Goal: Task Accomplishment & Management: Manage account settings

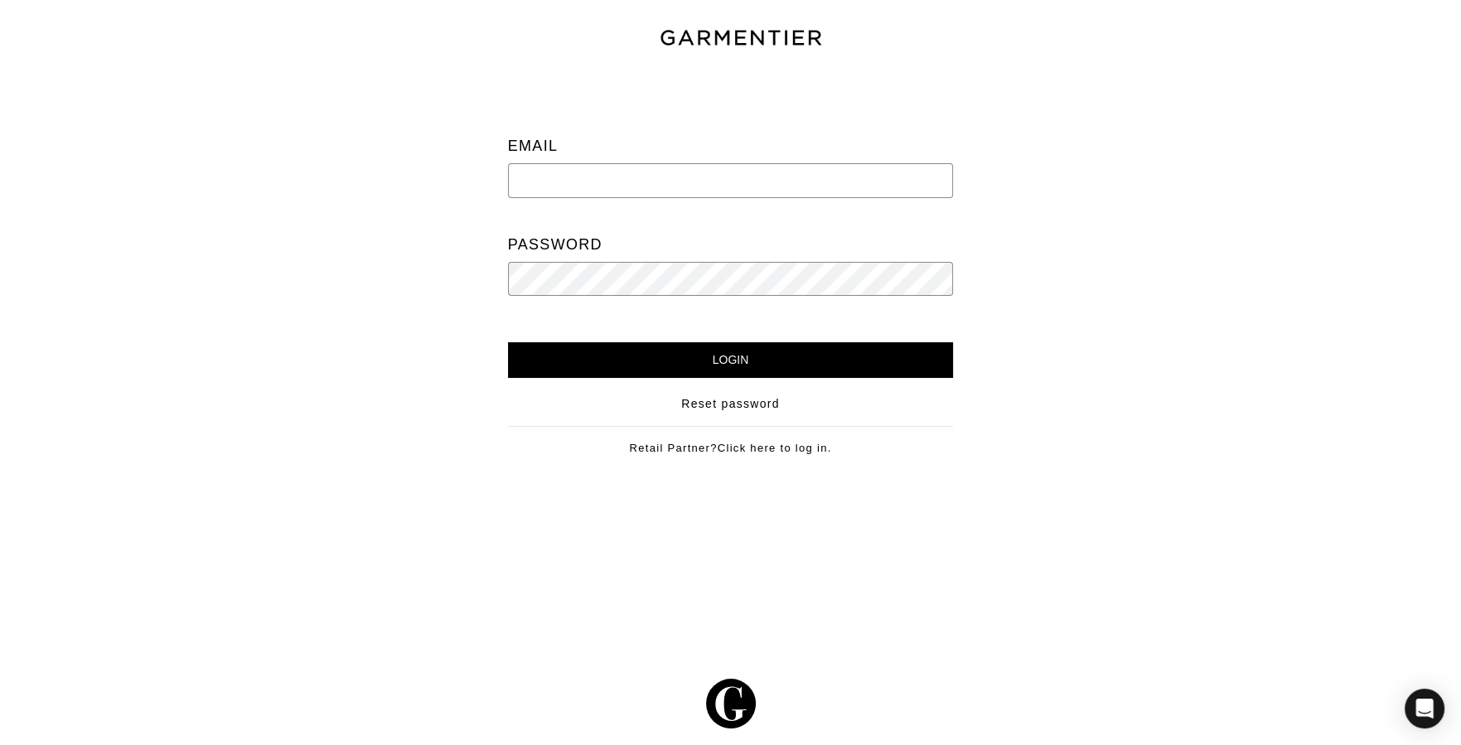
type input "[PERSON_NAME][EMAIL_ADDRESS][DOMAIN_NAME]"
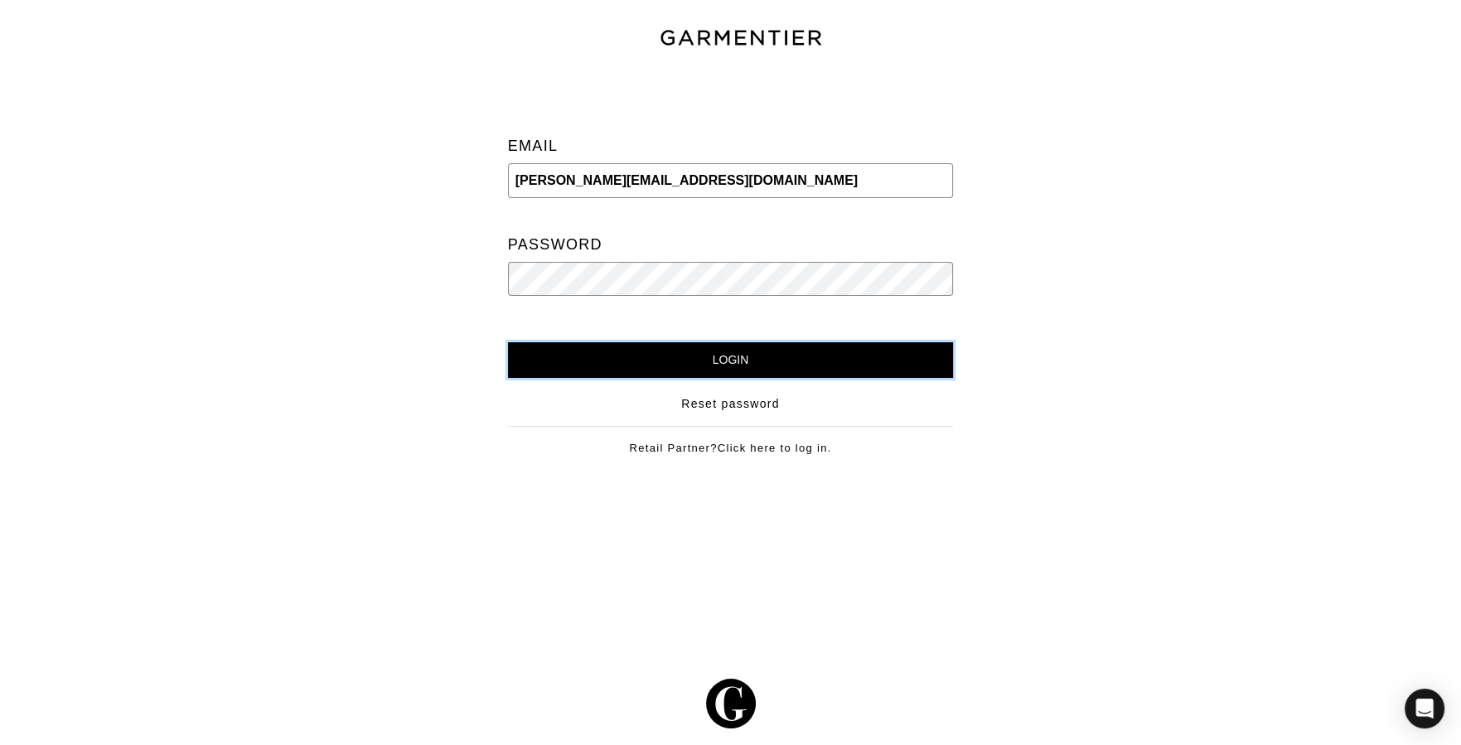
click at [914, 355] on input "Login" at bounding box center [731, 360] width 446 height 36
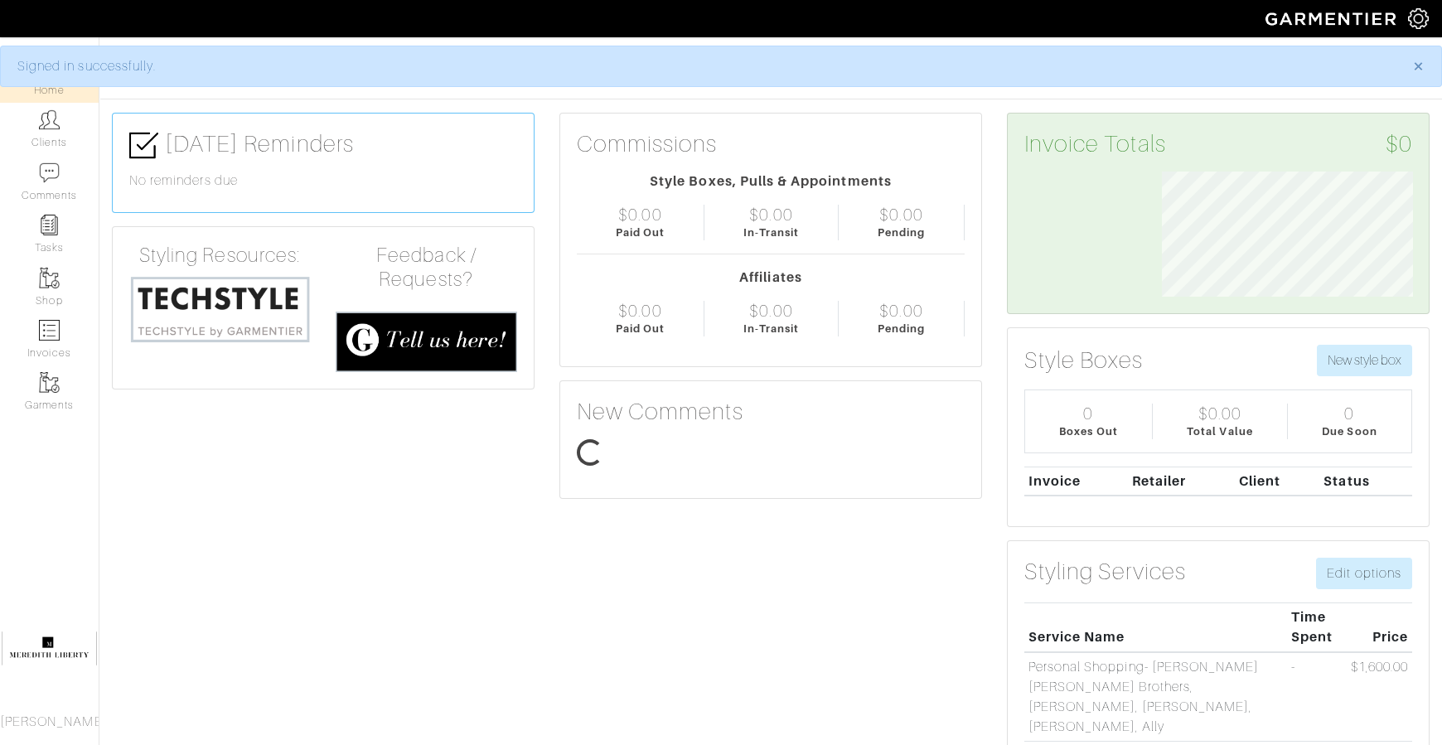
scroll to position [124, 275]
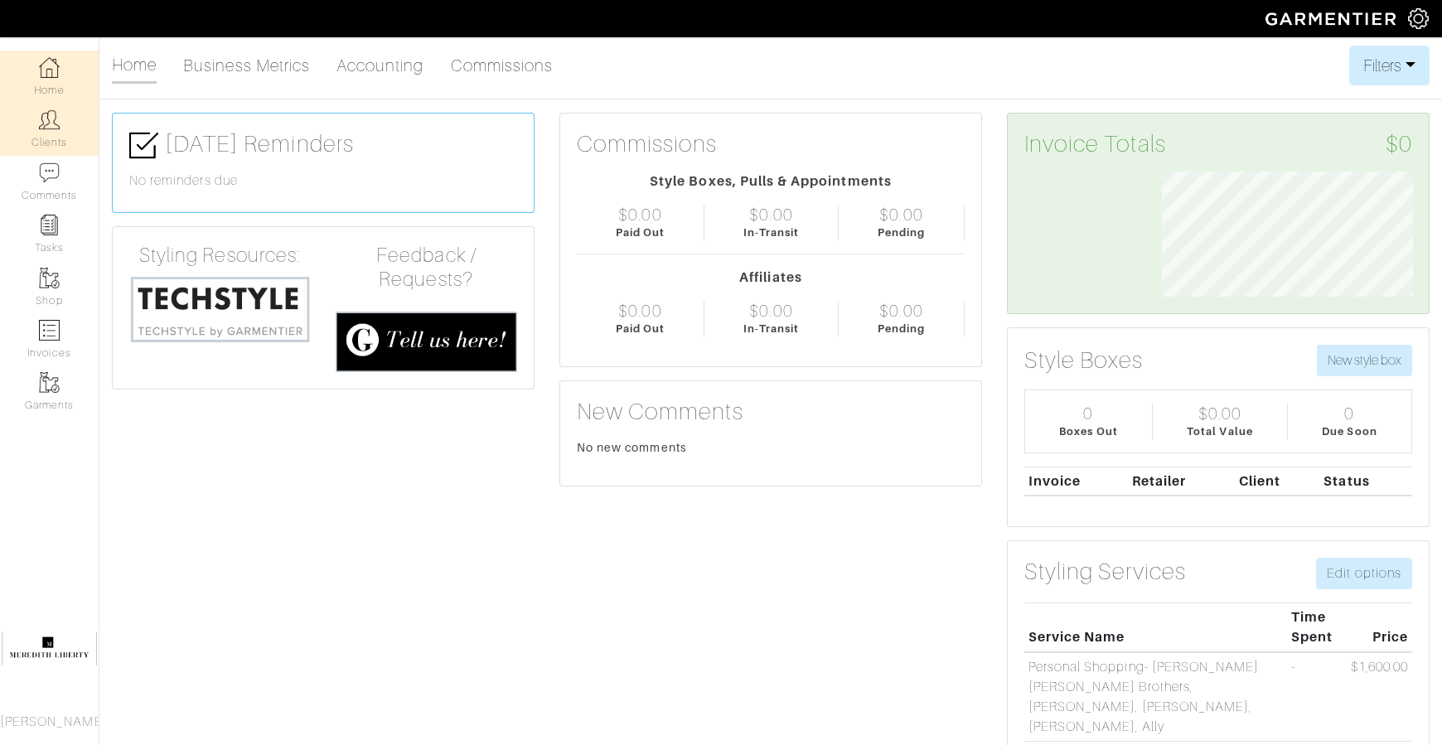
click at [56, 135] on link "Clients" at bounding box center [49, 129] width 99 height 52
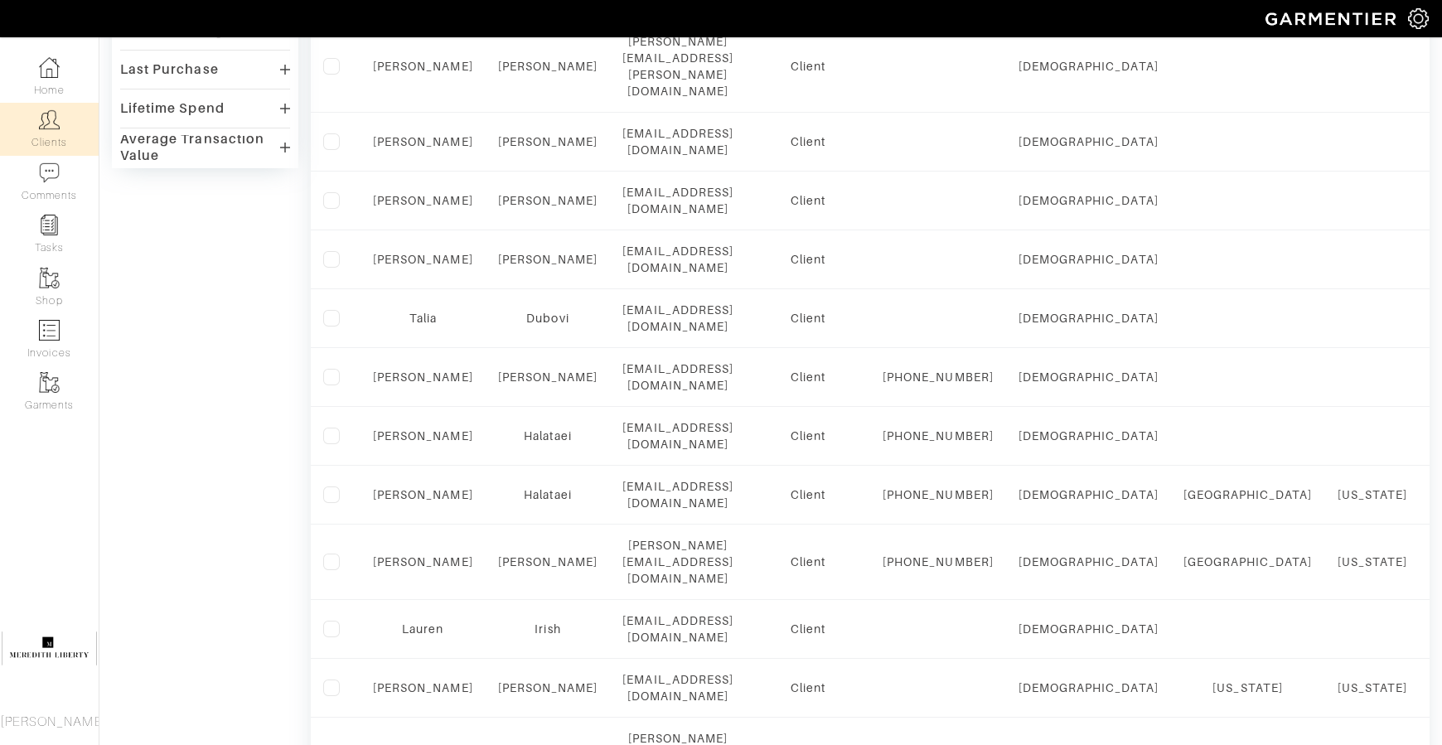
scroll to position [623, 0]
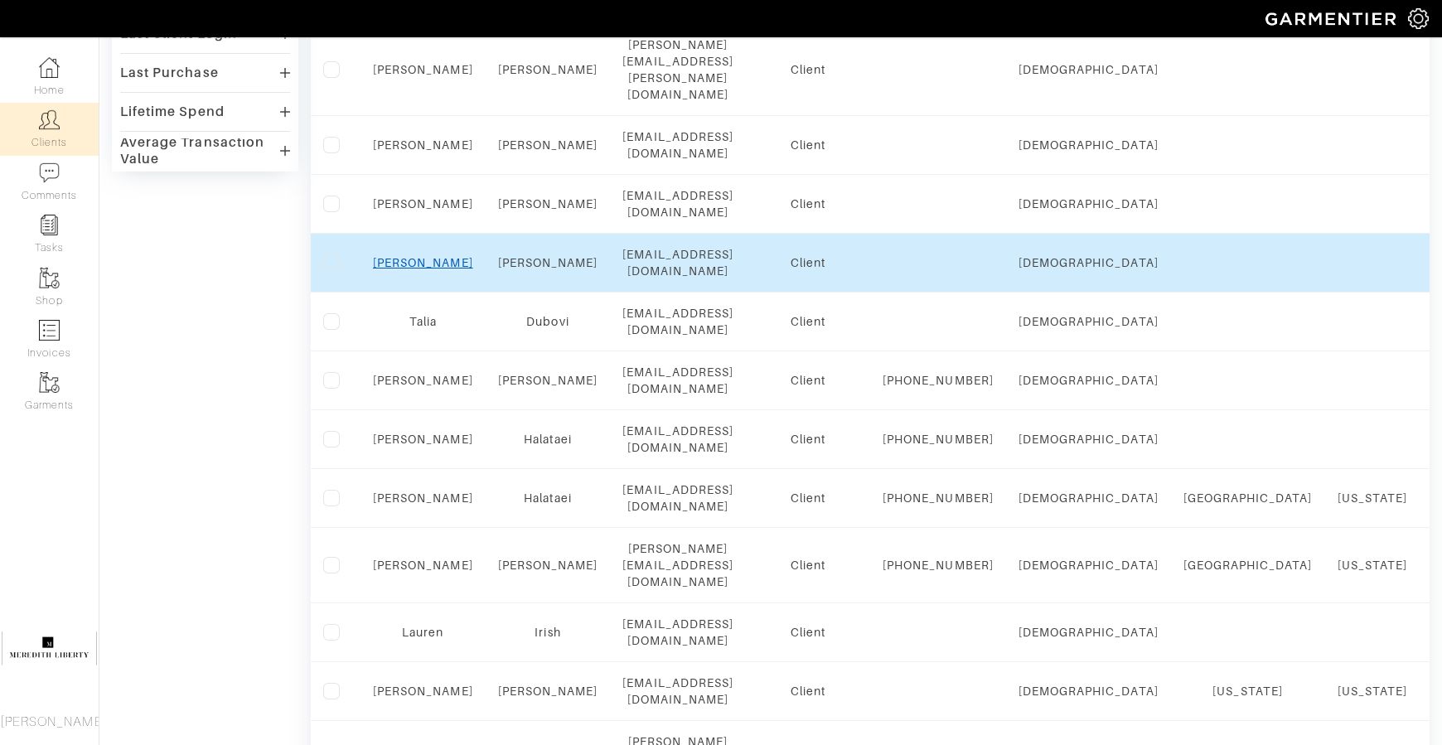
click at [411, 256] on link "Emily" at bounding box center [423, 262] width 100 height 13
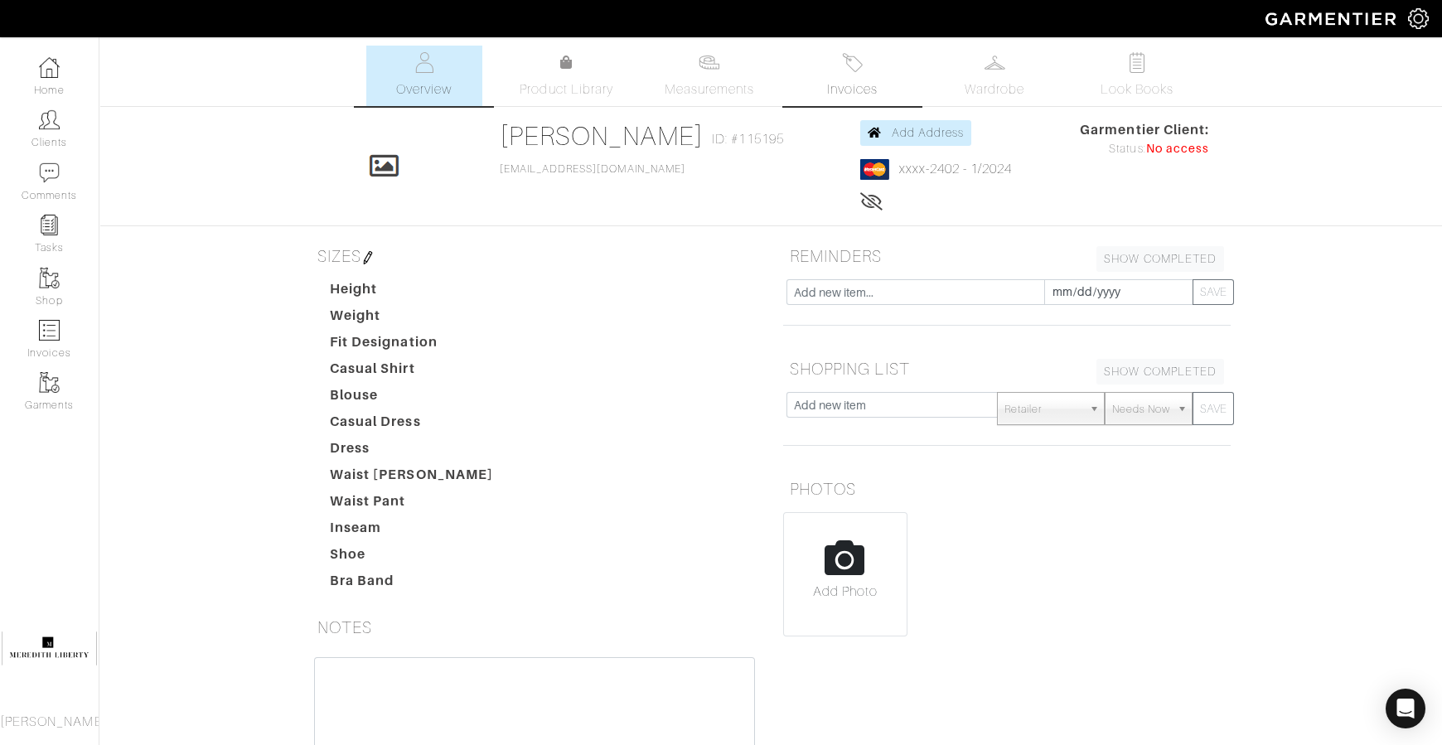
click at [854, 56] on img at bounding box center [852, 62] width 21 height 21
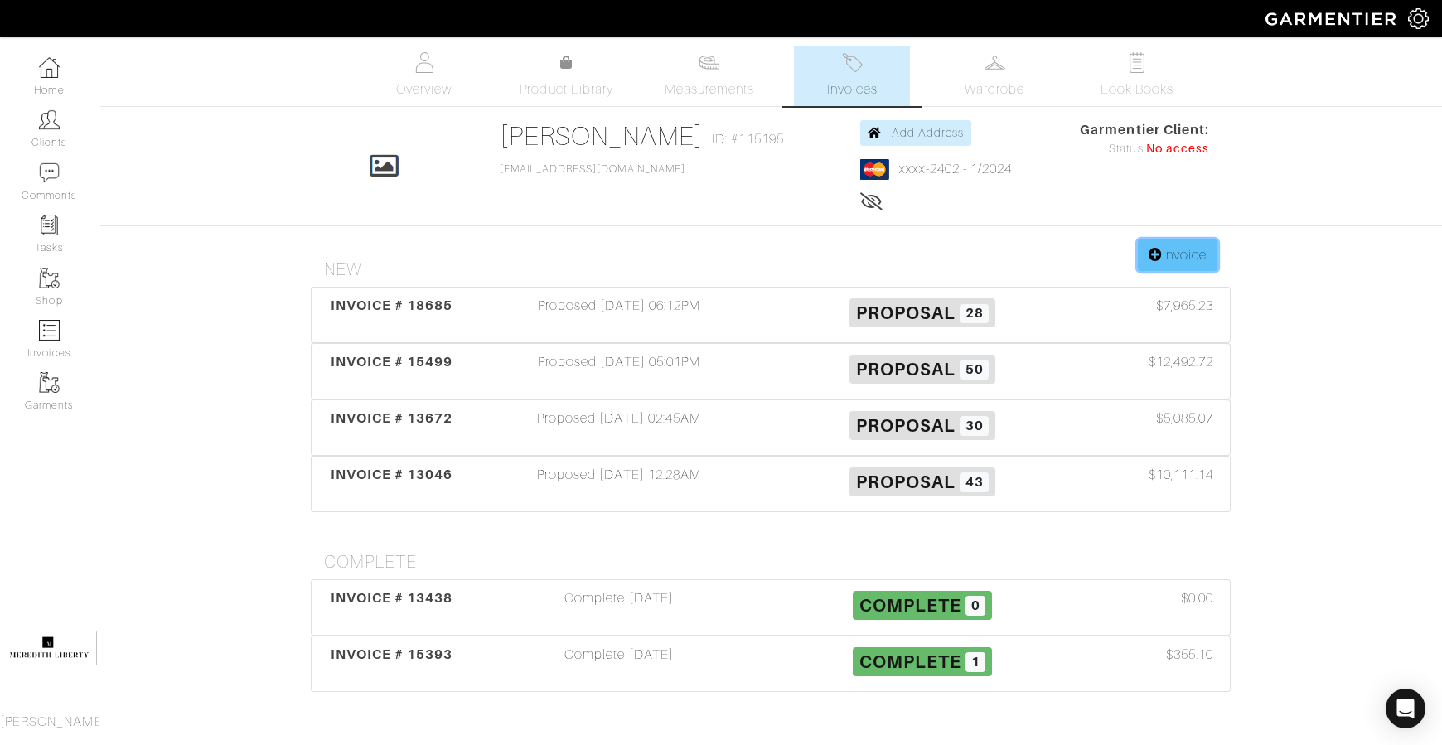
click at [1187, 259] on link "Invoice" at bounding box center [1178, 255] width 80 height 31
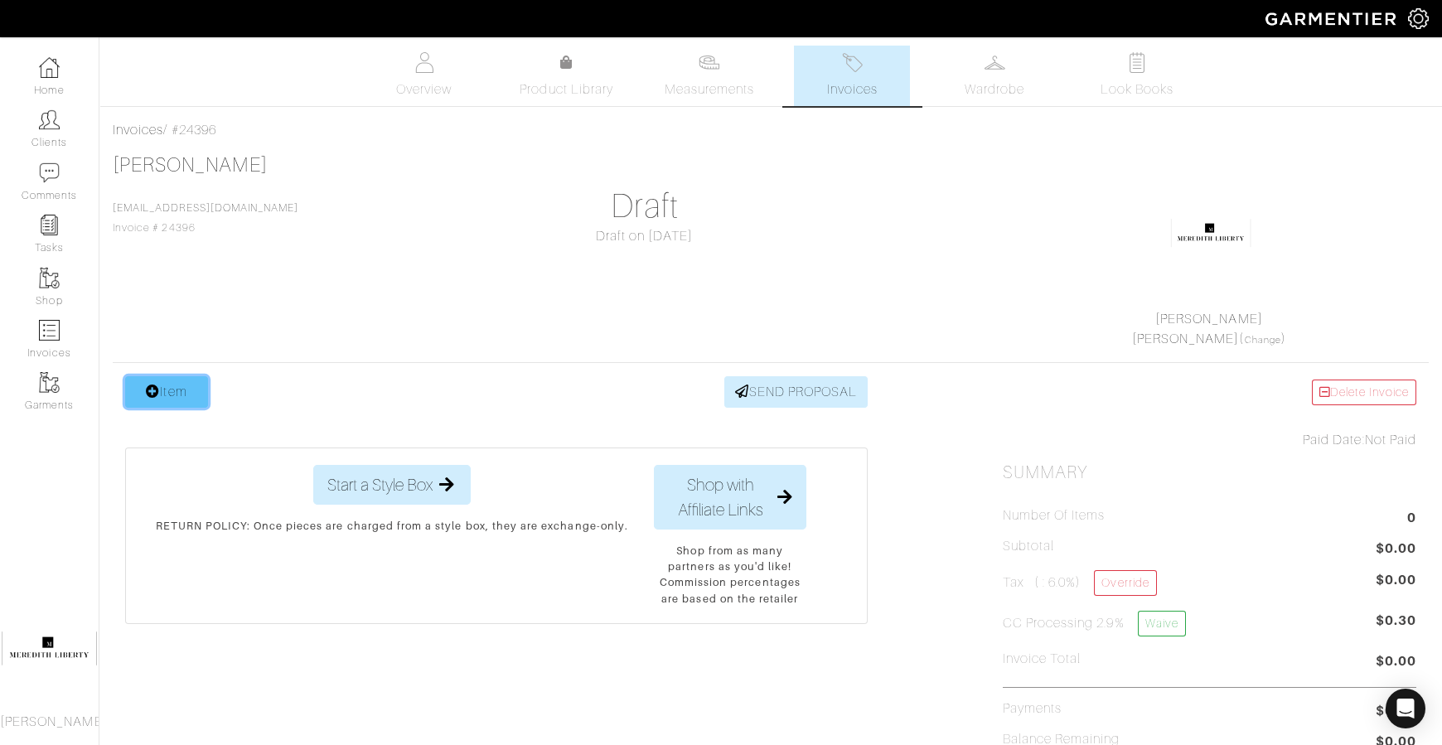
click at [192, 378] on link "Item" at bounding box center [166, 391] width 83 height 31
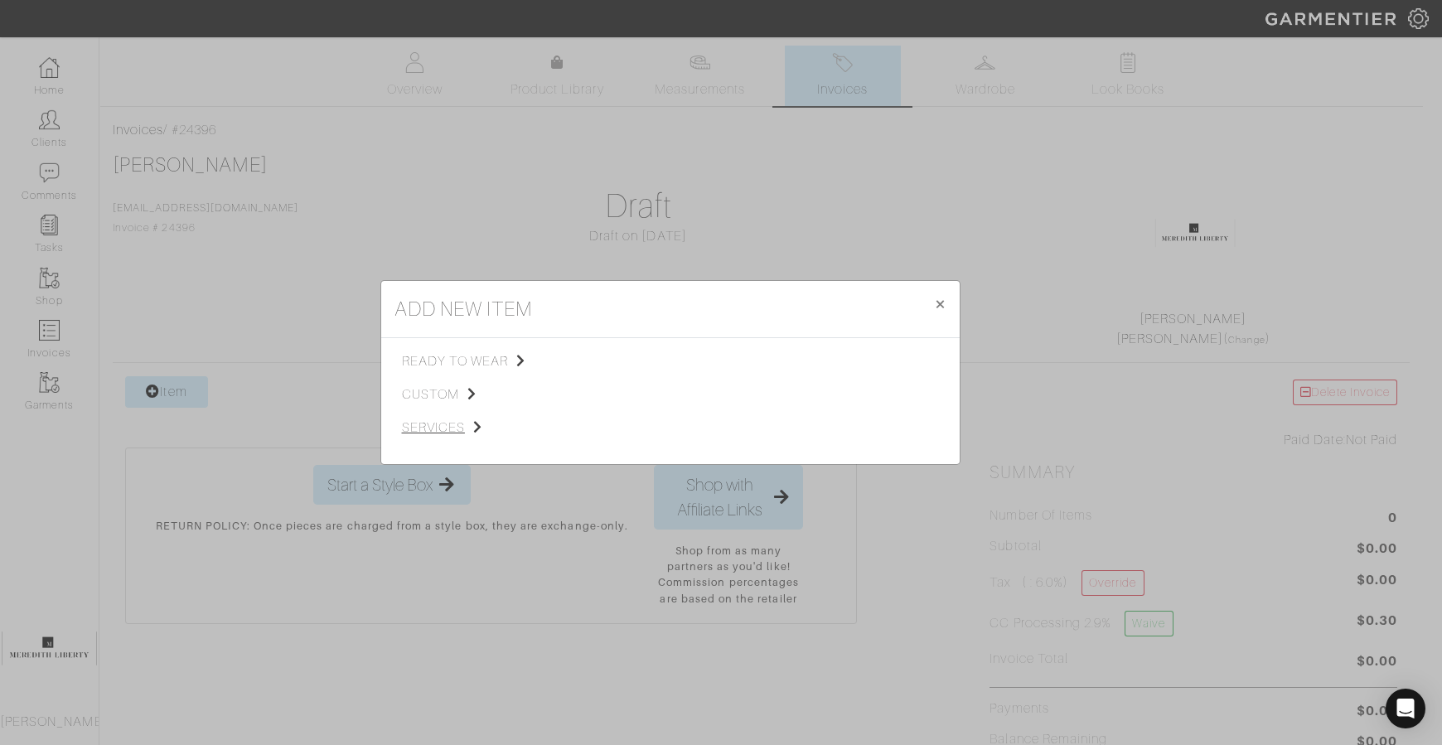
click at [442, 434] on span "services" at bounding box center [485, 428] width 167 height 20
click at [1009, 210] on div "add new item × Close ready to wear custom services Tops Bottoms Dresses Jumpsui…" at bounding box center [721, 372] width 1442 height 745
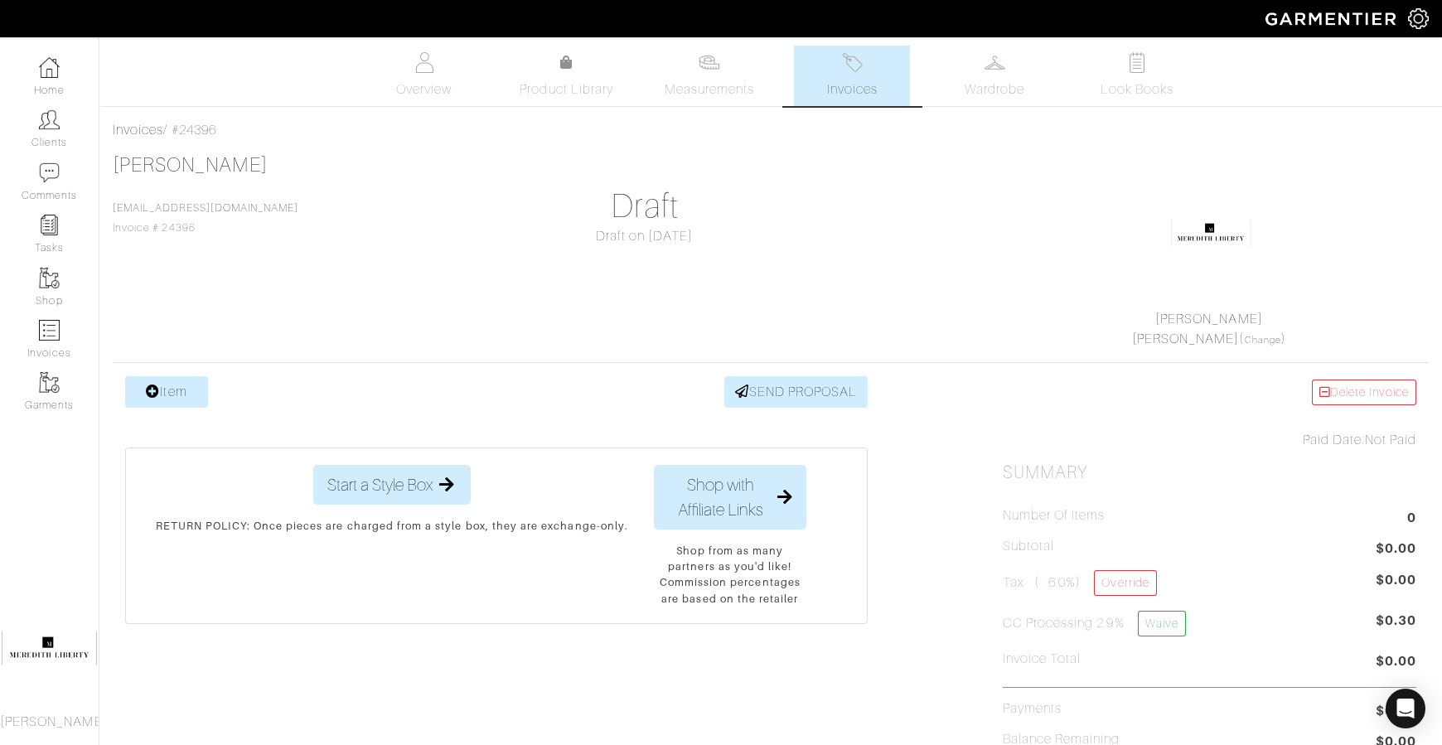
click at [190, 125] on div "Invoices / #24396" at bounding box center [771, 130] width 1316 height 20
click at [211, 171] on link "[PERSON_NAME]" at bounding box center [190, 165] width 155 height 22
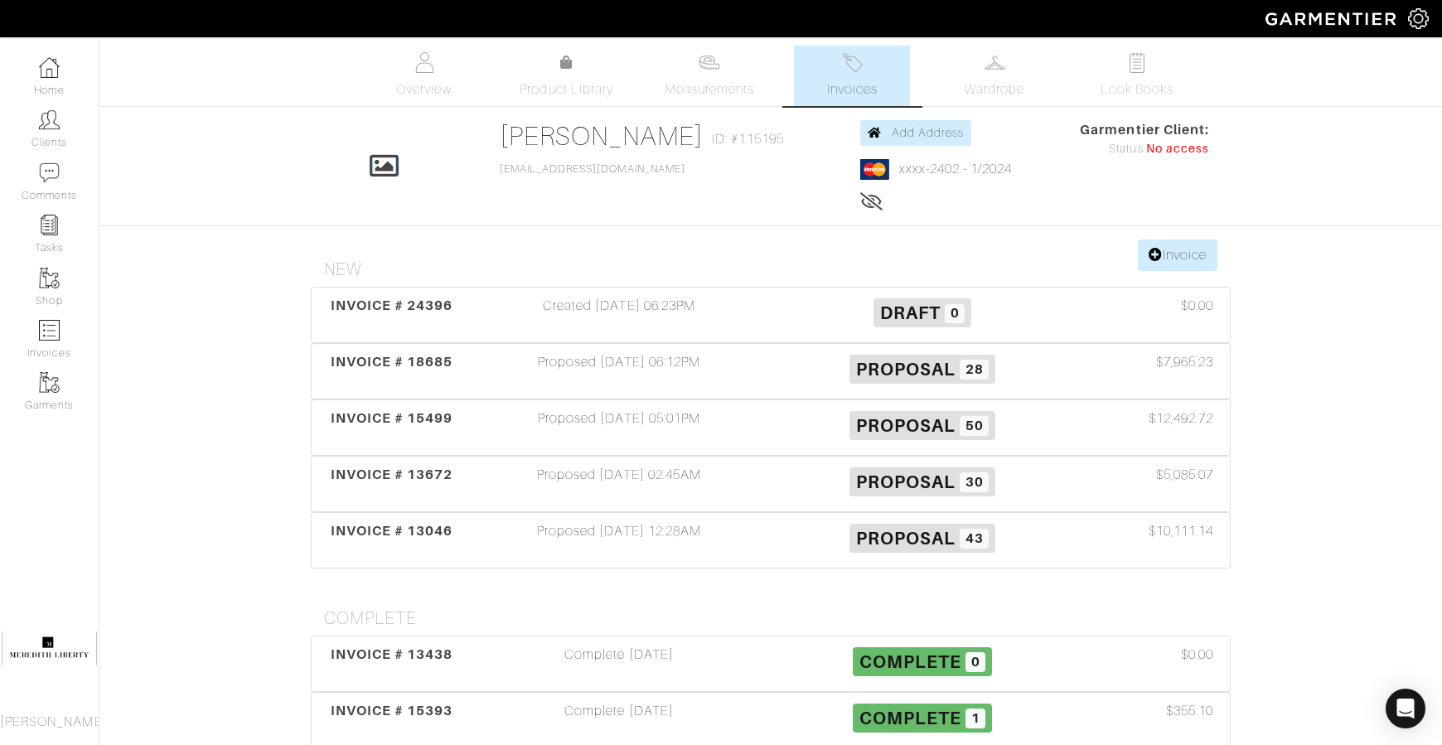
click at [668, 371] on div "Proposed 02/09/24 06:12PM" at bounding box center [618, 371] width 303 height 38
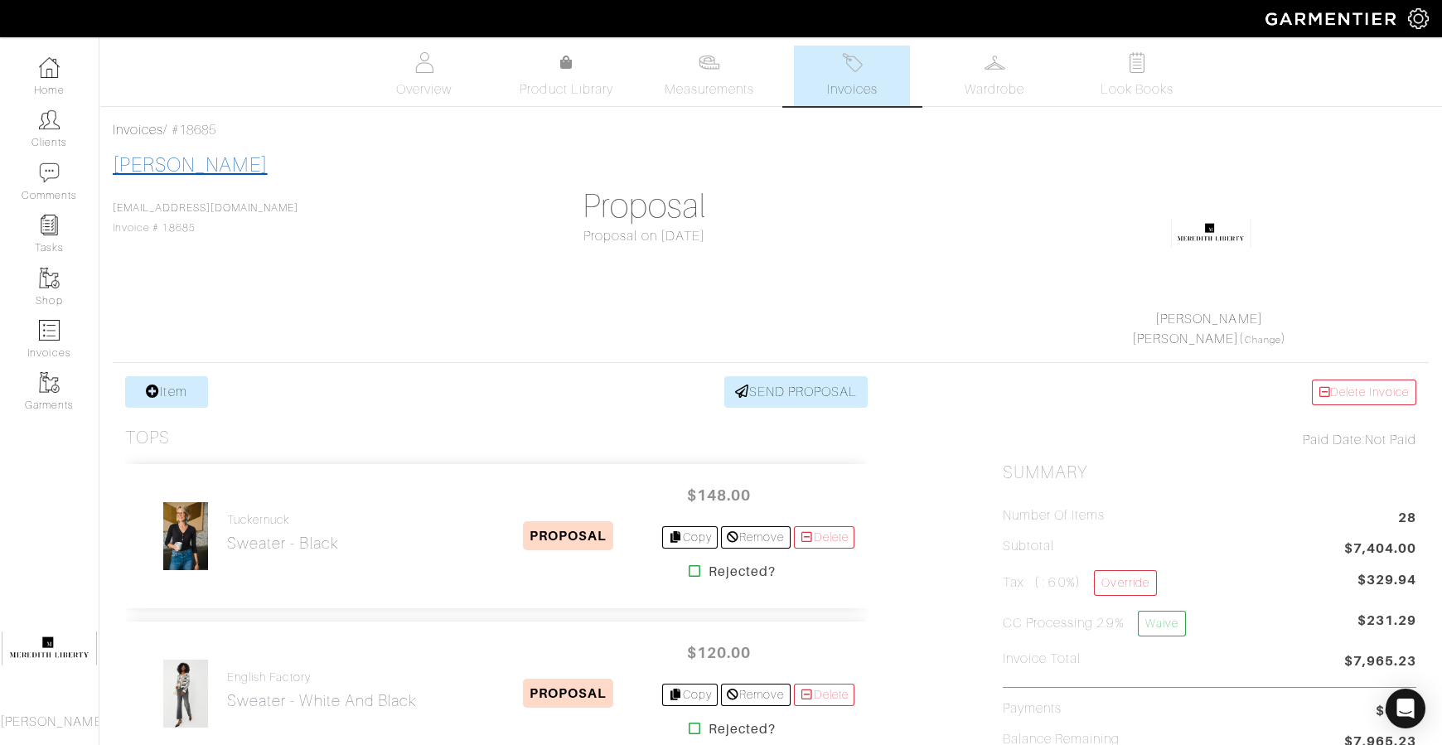
click at [217, 167] on link "[PERSON_NAME]" at bounding box center [190, 165] width 155 height 22
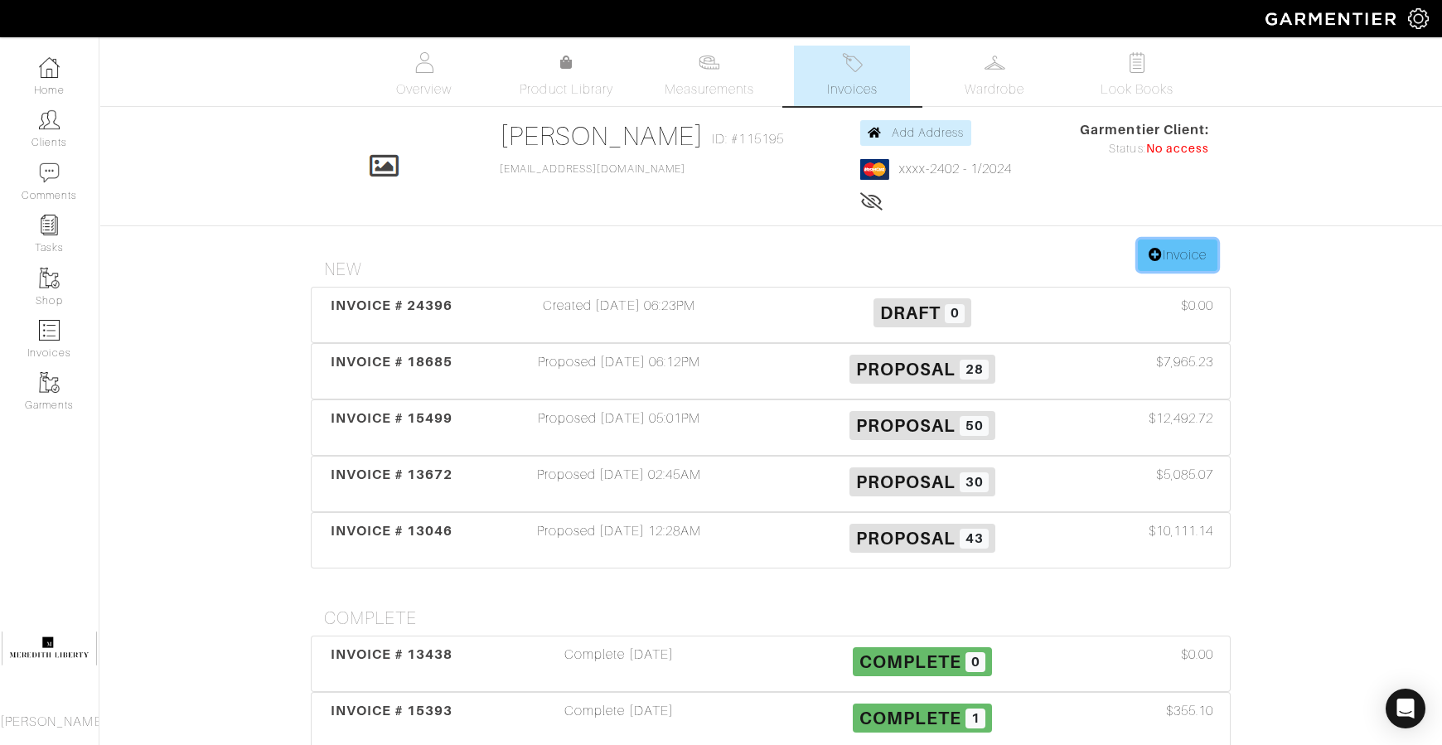
click at [1174, 264] on link "Invoice" at bounding box center [1178, 255] width 80 height 31
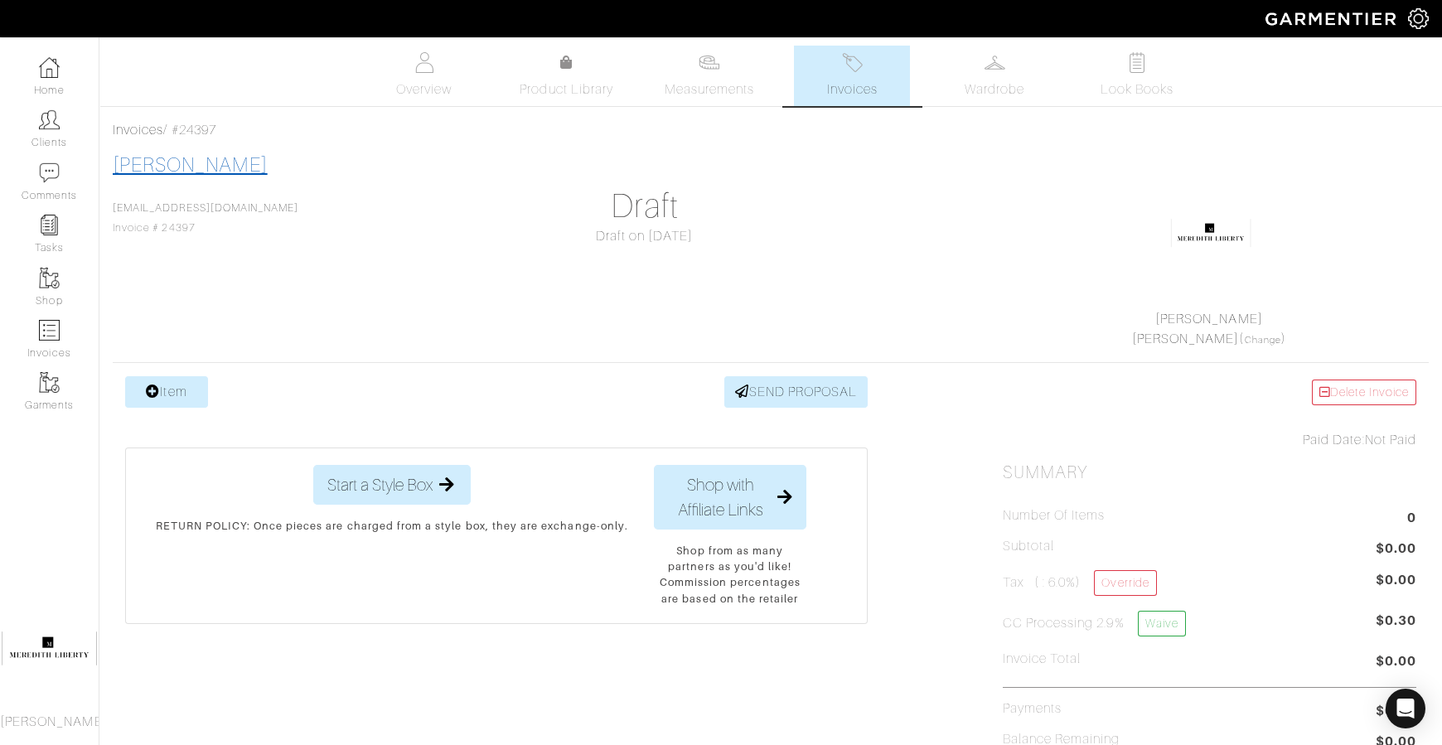
click at [205, 172] on link "[PERSON_NAME]" at bounding box center [190, 165] width 155 height 22
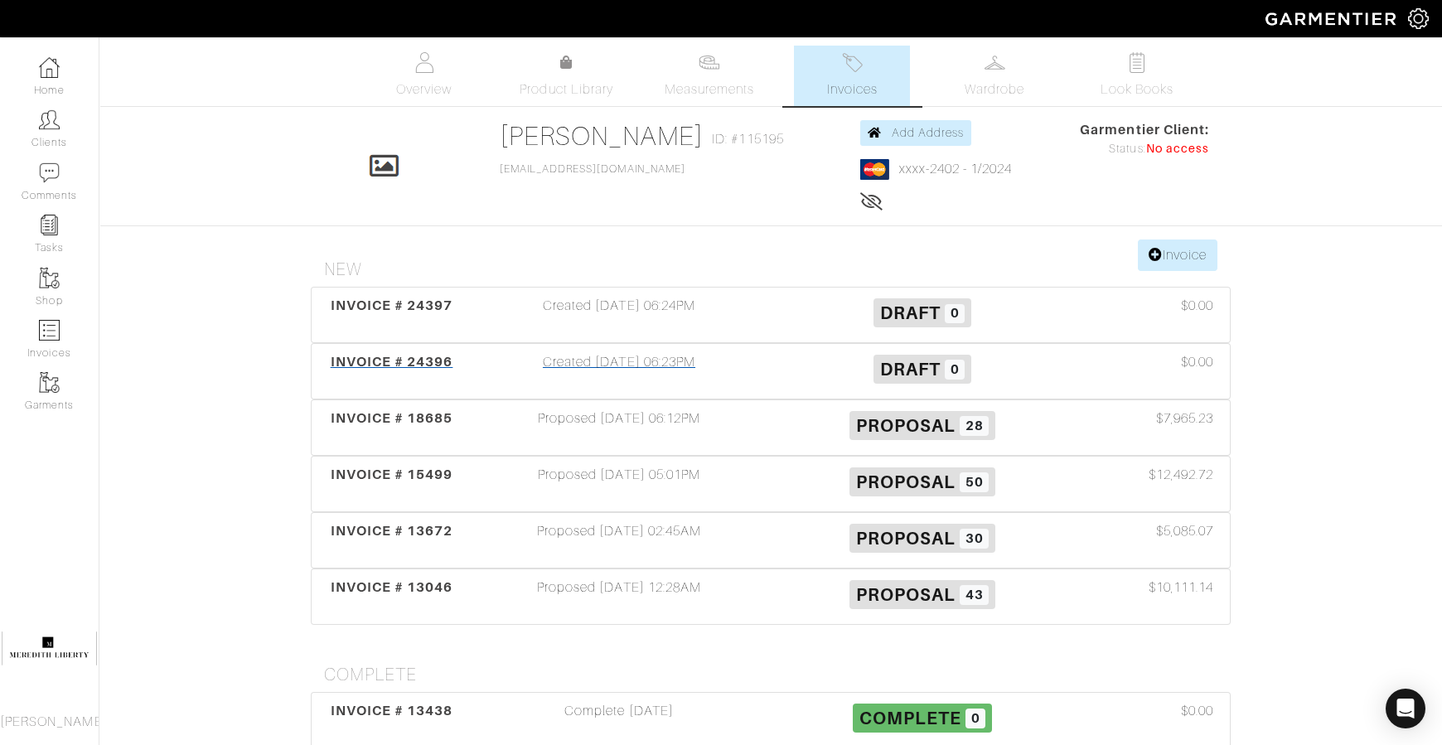
click at [922, 375] on span "Draft" at bounding box center [910, 369] width 61 height 21
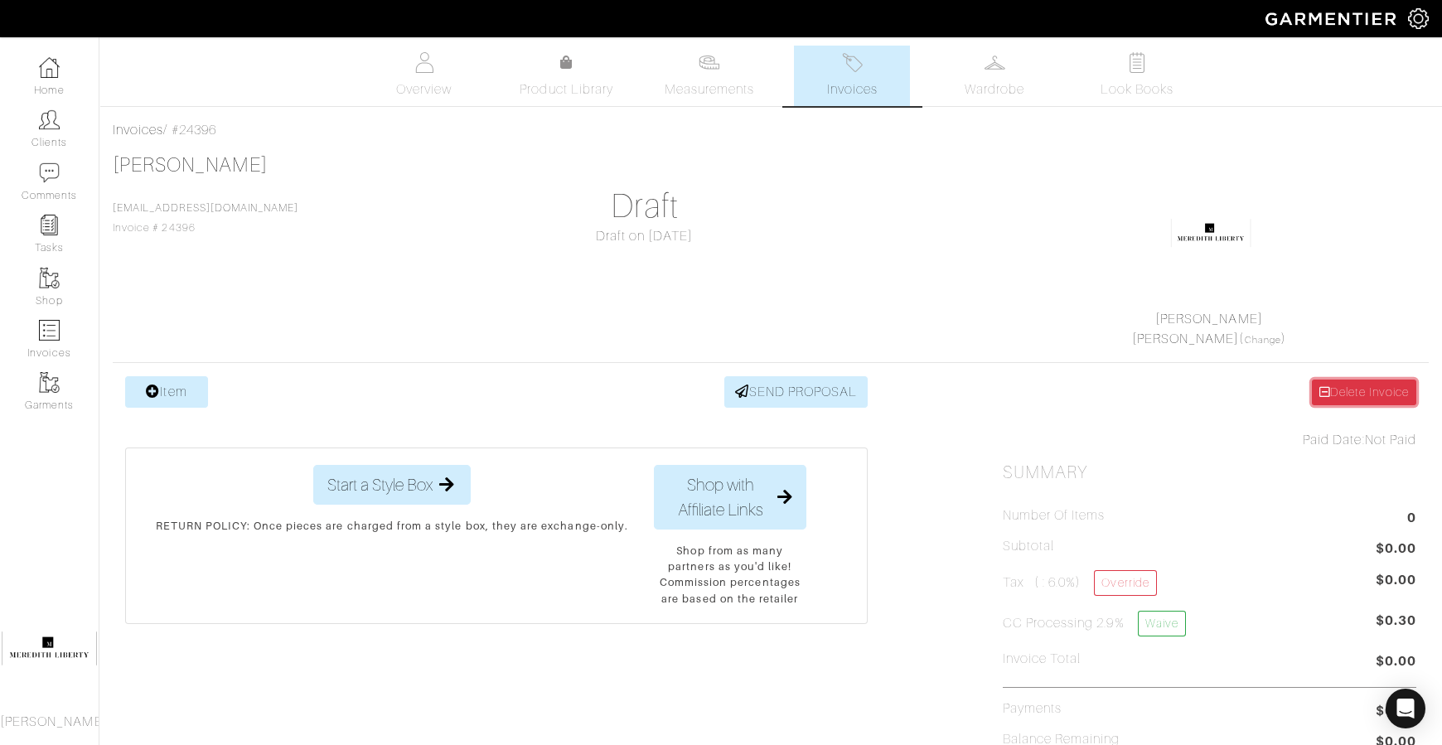
click at [1319, 397] on link "Delete Invoice" at bounding box center [1364, 393] width 104 height 26
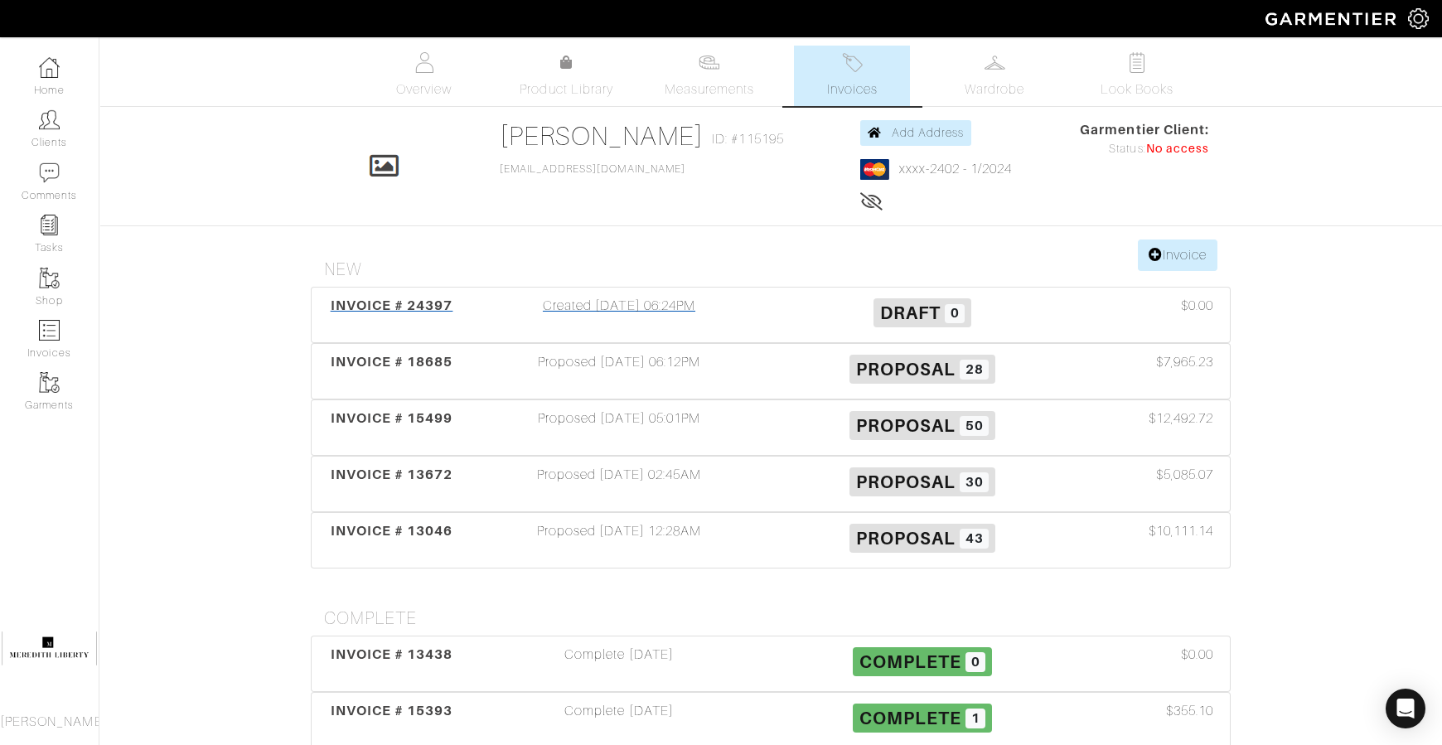
click at [617, 303] on div "Created 08/19/25 06:24PM" at bounding box center [618, 315] width 303 height 38
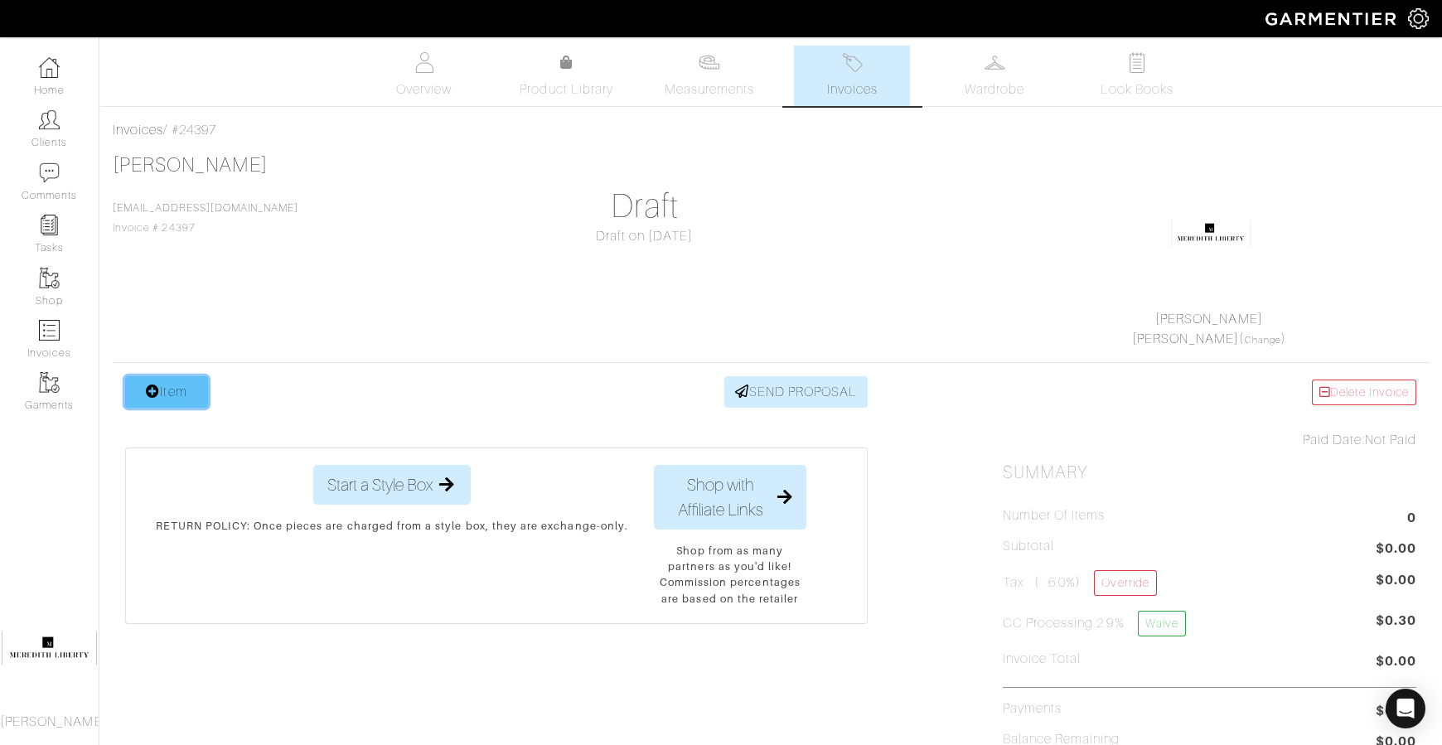
click at [205, 399] on link "Item" at bounding box center [166, 391] width 83 height 31
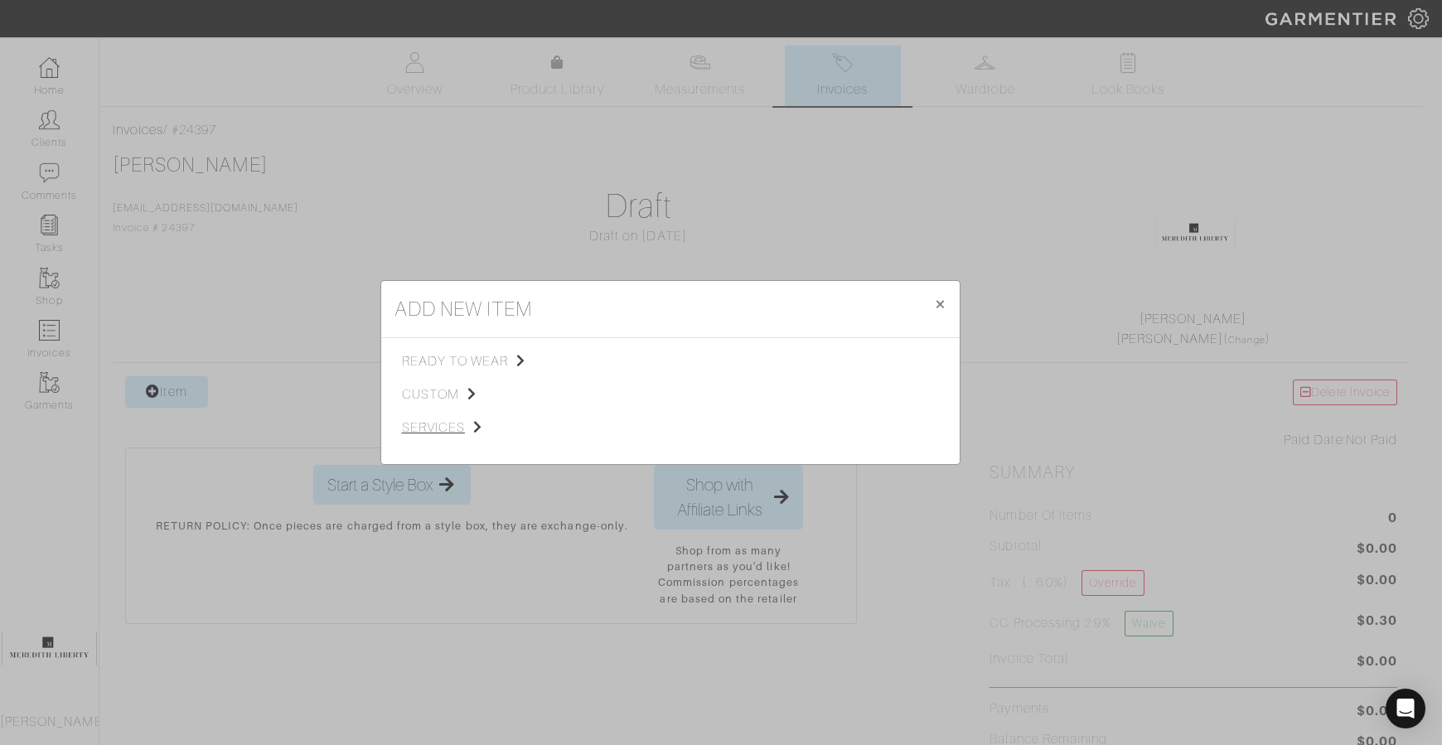
click at [417, 420] on span "services" at bounding box center [485, 428] width 167 height 20
click at [616, 363] on span "Styling Service" at bounding box center [634, 359] width 82 height 13
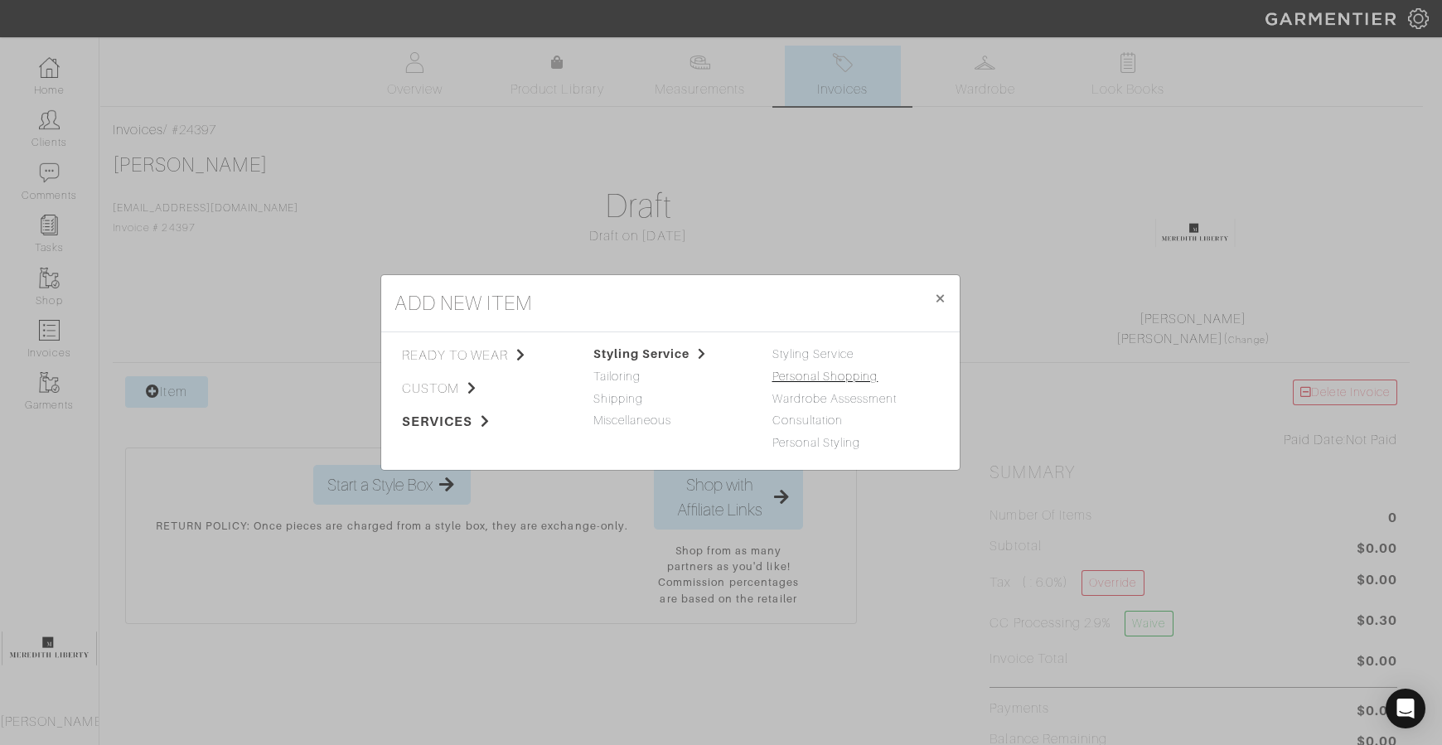
click at [791, 378] on link "Personal Shopping" at bounding box center [825, 376] width 106 height 13
click at [796, 352] on link "Styling Service" at bounding box center [813, 353] width 82 height 13
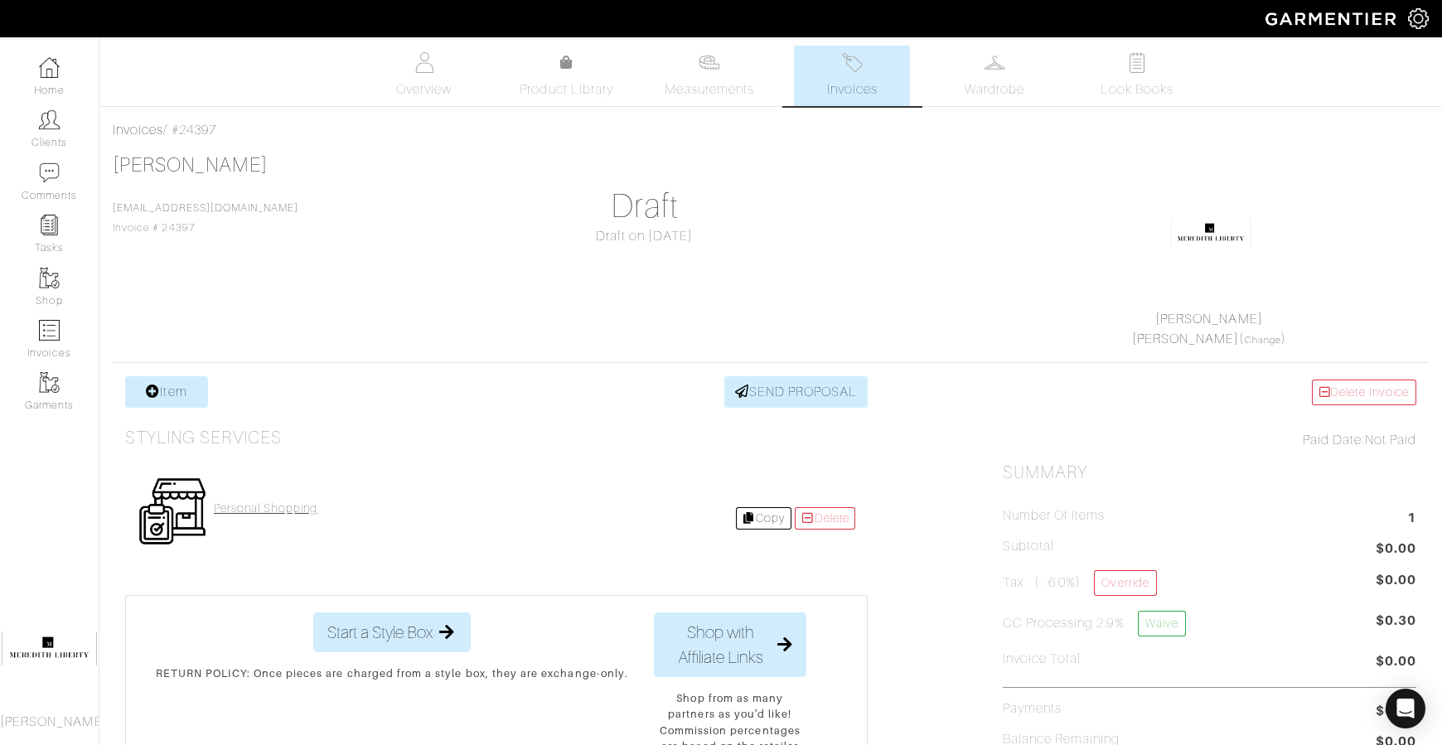
click at [310, 507] on h4 "Personal Shopping" at bounding box center [266, 508] width 104 height 14
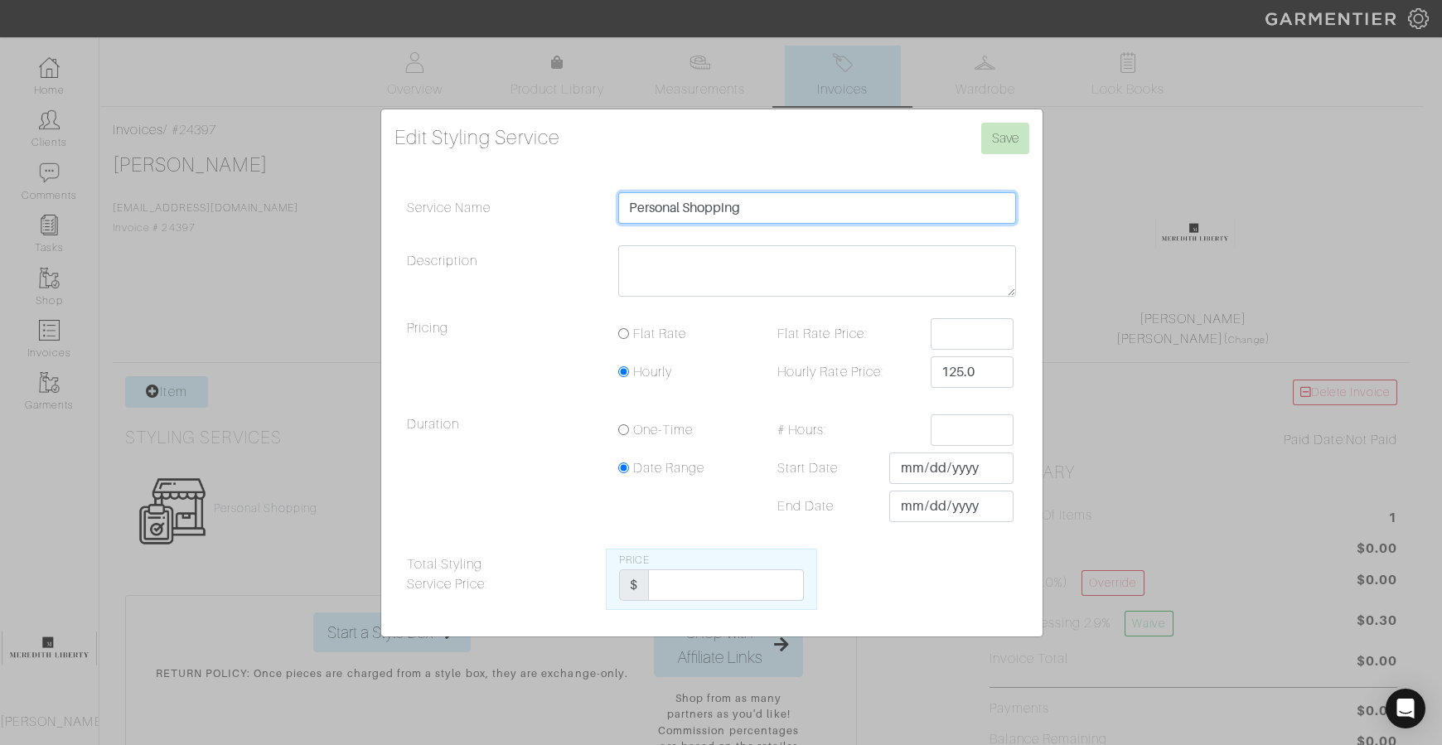
click at [765, 199] on input "Personal Shopping" at bounding box center [817, 207] width 399 height 31
type input "Personal Shopping & Returns/Exchanges"
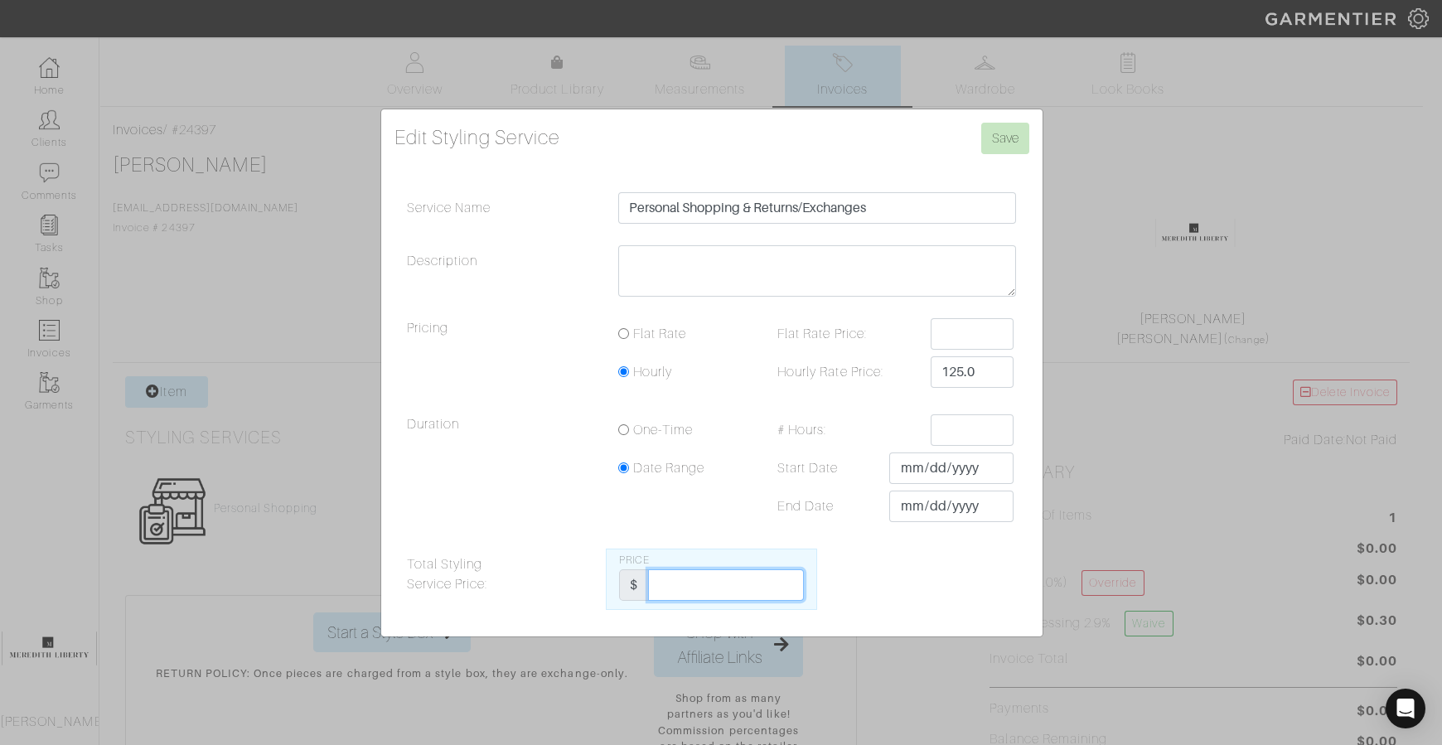
click at [801, 580] on input "Total Styling Service Price:" at bounding box center [726, 584] width 156 height 31
type input "300"
click at [1008, 146] on input "Save" at bounding box center [1005, 138] width 48 height 31
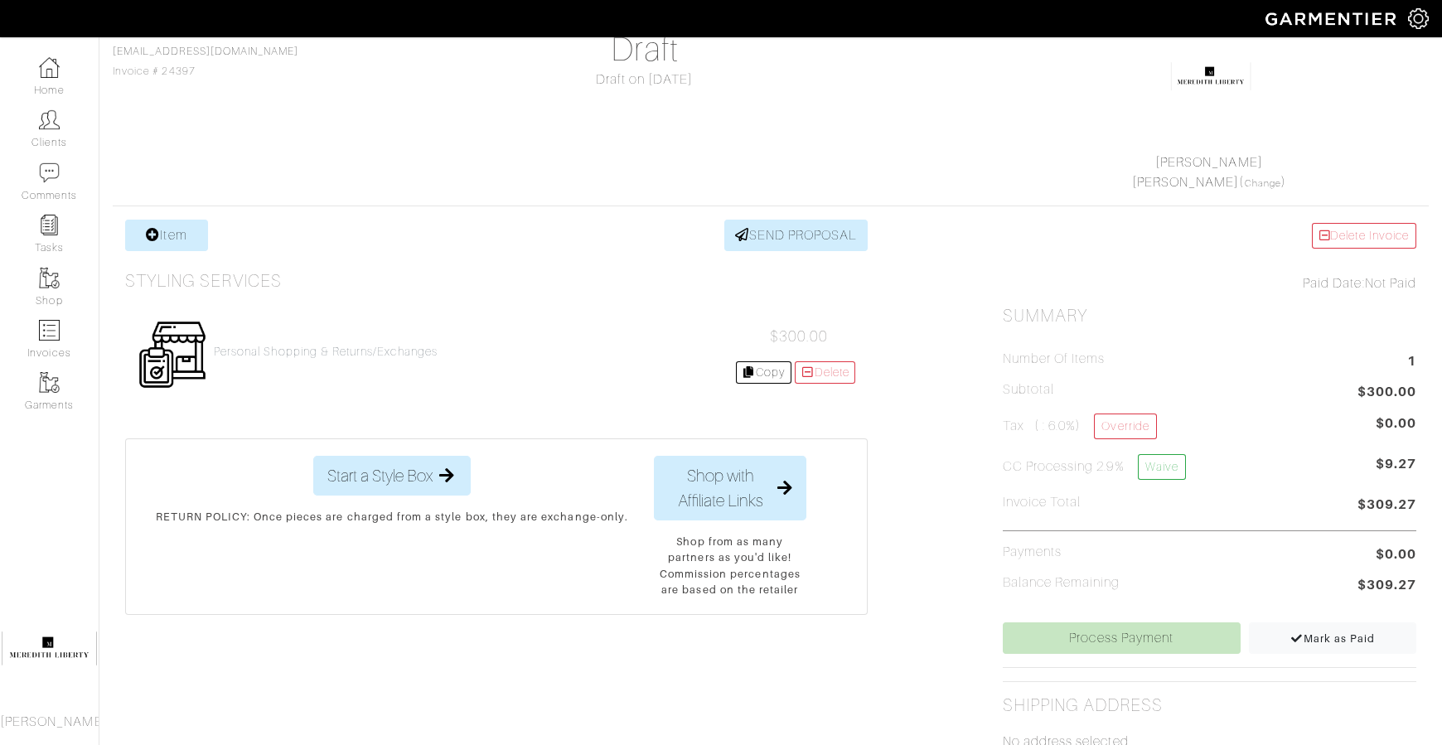
scroll to position [157, 0]
click at [191, 235] on link "Item" at bounding box center [166, 234] width 83 height 31
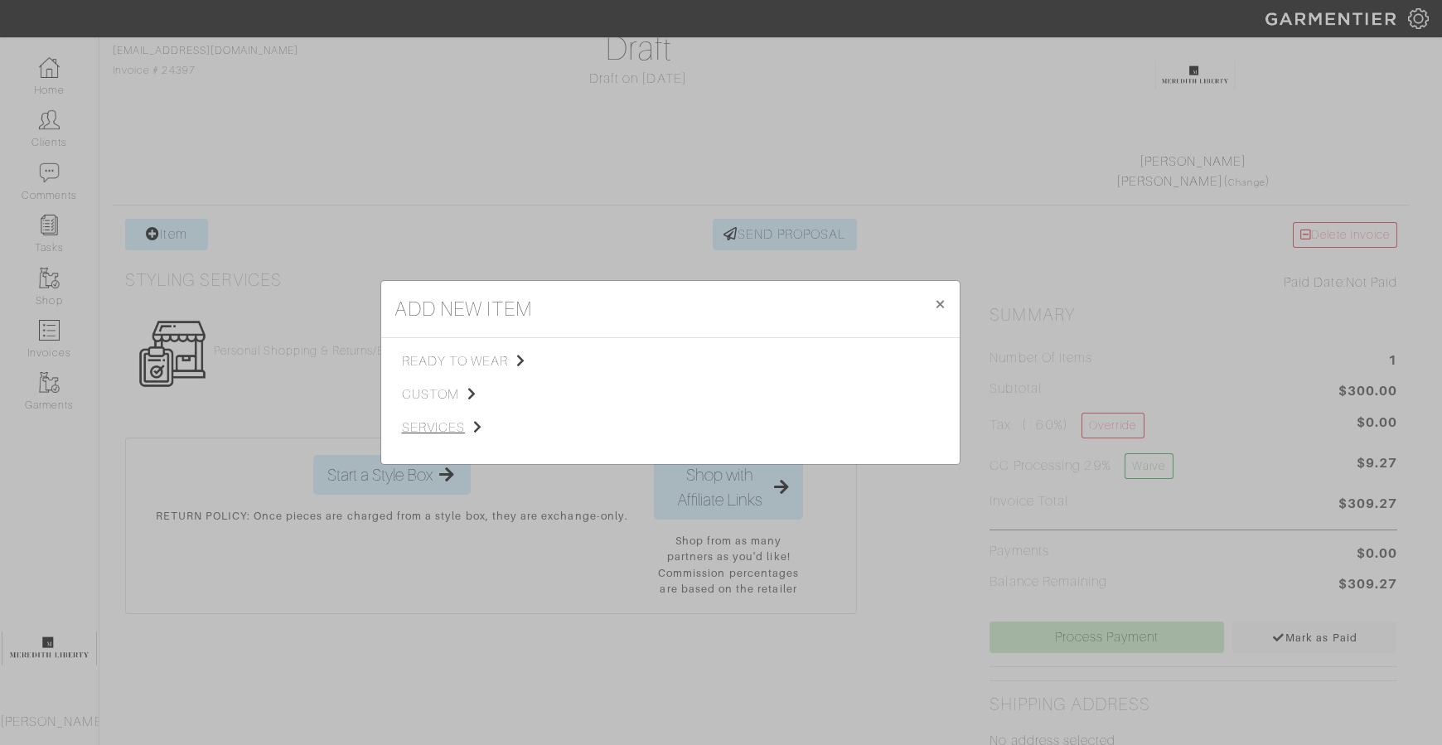
click at [455, 432] on span "services" at bounding box center [485, 428] width 167 height 20
click at [662, 365] on span "Styling Service" at bounding box center [634, 359] width 82 height 13
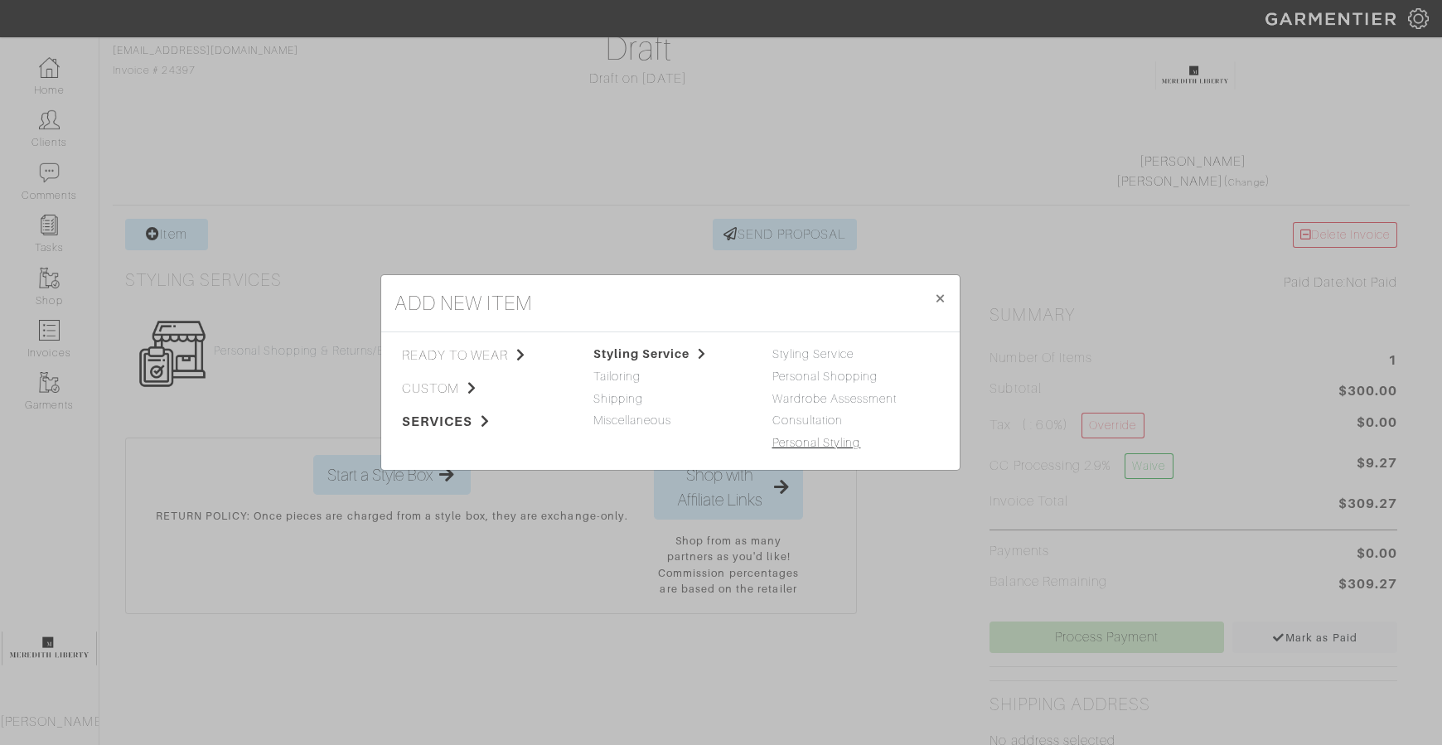
click at [848, 443] on link "Personal Styling" at bounding box center [816, 442] width 89 height 13
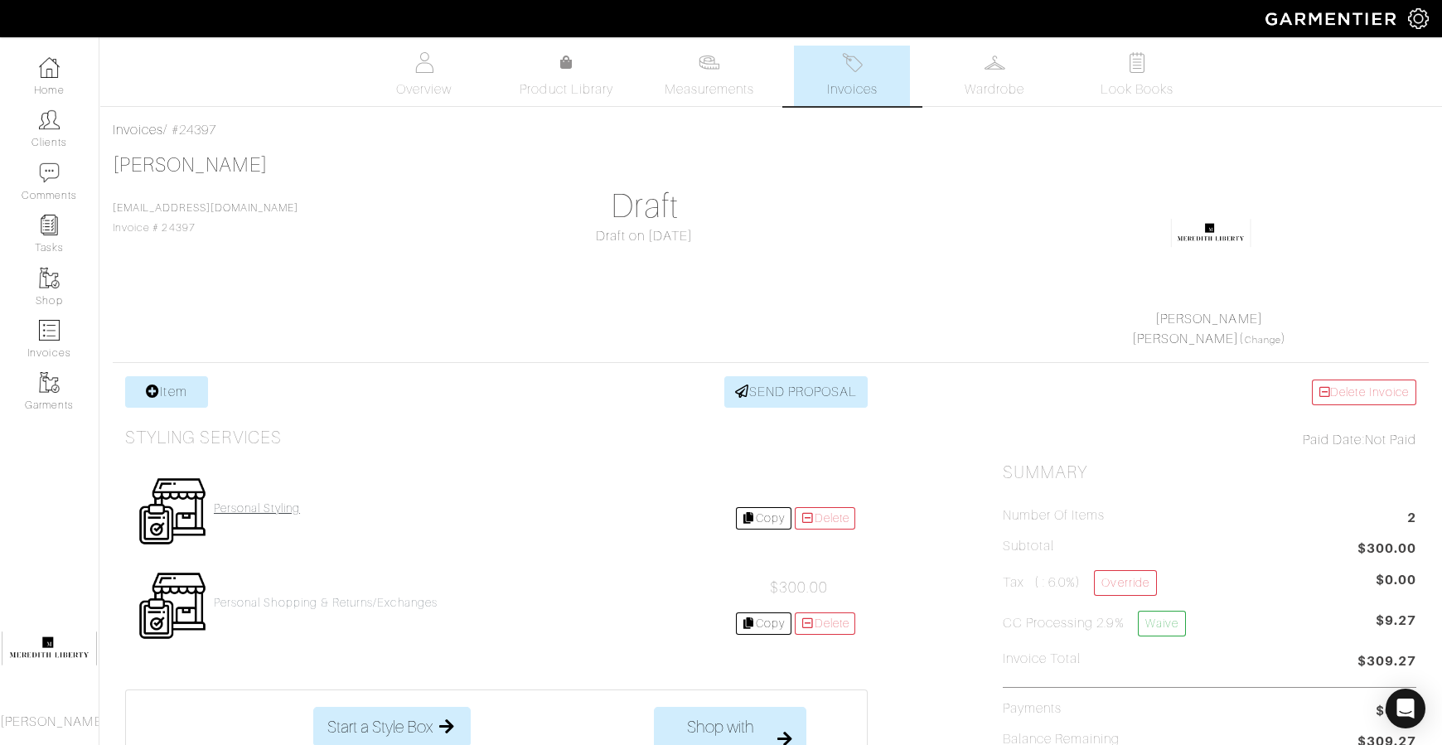
click at [284, 508] on h4 "Personal Styling" at bounding box center [257, 508] width 86 height 14
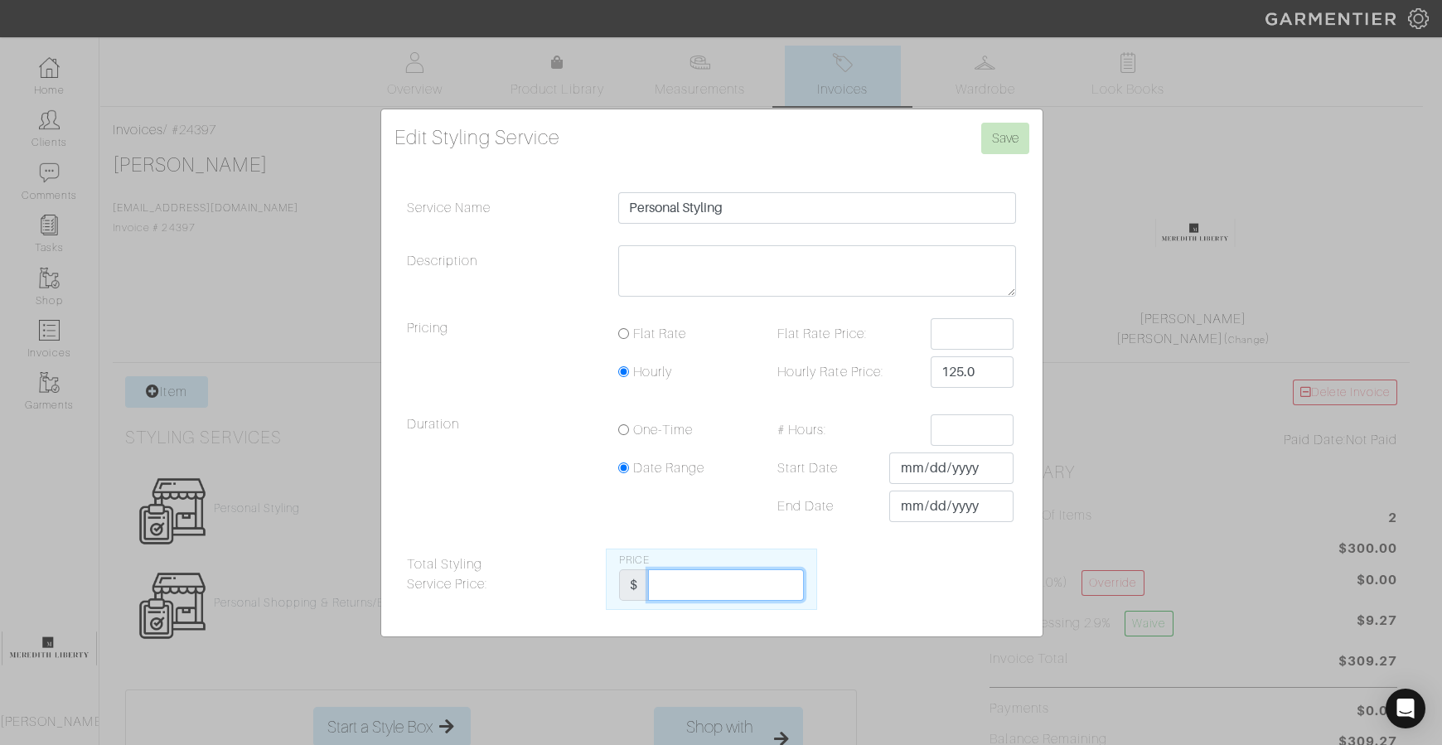
click at [782, 589] on input "Total Styling Service Price:" at bounding box center [726, 584] width 156 height 31
type input "225"
click at [1009, 137] on input "Save" at bounding box center [1005, 138] width 48 height 31
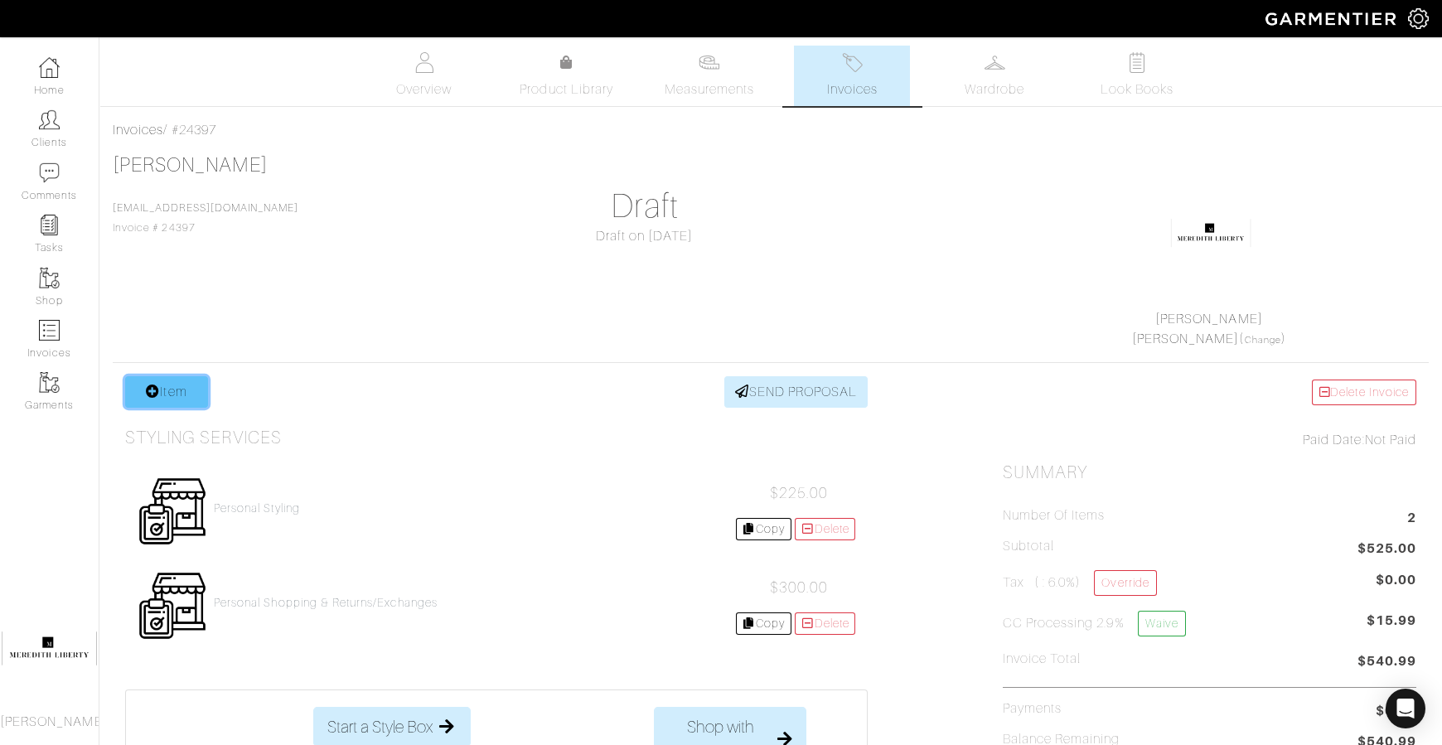
click at [187, 382] on link "Item" at bounding box center [166, 391] width 83 height 31
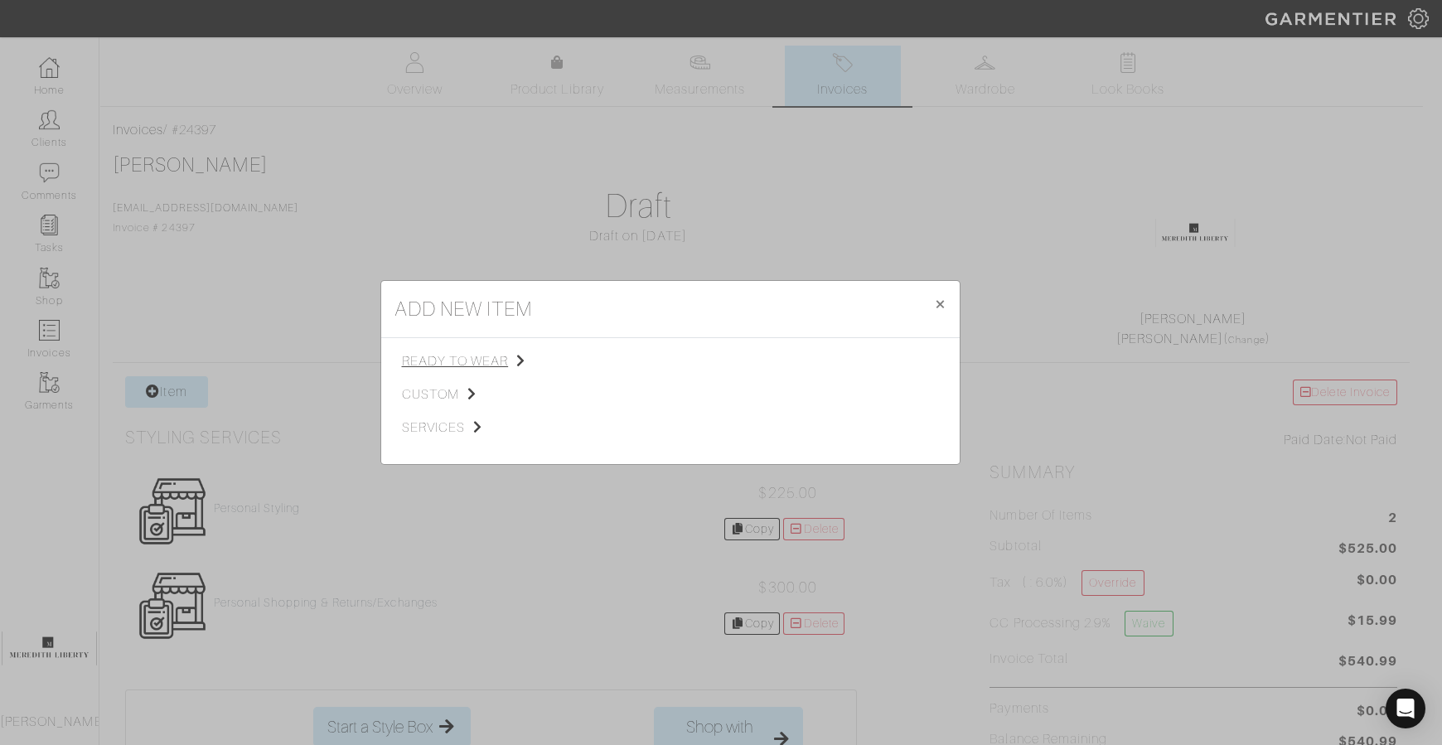
click at [455, 365] on span "ready to wear" at bounding box center [485, 361] width 167 height 20
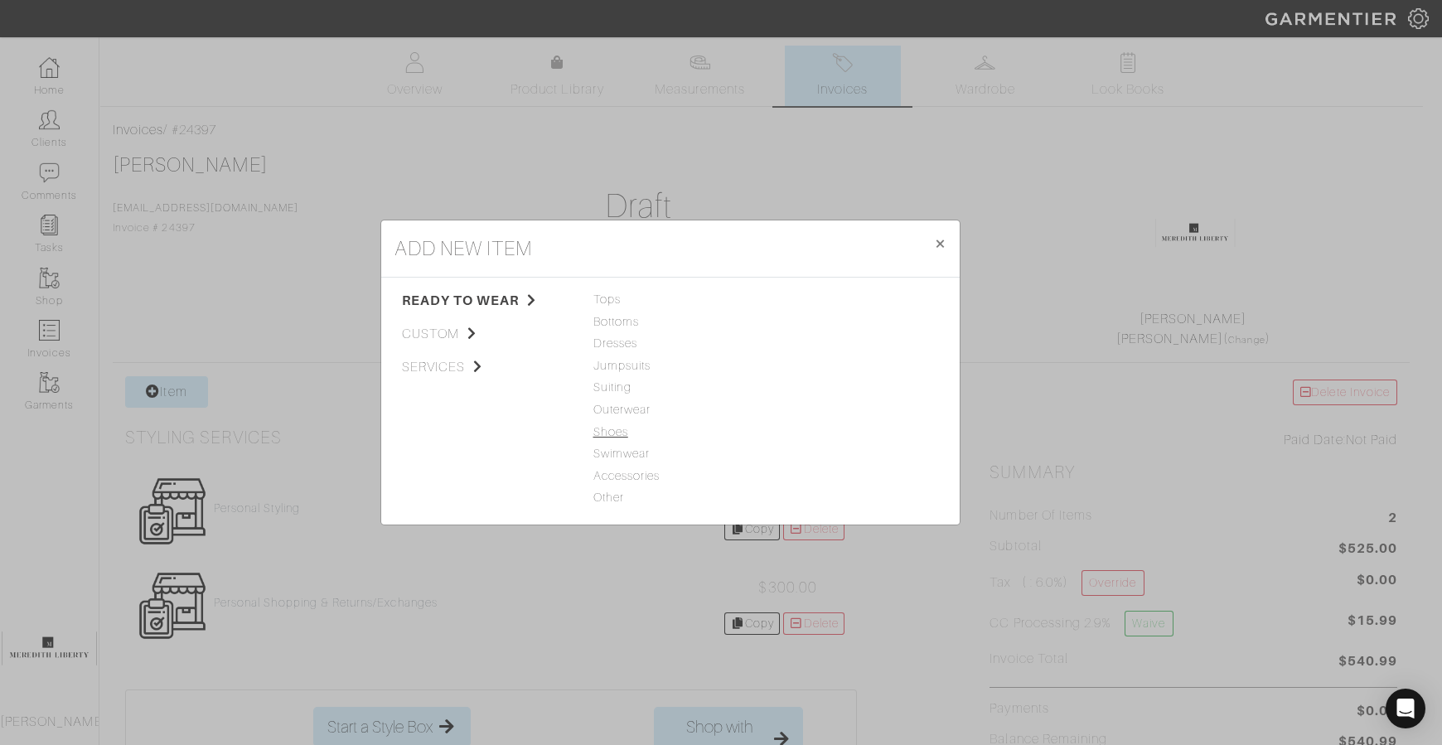
click at [603, 438] on span "Shoes" at bounding box center [670, 433] width 154 height 18
click at [777, 298] on link "Shoes" at bounding box center [789, 299] width 35 height 13
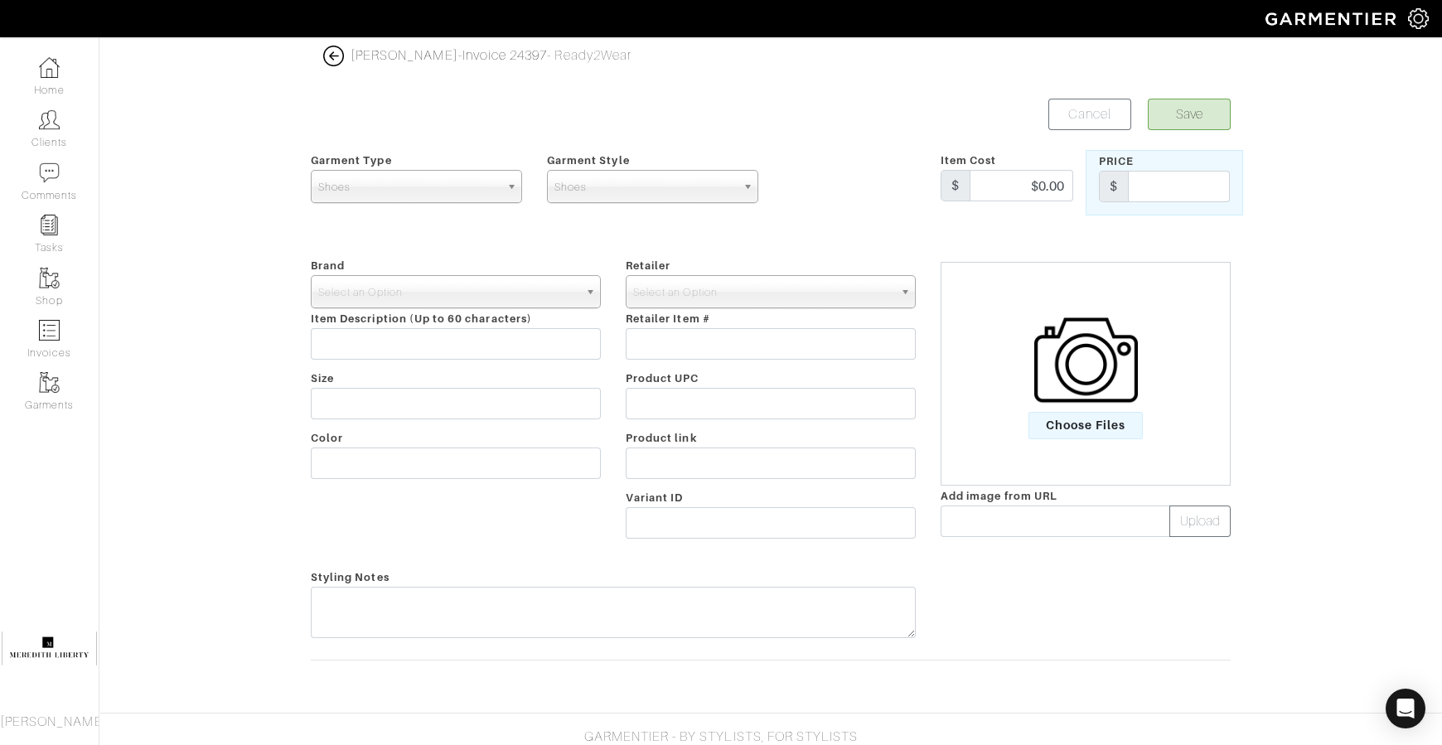
click at [583, 307] on div "Brand - 032c 1017 ALYX 9SM 111SKIN 11 by Boris Bidjan Saberi 11 Honore 12 Store…" at bounding box center [455, 401] width 315 height 292
click at [581, 301] on link "Select an Option" at bounding box center [456, 291] width 290 height 33
drag, startPoint x: 581, startPoint y: 301, endPoint x: 539, endPoint y: 288, distance: 44.1
click at [539, 288] on span "Select an Option" at bounding box center [448, 292] width 260 height 33
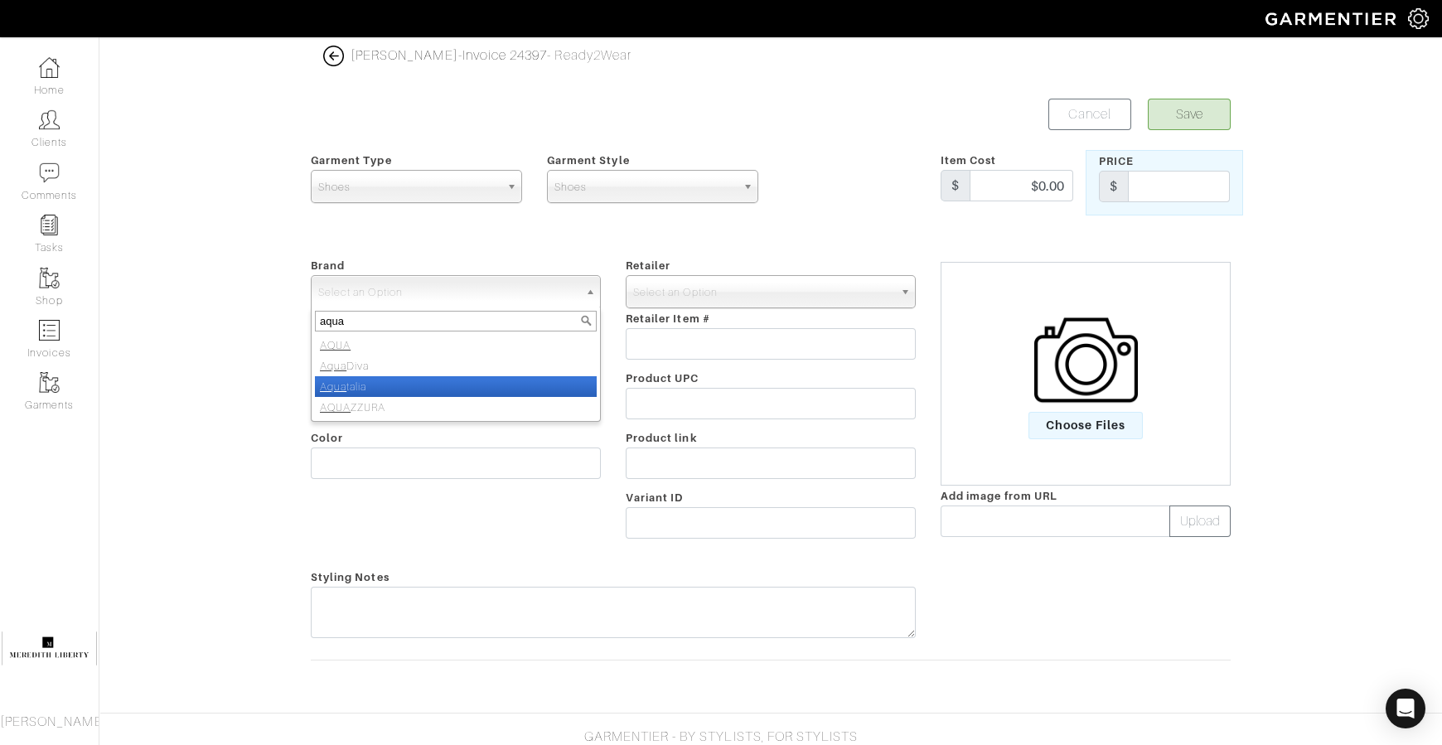
type input "aqua"
click at [479, 392] on li "Aqua talia" at bounding box center [456, 386] width 282 height 21
select select "Aquatalia"
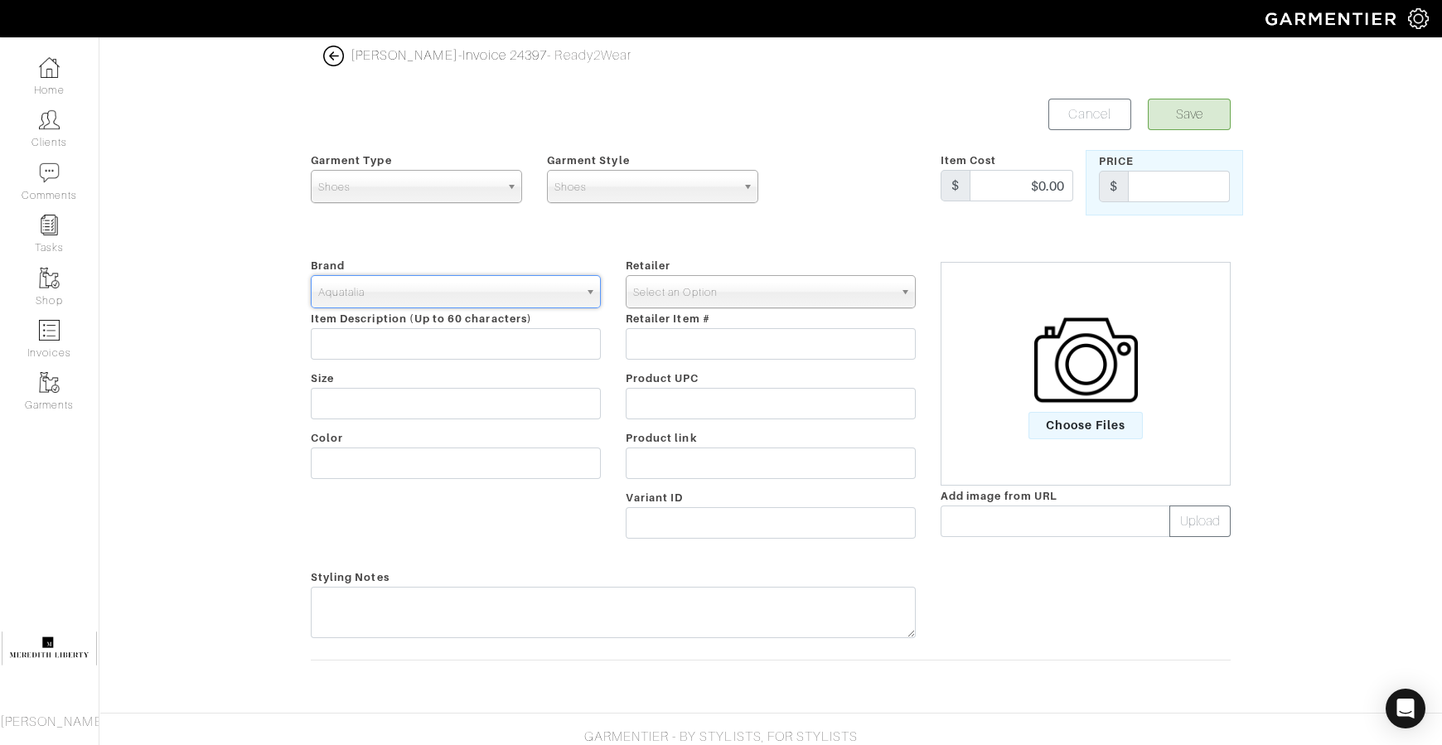
click at [641, 289] on span "Select an Option" at bounding box center [763, 292] width 260 height 33
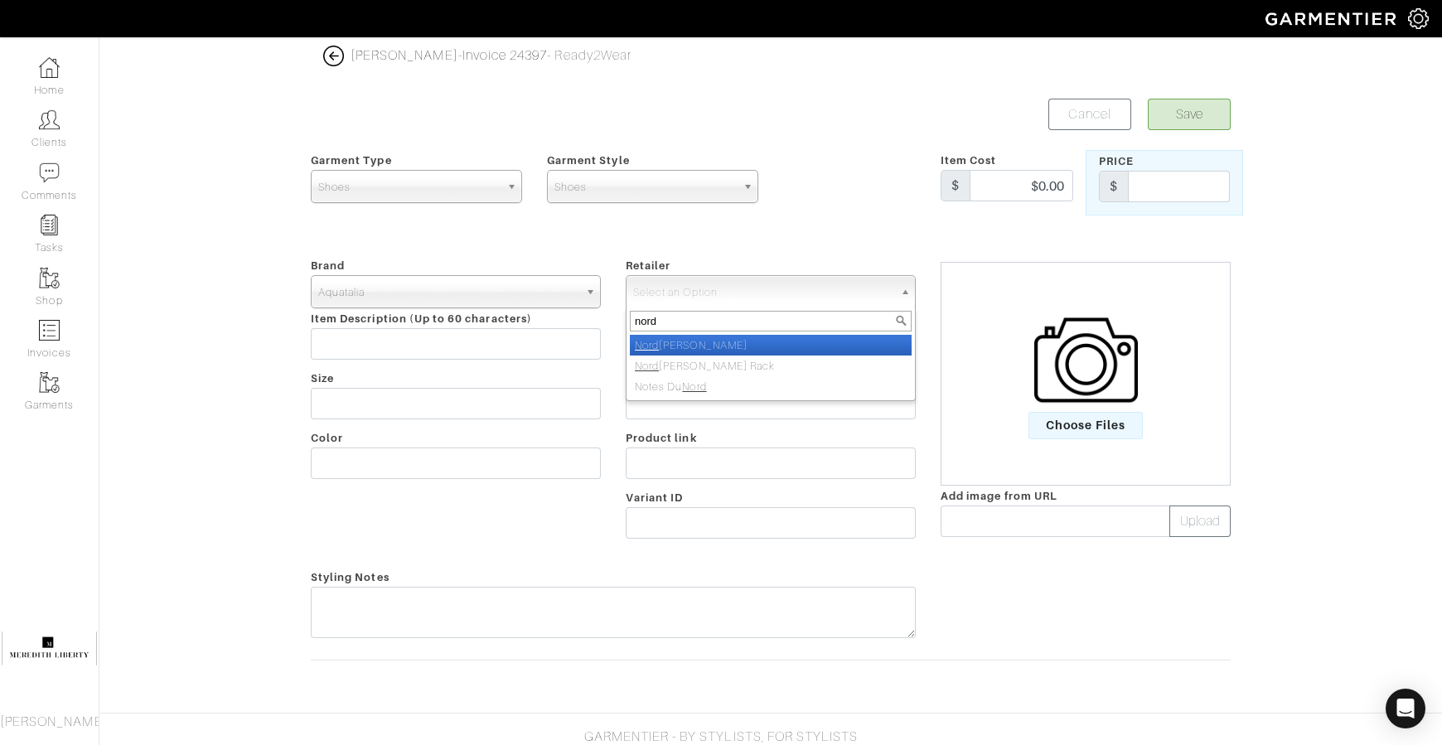
type input "nord"
click at [648, 342] on em "Nord" at bounding box center [647, 345] width 24 height 12
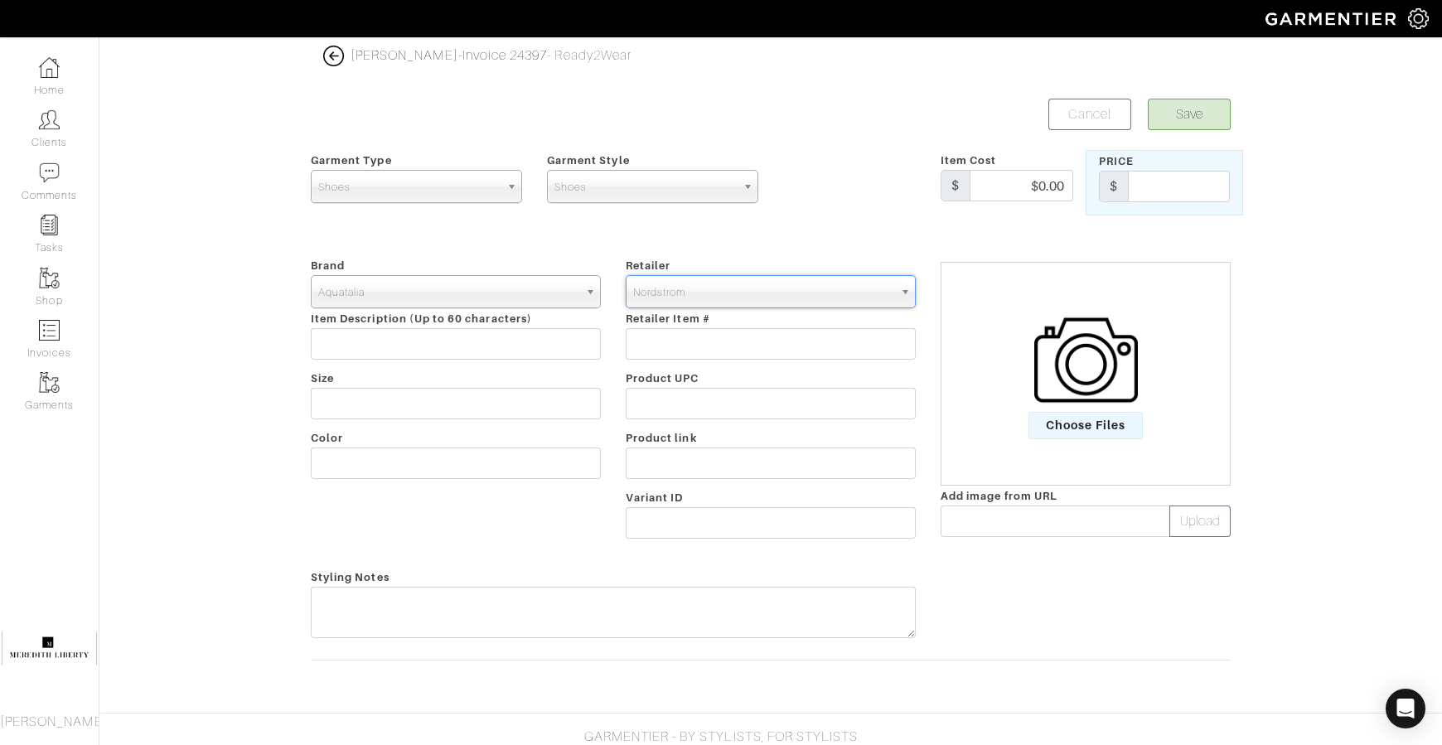
select select "5094"
click at [511, 472] on input "text" at bounding box center [456, 463] width 290 height 31
type input "navy"
click at [981, 514] on input "text" at bounding box center [1056, 521] width 230 height 31
click at [990, 512] on input "text" at bounding box center [1056, 521] width 230 height 31
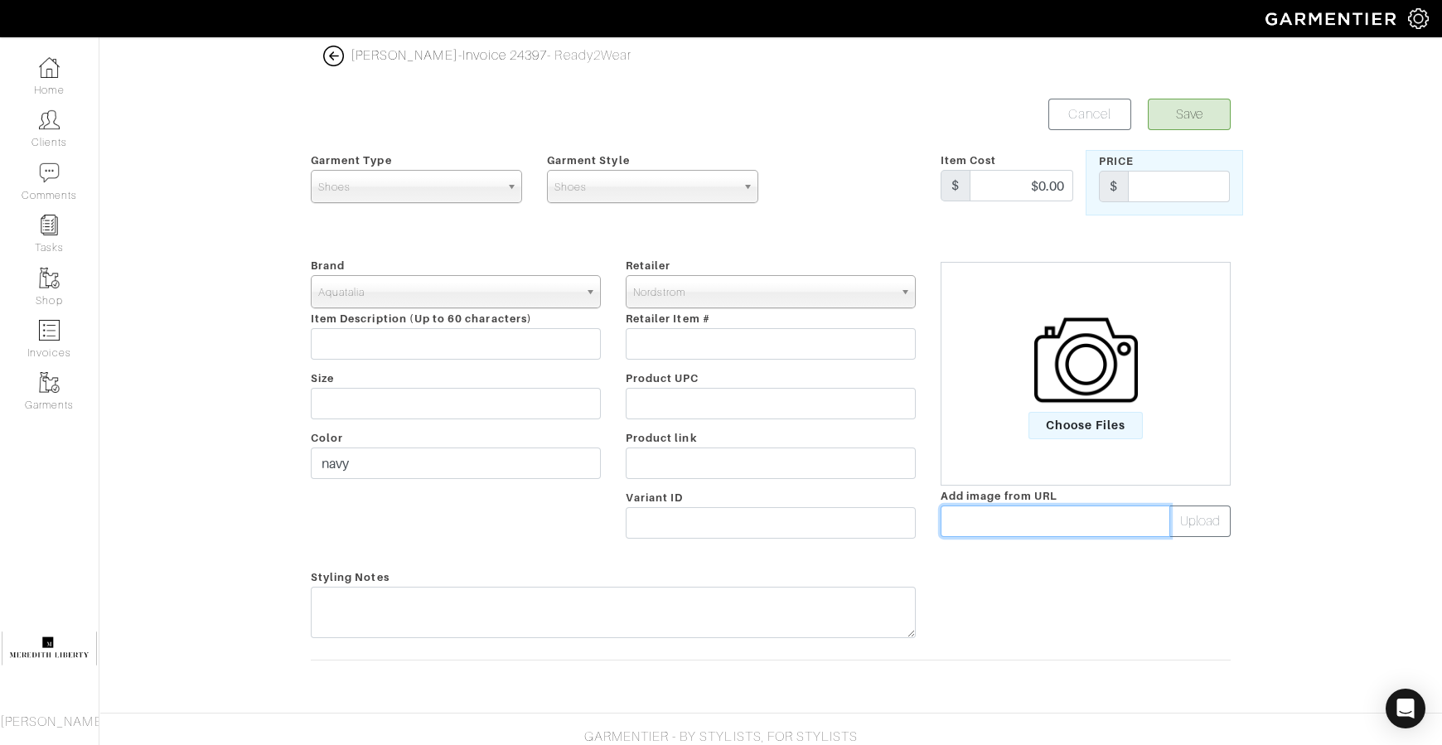
paste input "https://n.nordstrommedia.com/it/5168d180-bf8d-4d58-8070-0a3dddf59408.jpeg?fit=f…"
type input "https://n.nordstrommedia.com/it/5168d180-bf8d-4d58-8070-0a3dddf59408.jpeg?fit=f…"
click at [1201, 527] on button "Upload" at bounding box center [1199, 521] width 61 height 31
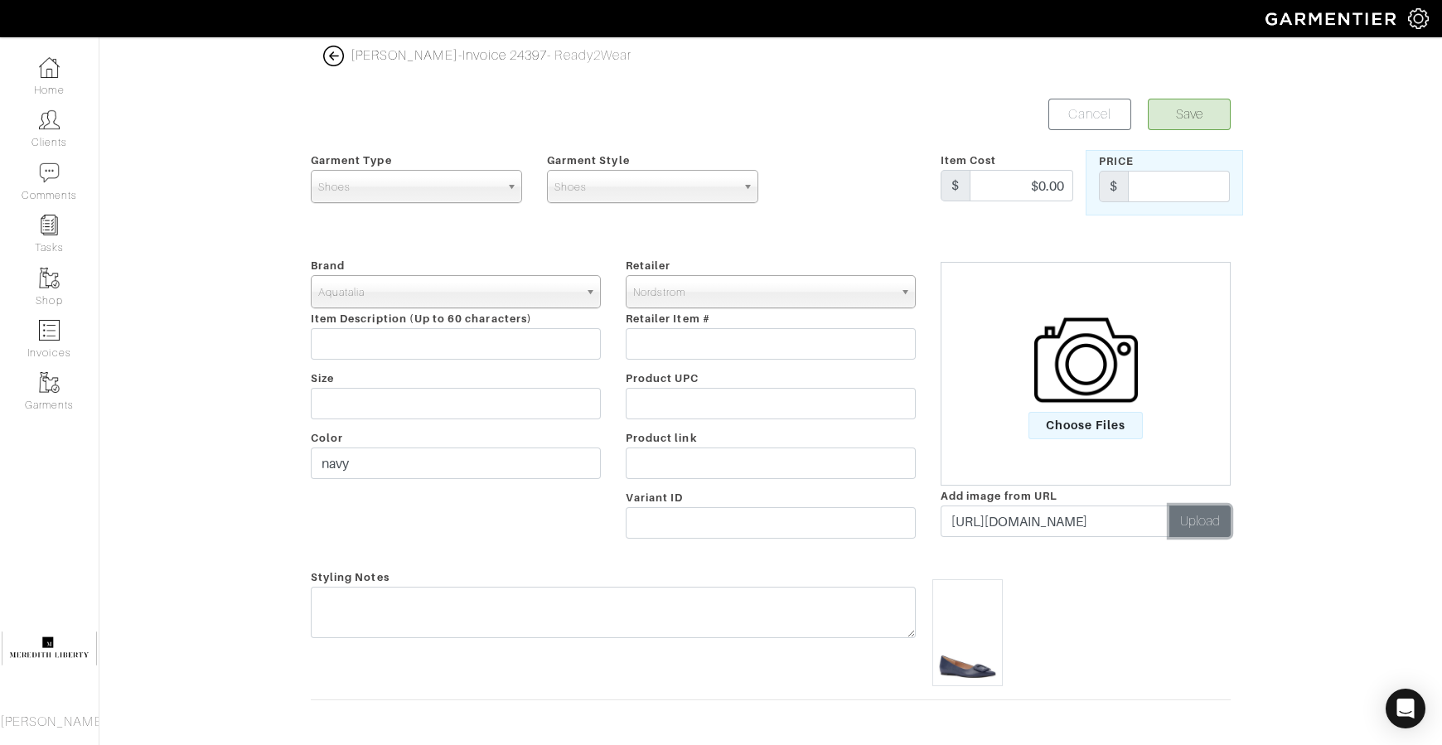
scroll to position [0, 0]
click at [1171, 186] on input "text" at bounding box center [1179, 186] width 102 height 31
type input "410"
click at [1169, 118] on button "Save" at bounding box center [1189, 114] width 83 height 31
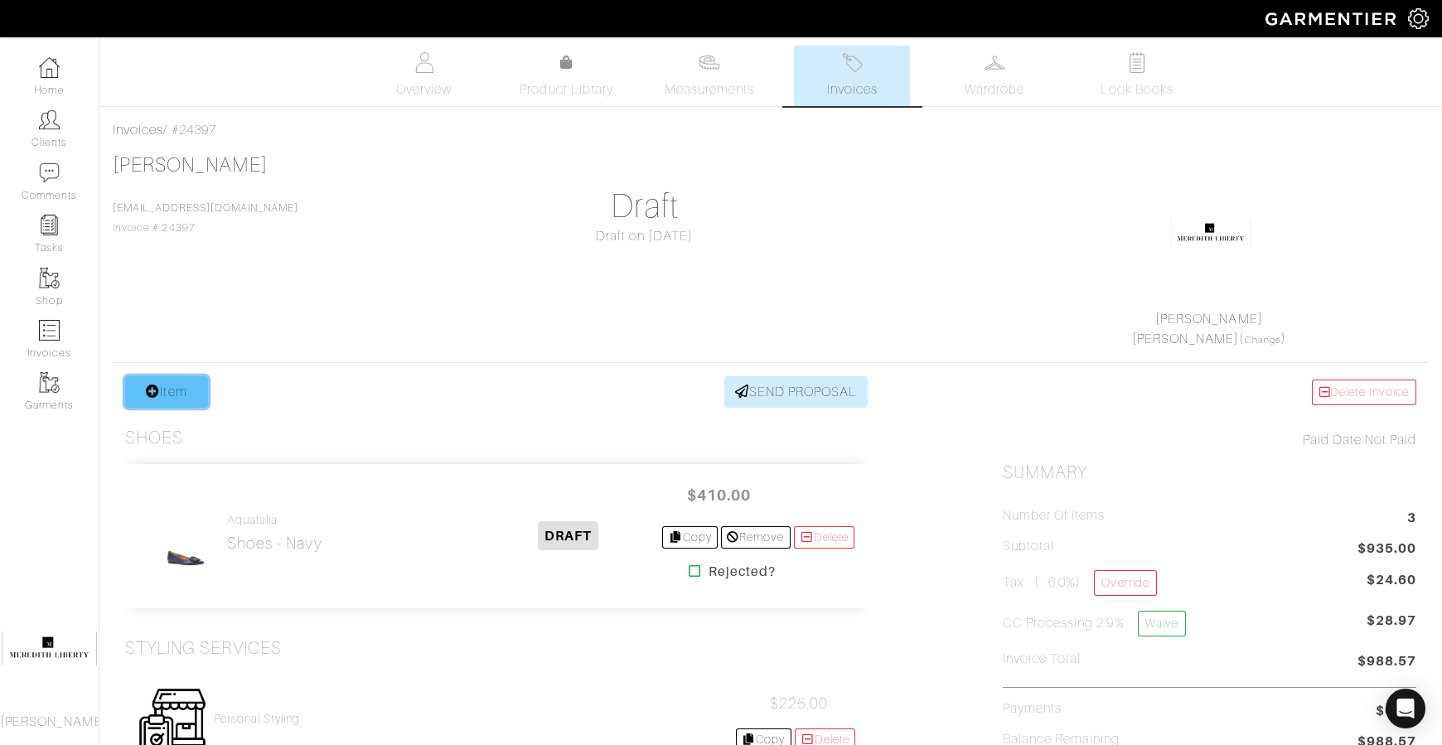
click at [160, 386] on link "Item" at bounding box center [166, 391] width 83 height 31
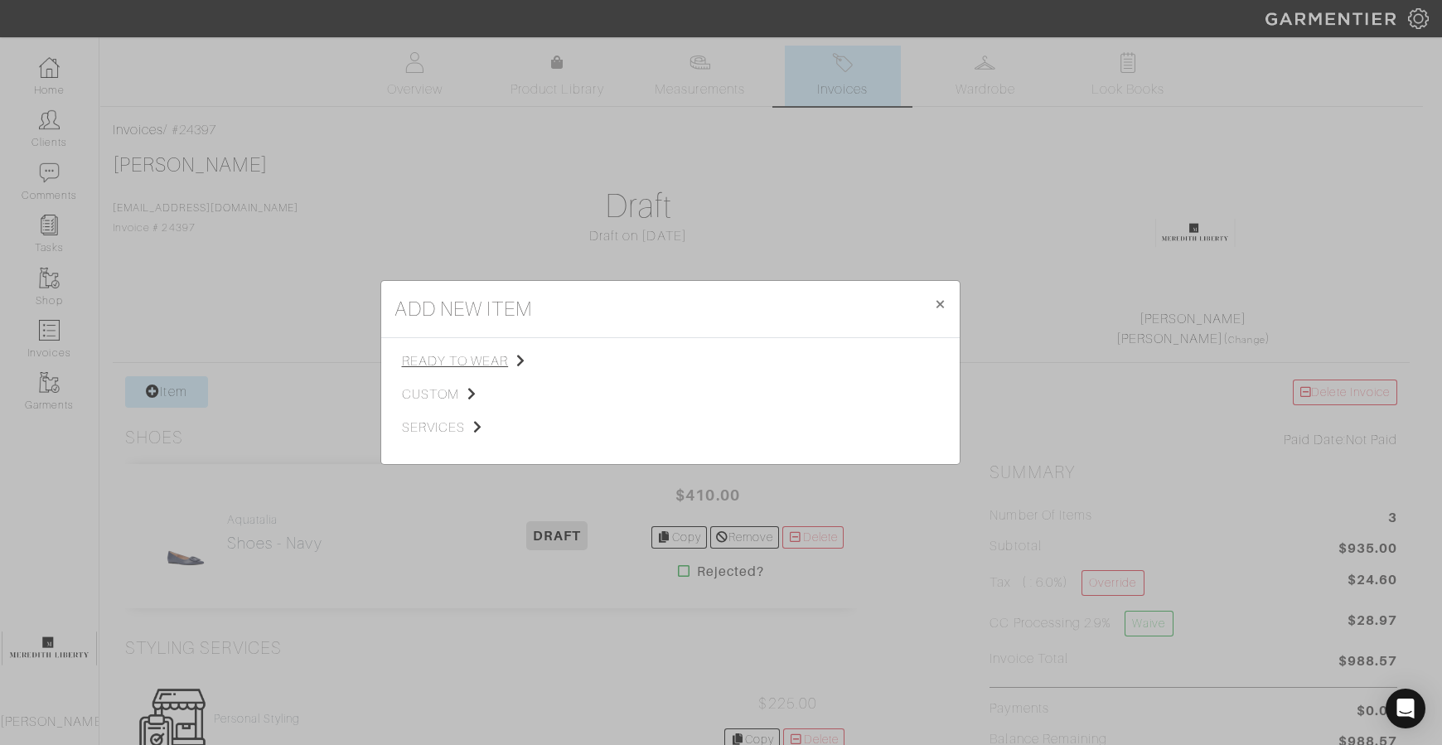
click at [417, 369] on span "ready to wear" at bounding box center [485, 361] width 167 height 20
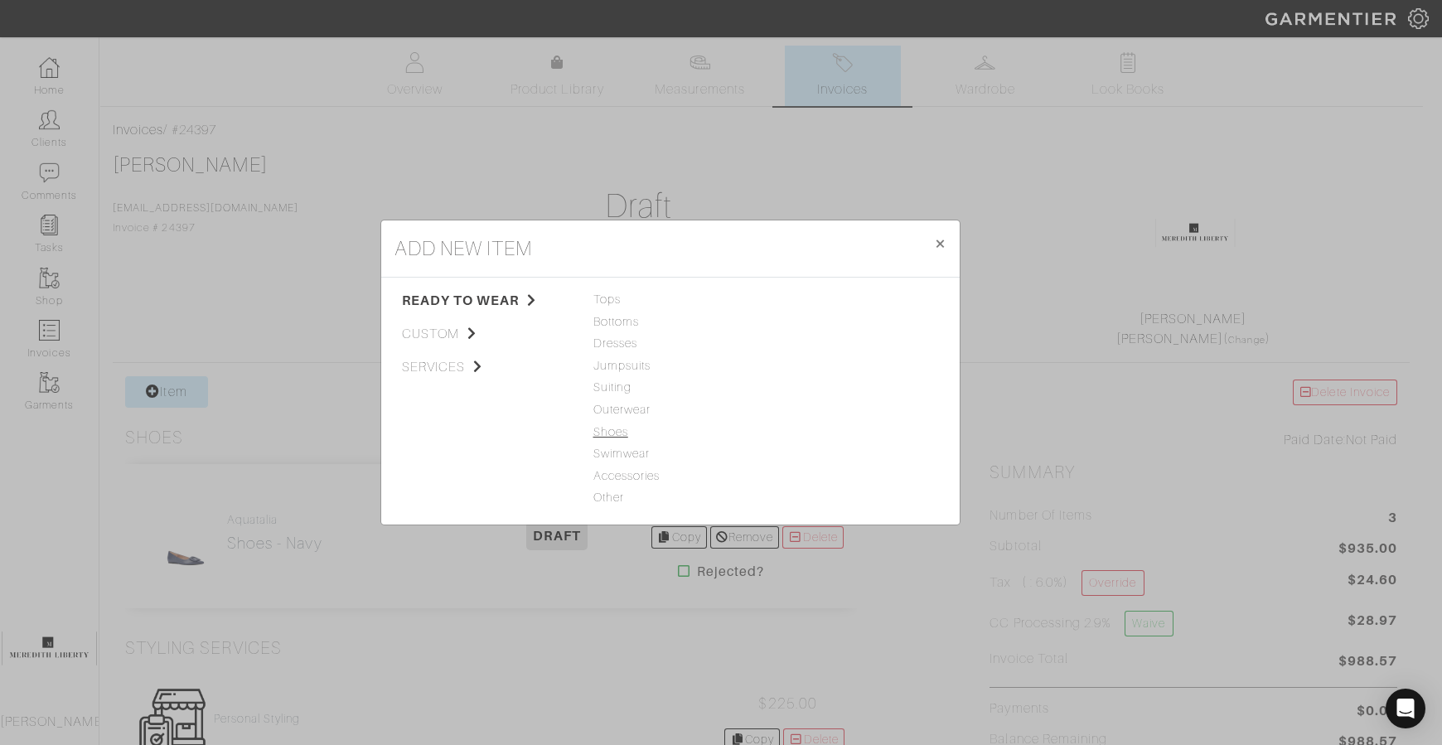
click at [606, 434] on span "Shoes" at bounding box center [670, 433] width 154 height 18
click at [784, 301] on link "Shoes" at bounding box center [789, 299] width 35 height 13
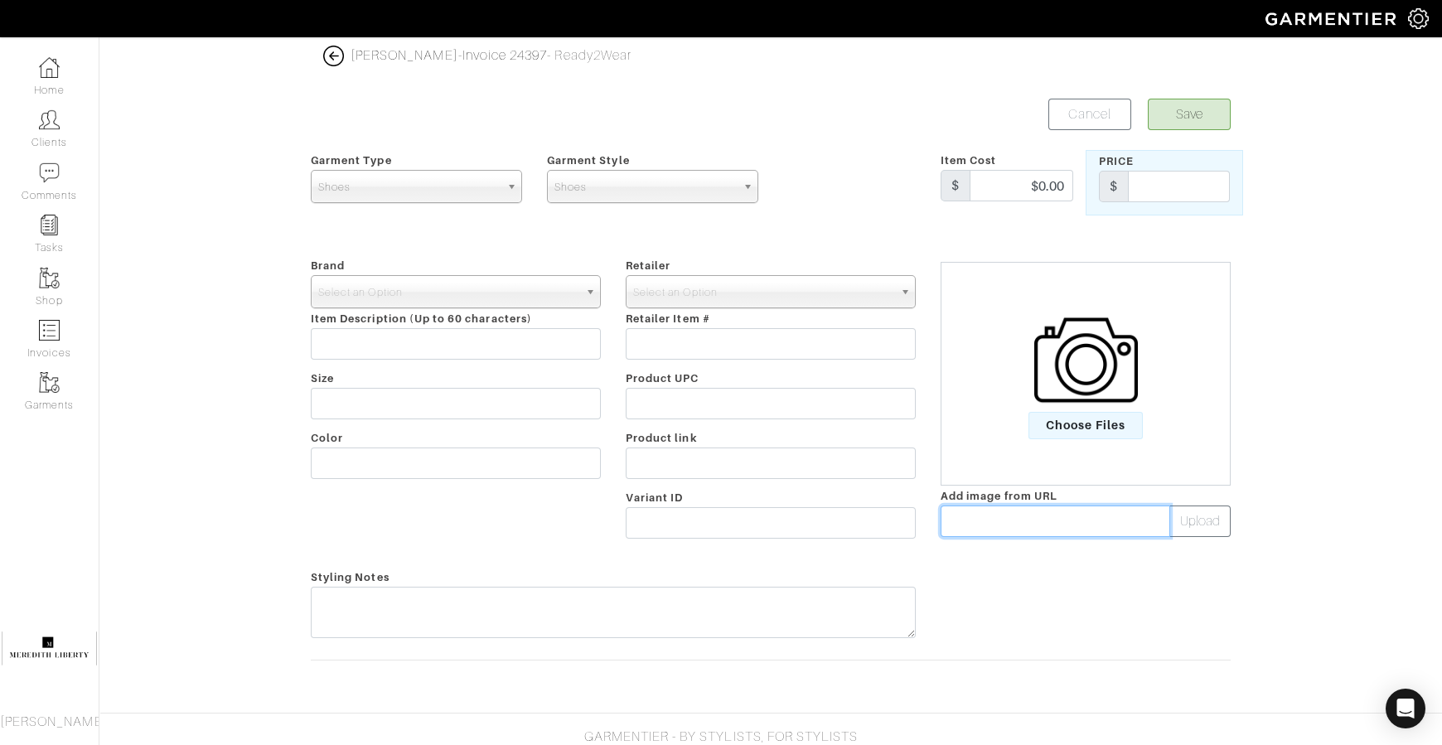
drag, startPoint x: 442, startPoint y: 450, endPoint x: 970, endPoint y: 533, distance: 535.2
click at [970, 533] on input "text" at bounding box center [1056, 521] width 230 height 31
paste input "data:image/webp;base64,UklGRsAdAABXRUJQVlA4ILQdAADQjwCdASqLAYsBPj0cjEUiIaERaMSs…"
type input "data:image/webp;base64,UklGRsAdAABXRUJQVlA4ILQdAADQjwCdASqLAYsBPj0cjEUiIaERaMSs…"
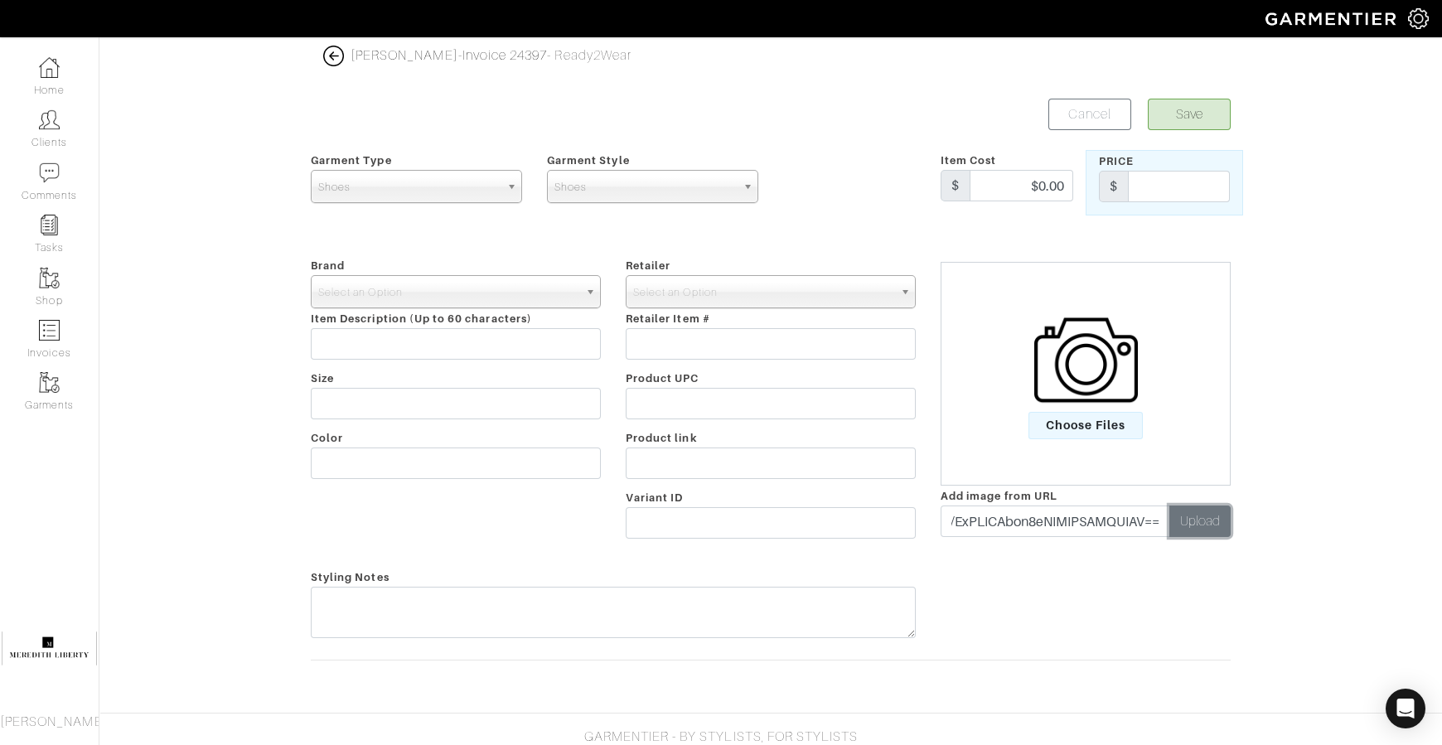
click at [1189, 526] on button "Upload" at bounding box center [1199, 521] width 61 height 31
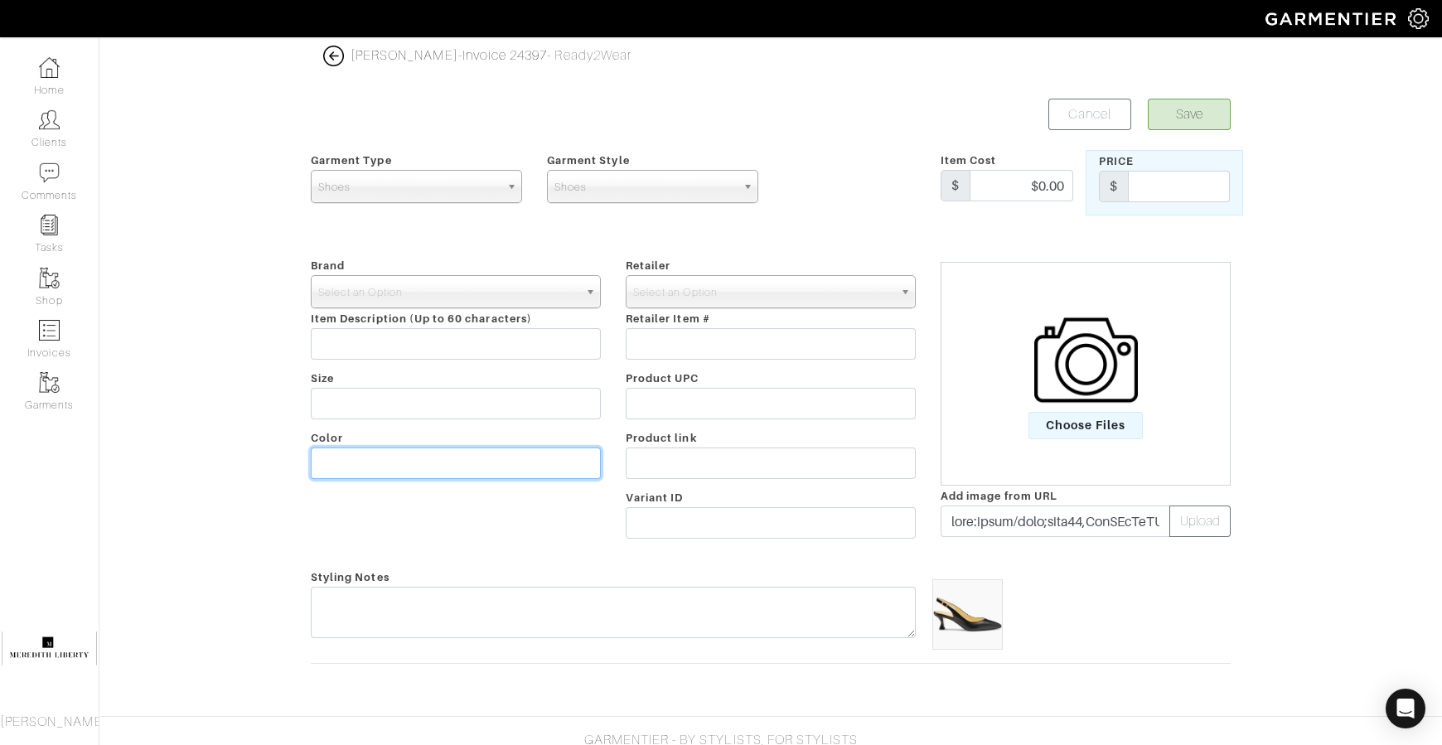
click at [560, 458] on input "text" at bounding box center [456, 463] width 290 height 31
type input "black"
click at [506, 296] on span "Select an Option" at bounding box center [448, 292] width 260 height 33
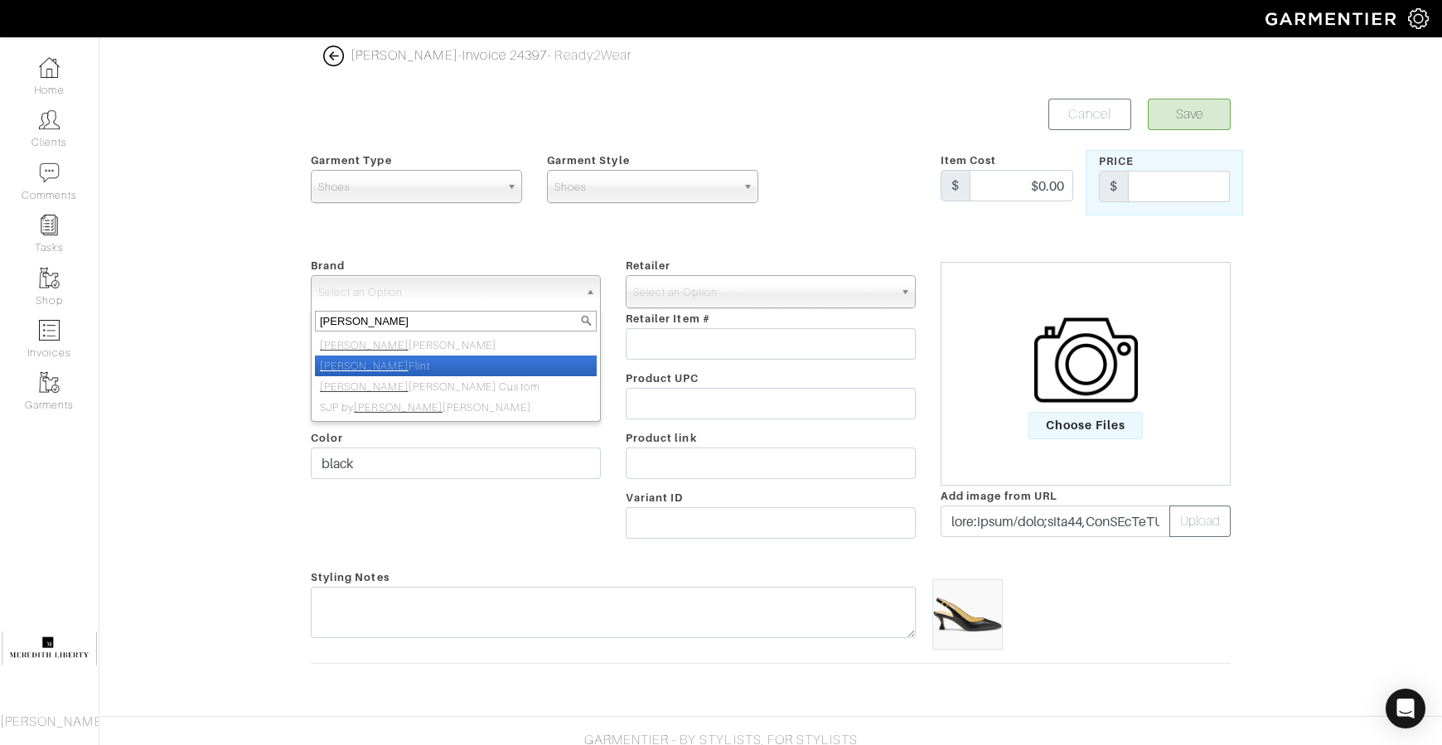
type input "[PERSON_NAME]"
click at [492, 366] on li "[PERSON_NAME]" at bounding box center [456, 366] width 282 height 21
select select "[PERSON_NAME]"
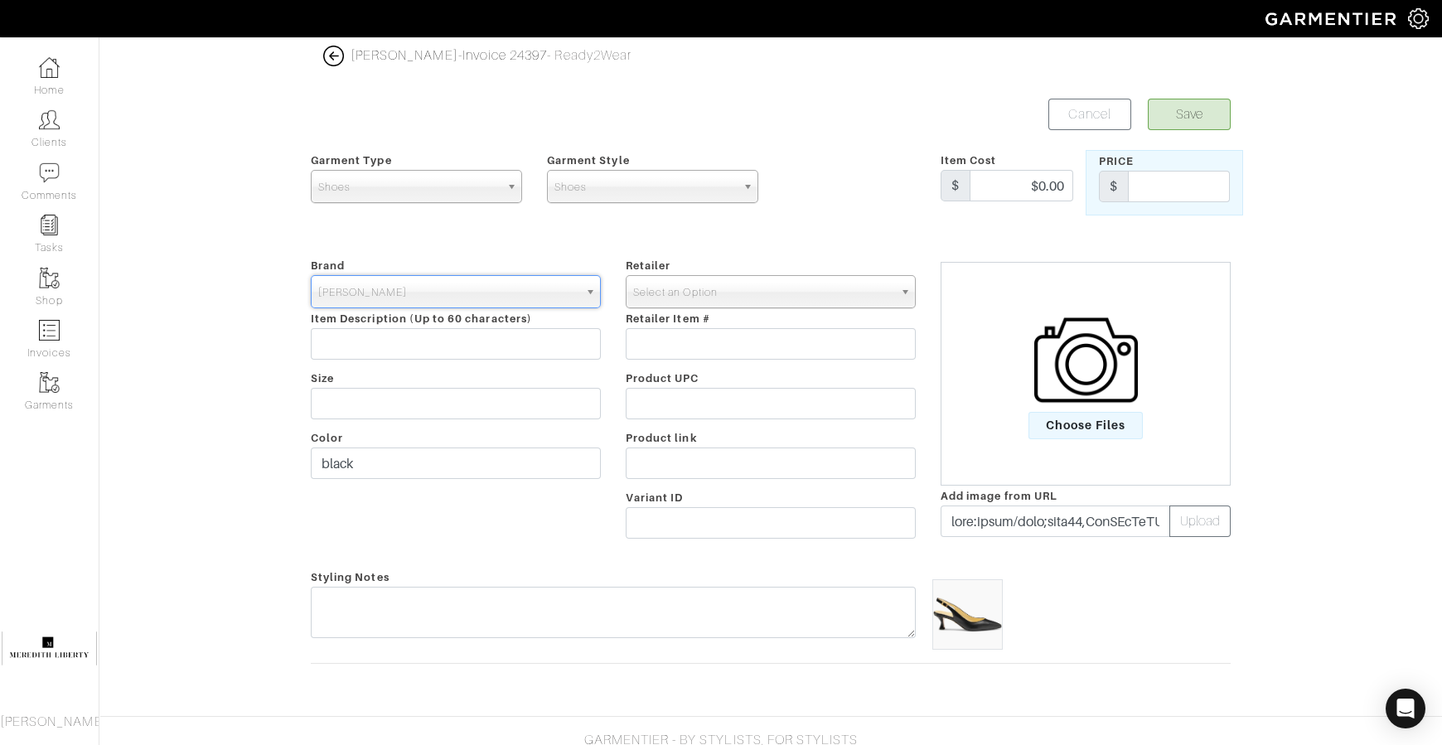
click at [687, 280] on span "Select an Option" at bounding box center [763, 292] width 260 height 33
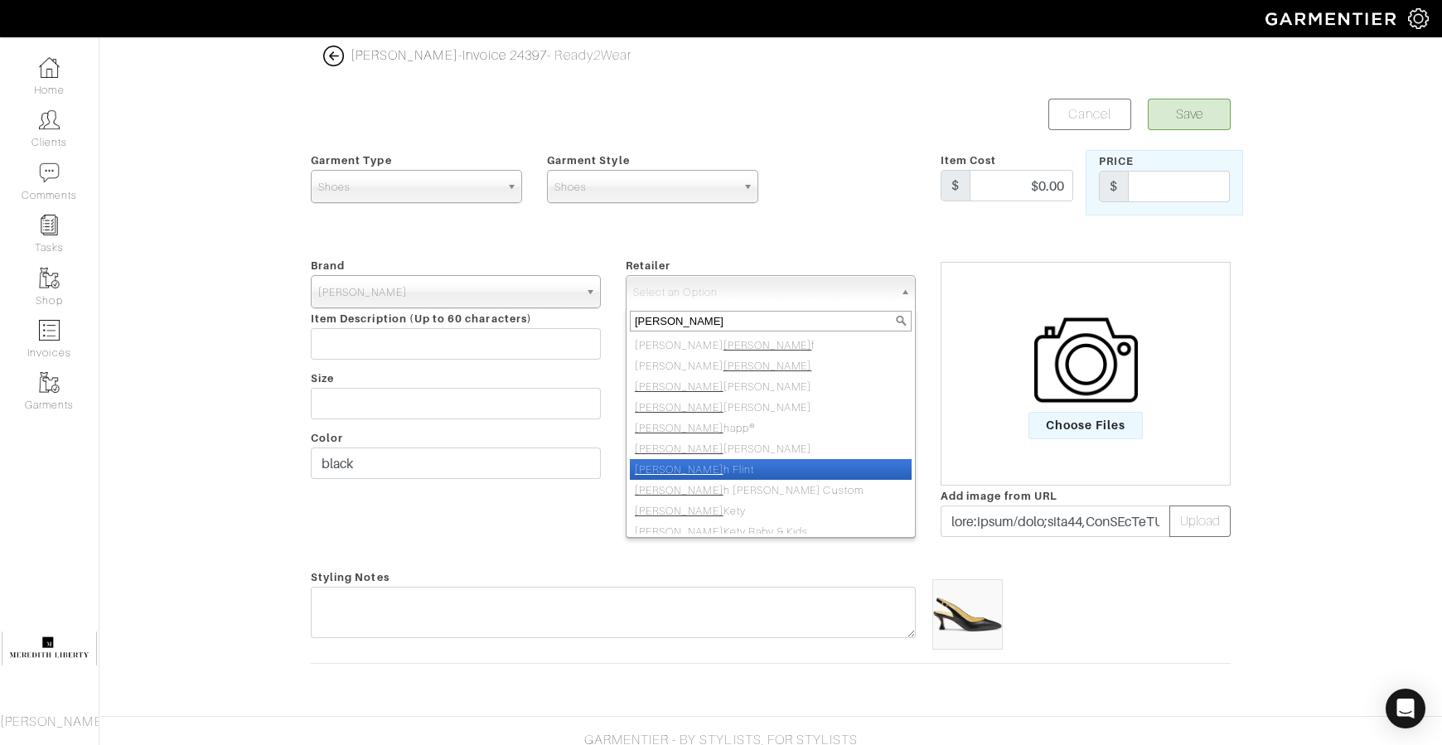
type input "[PERSON_NAME]"
click at [666, 459] on li "Sara h Flint" at bounding box center [771, 469] width 282 height 21
select select "5078"
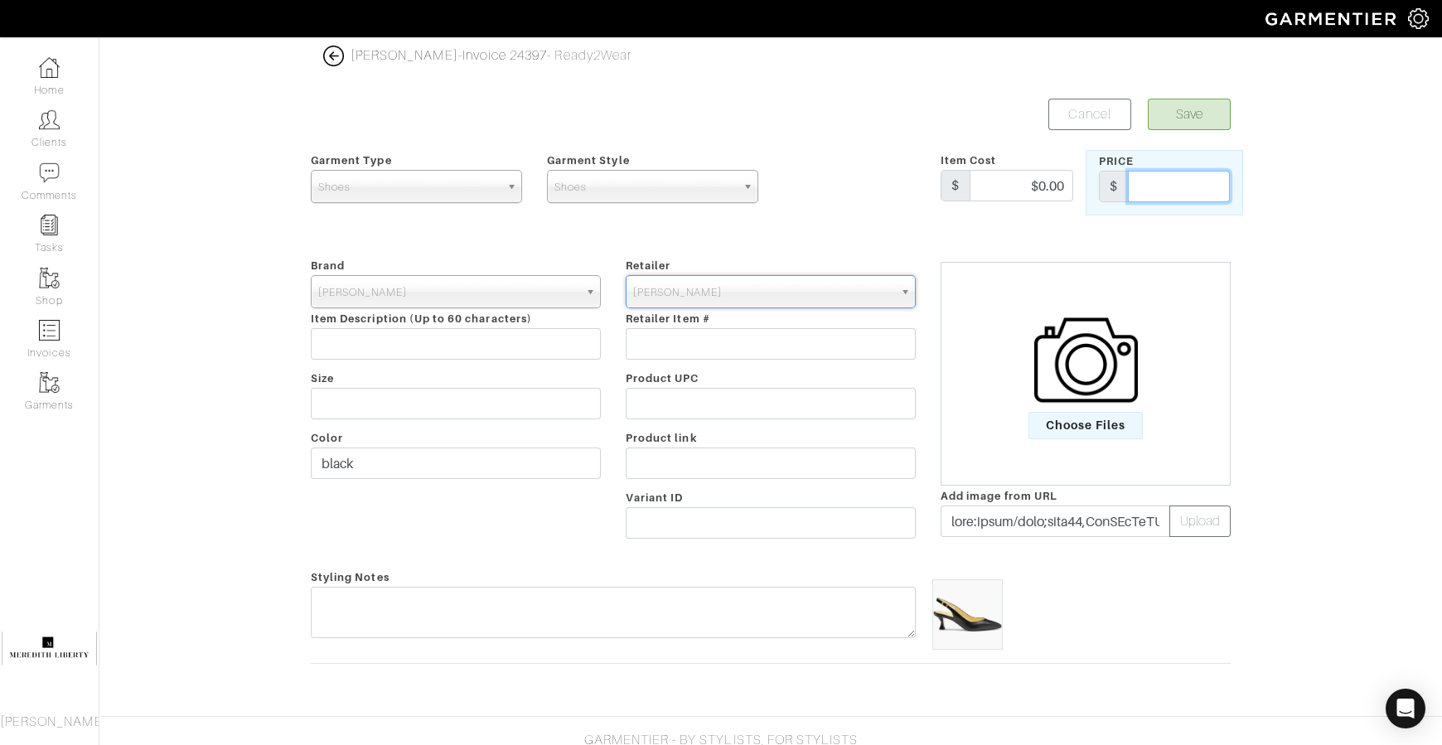
click at [1185, 179] on input "text" at bounding box center [1179, 186] width 102 height 31
type input "450"
click at [1173, 126] on button "Save" at bounding box center [1189, 114] width 83 height 31
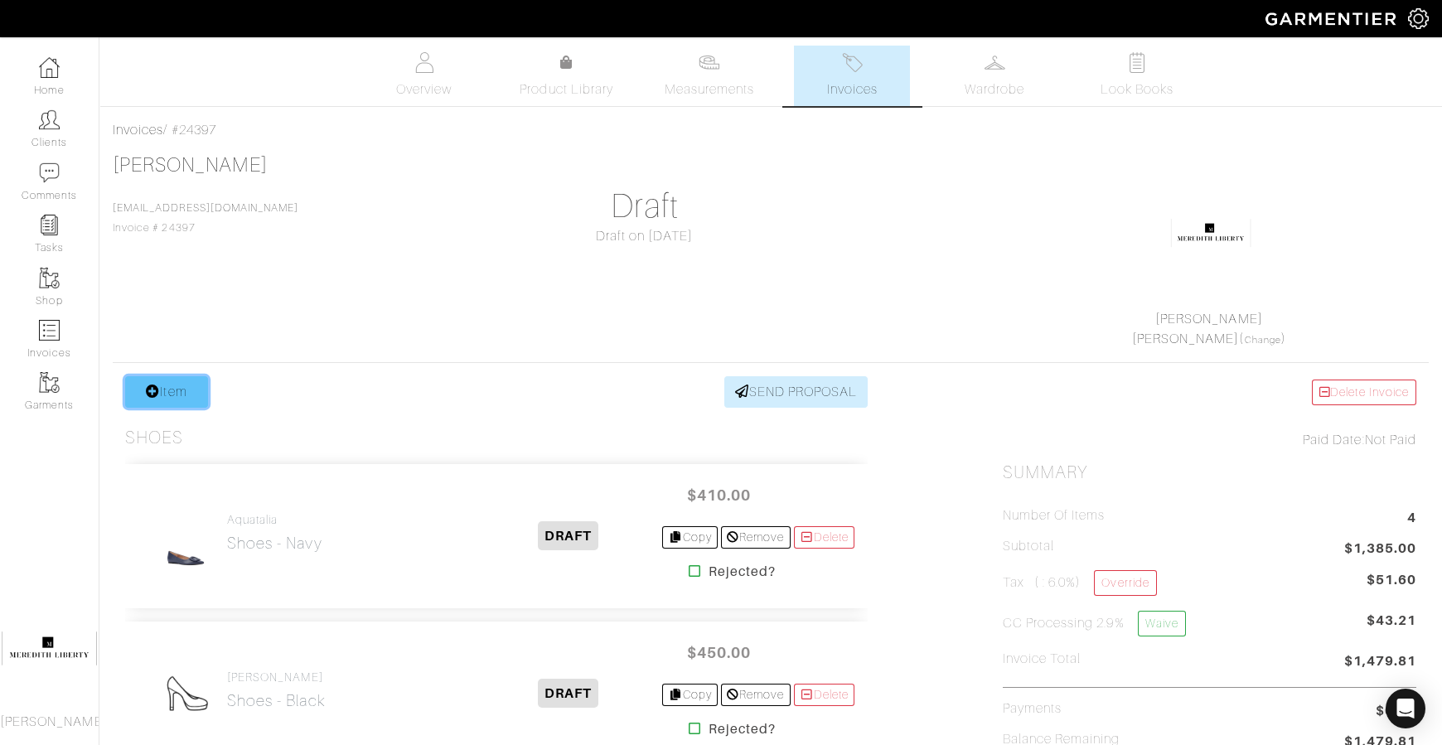
click at [201, 387] on link "Item" at bounding box center [166, 391] width 83 height 31
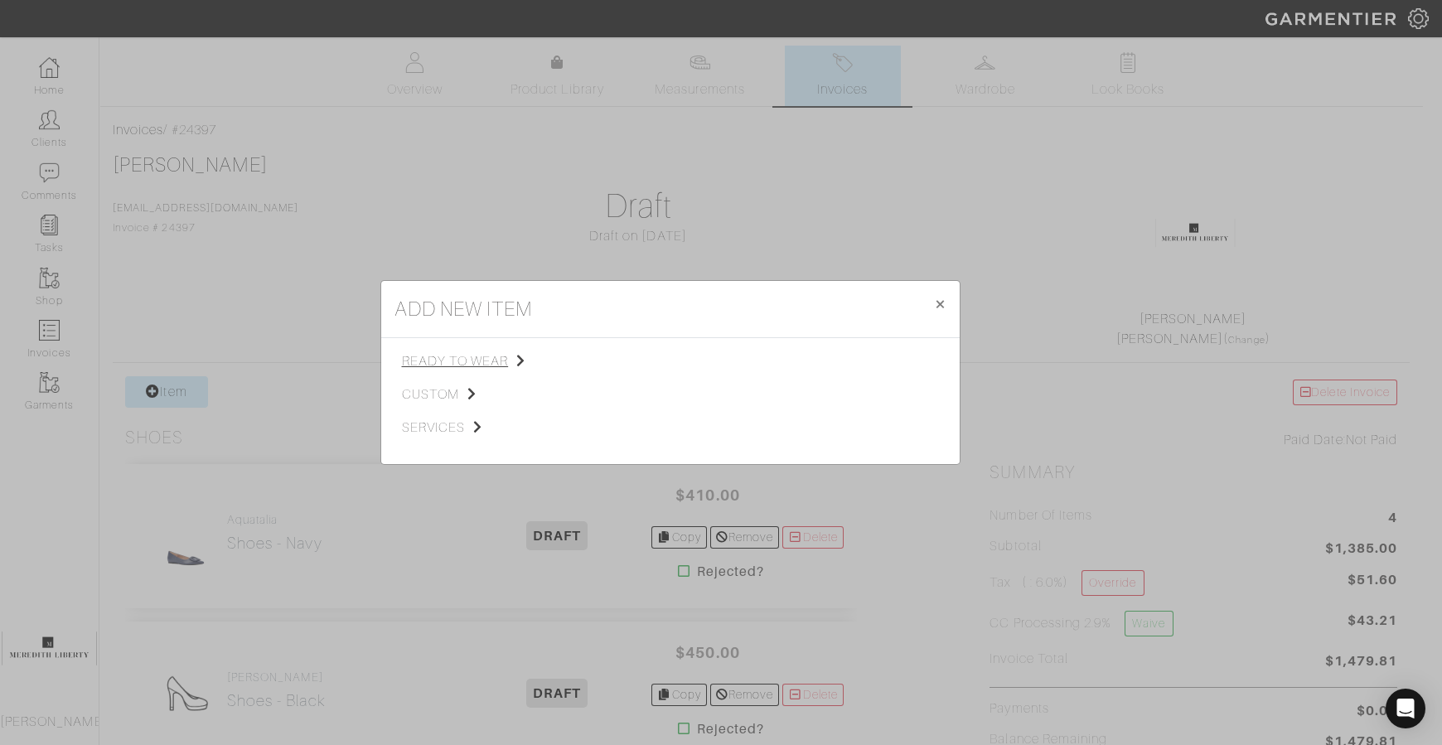
click at [453, 363] on span "ready to wear" at bounding box center [485, 361] width 167 height 20
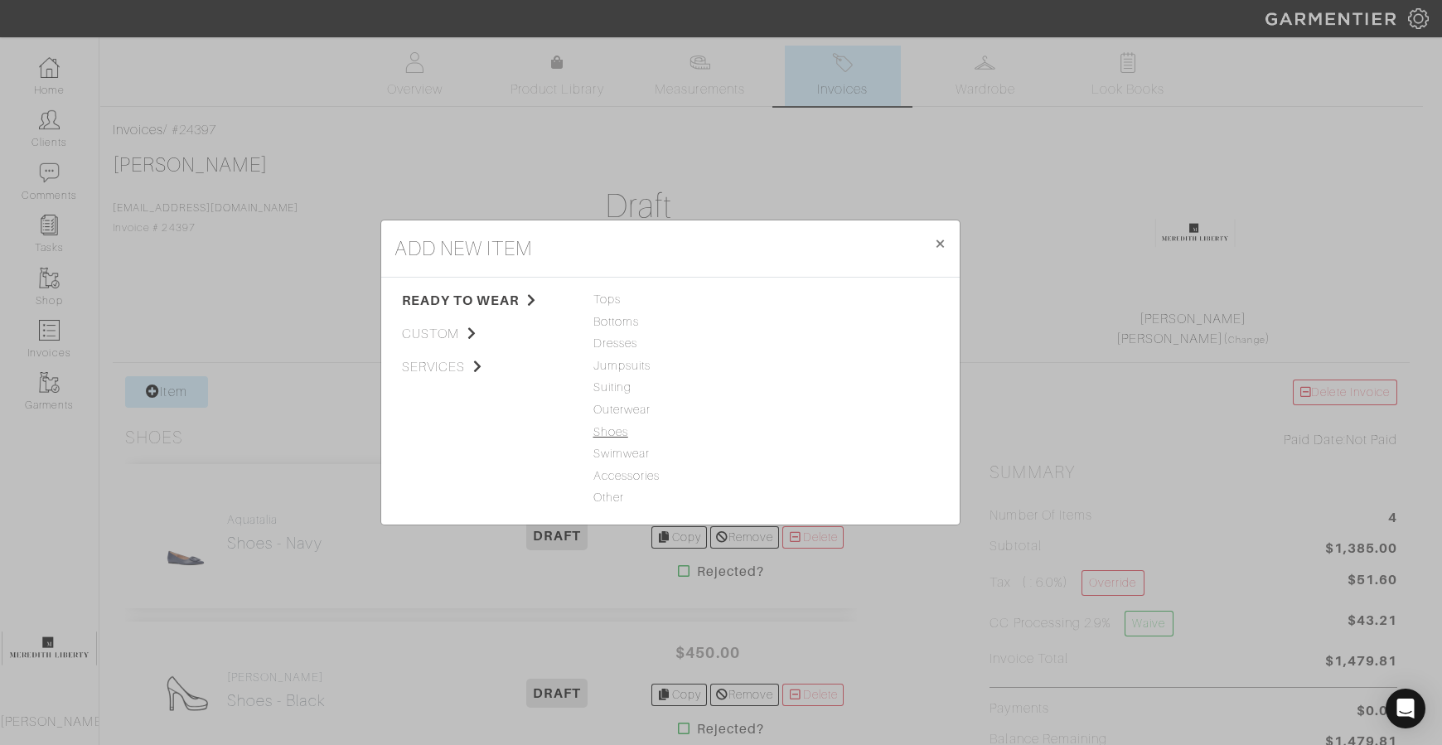
click at [601, 436] on span "Shoes" at bounding box center [670, 433] width 154 height 18
click at [777, 300] on link "Shoes" at bounding box center [789, 299] width 35 height 13
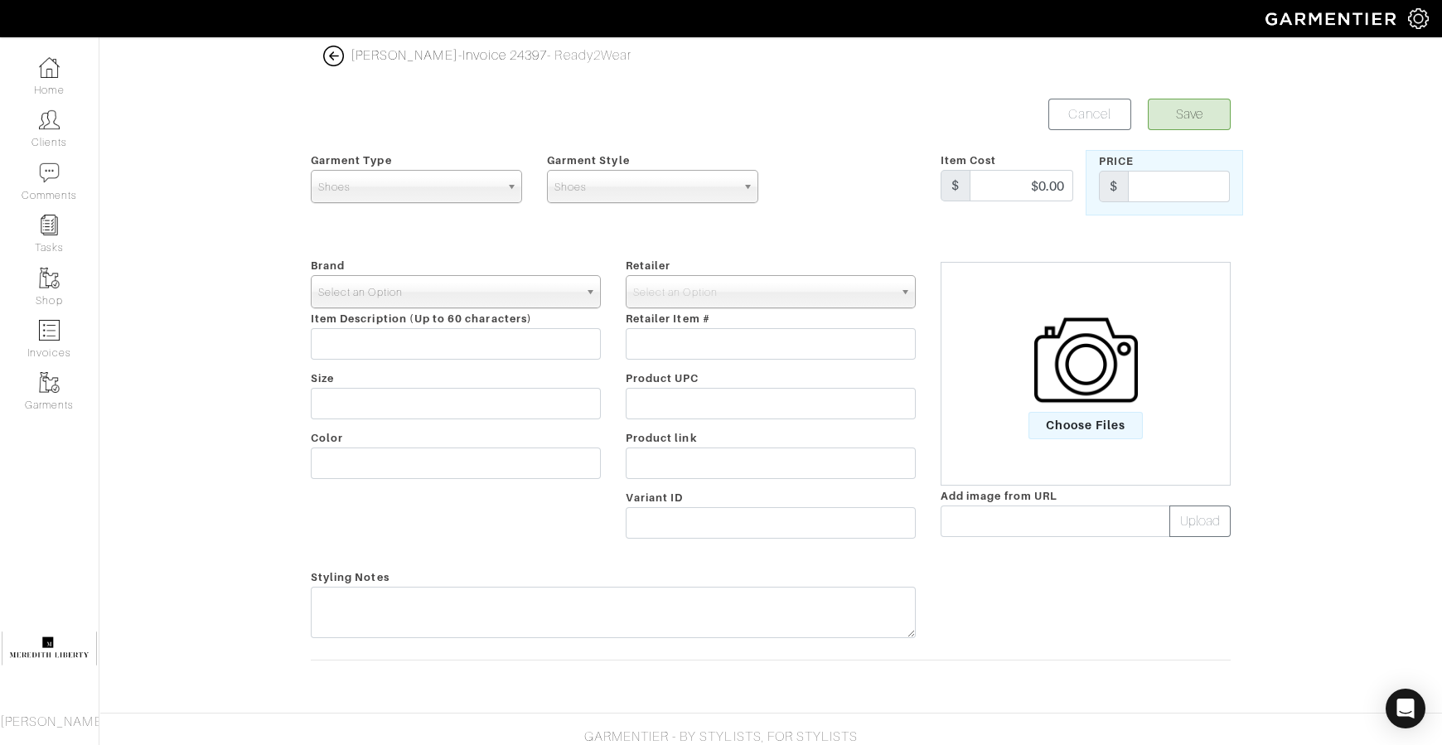
click at [407, 298] on span "Select an Option" at bounding box center [448, 292] width 260 height 33
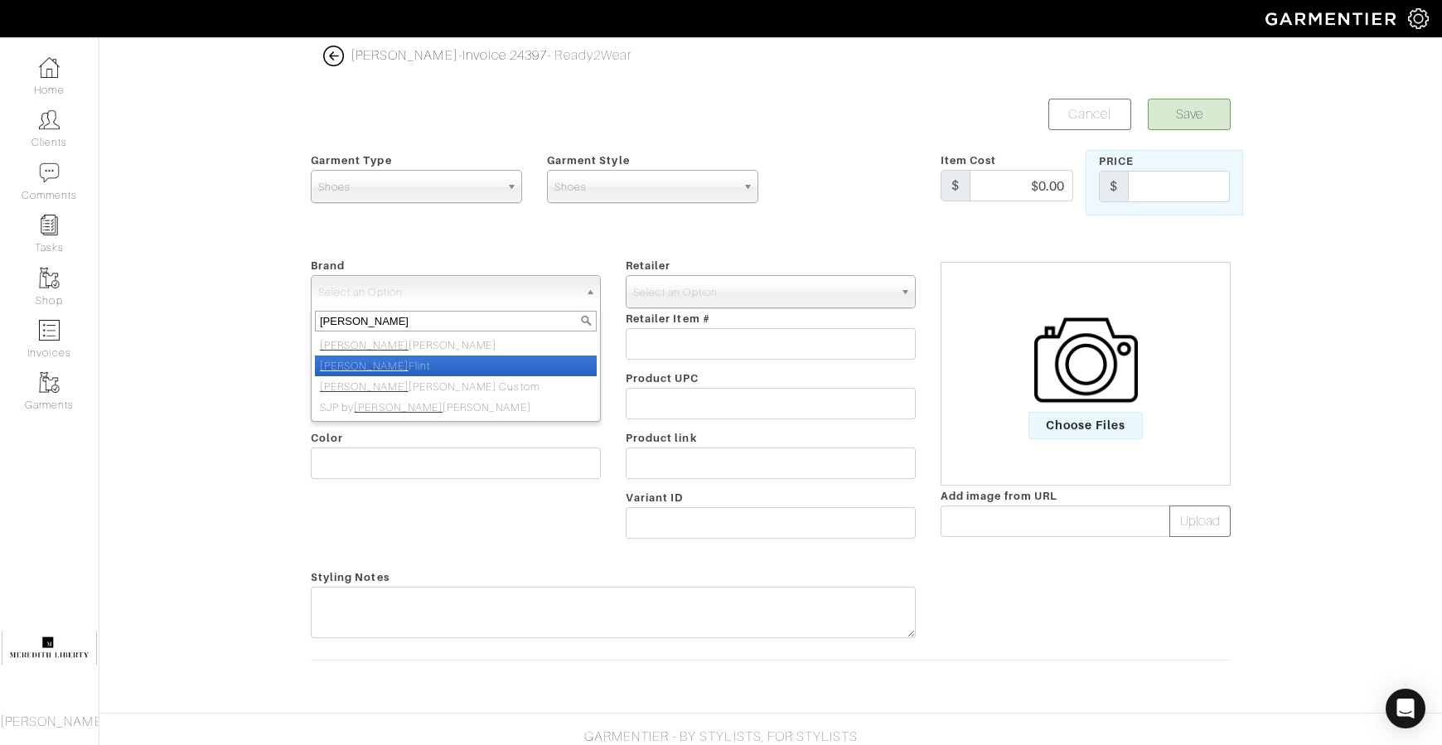
type input "[PERSON_NAME]"
click at [406, 368] on li "[PERSON_NAME]" at bounding box center [456, 366] width 282 height 21
select select "[PERSON_NAME]"
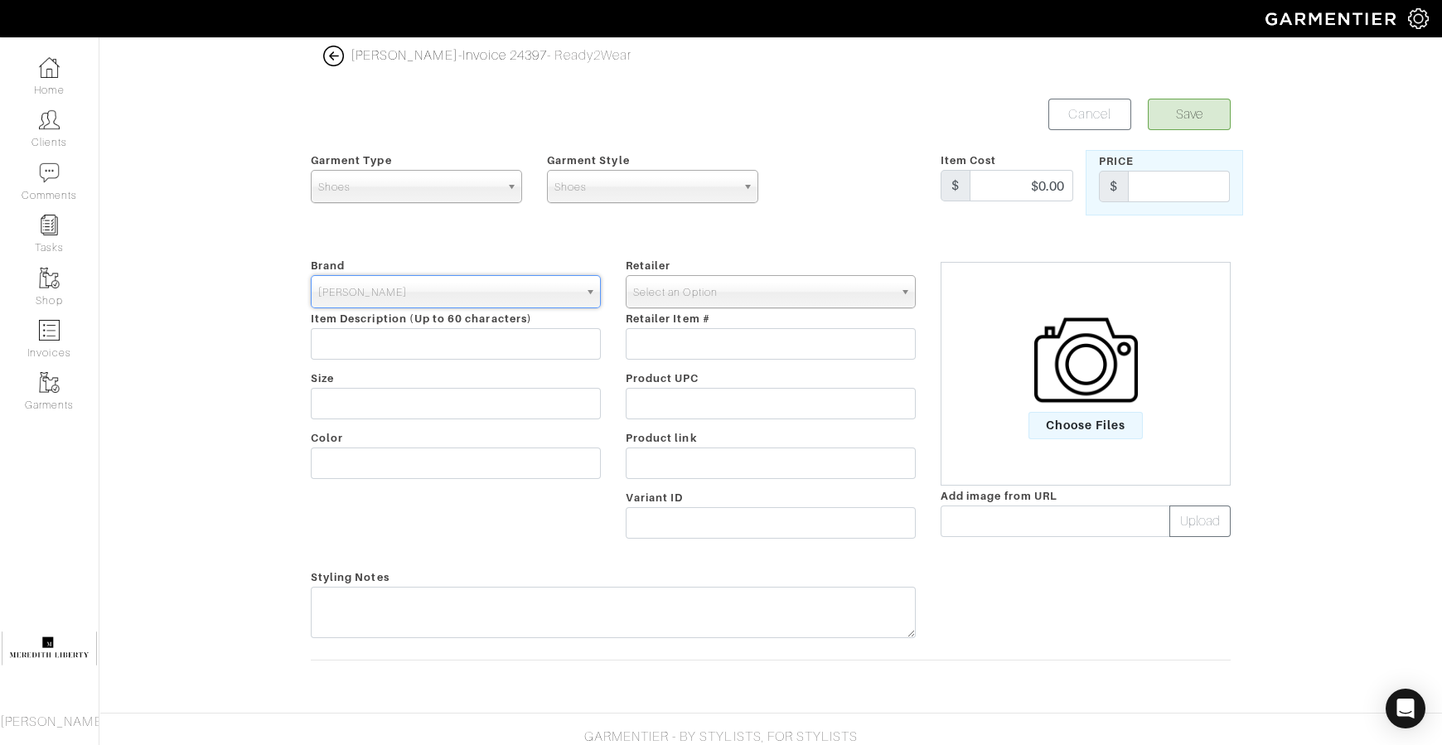
click at [677, 286] on span "Select an Option" at bounding box center [763, 292] width 260 height 33
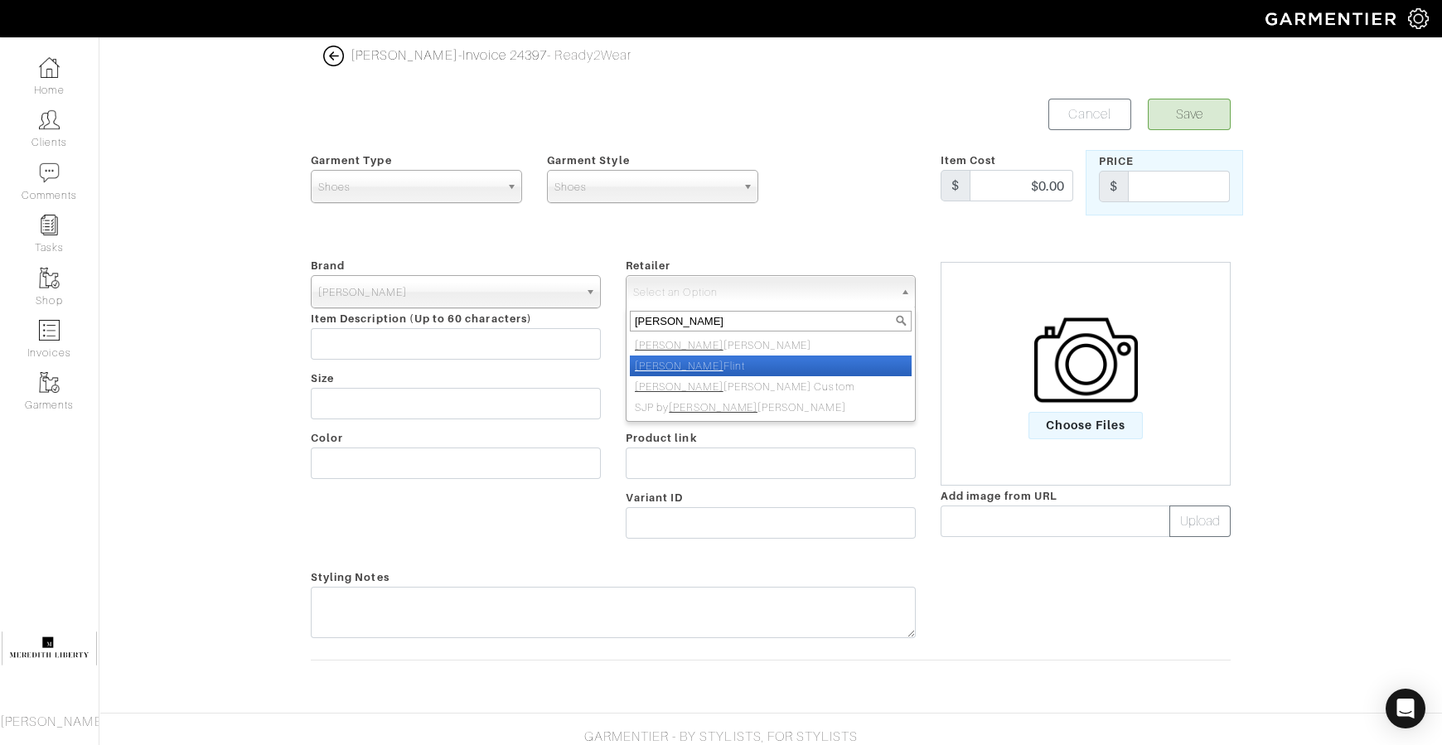
type input "[PERSON_NAME]"
drag, startPoint x: 688, startPoint y: 363, endPoint x: 570, endPoint y: 443, distance: 142.5
click at [688, 363] on li "[PERSON_NAME]" at bounding box center [771, 366] width 282 height 21
select select "5078"
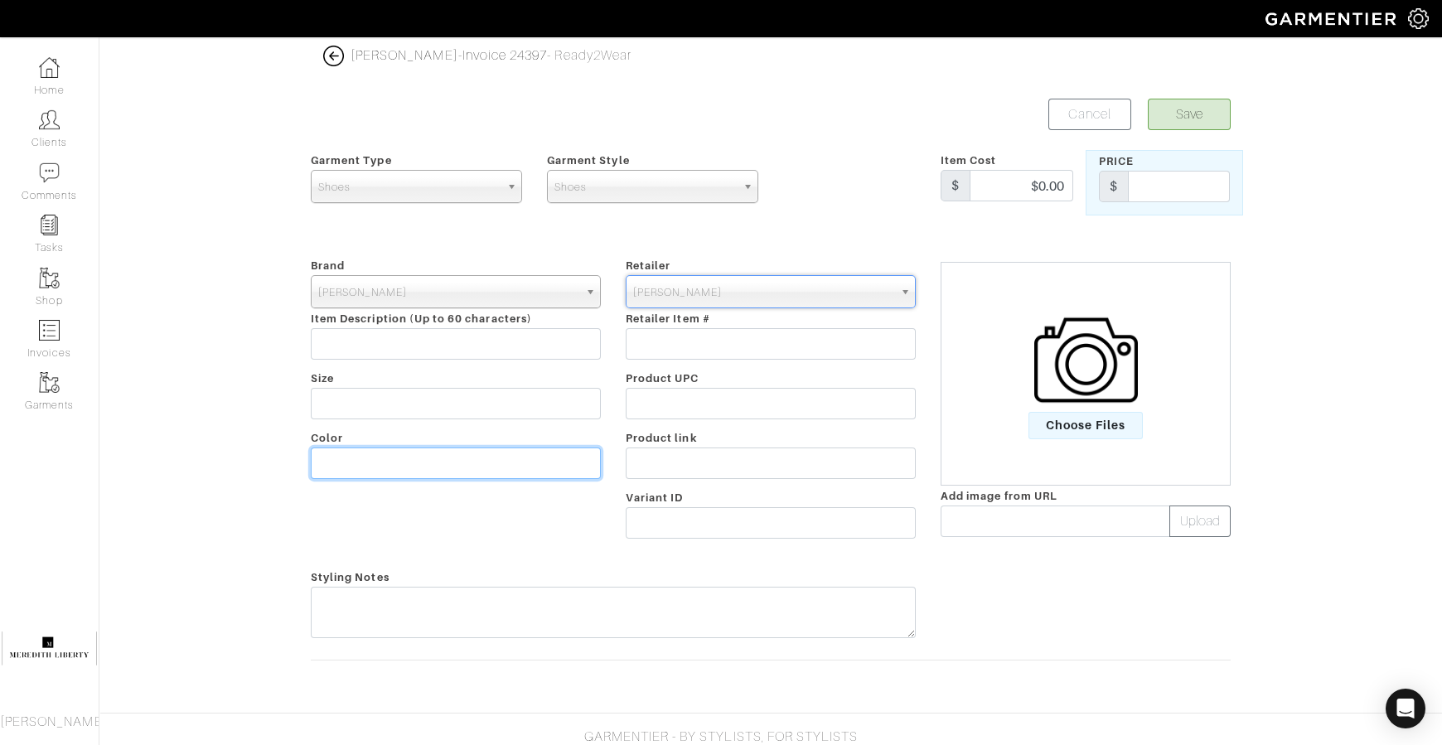
click at [568, 458] on input "text" at bounding box center [456, 463] width 290 height 31
type input "sand"
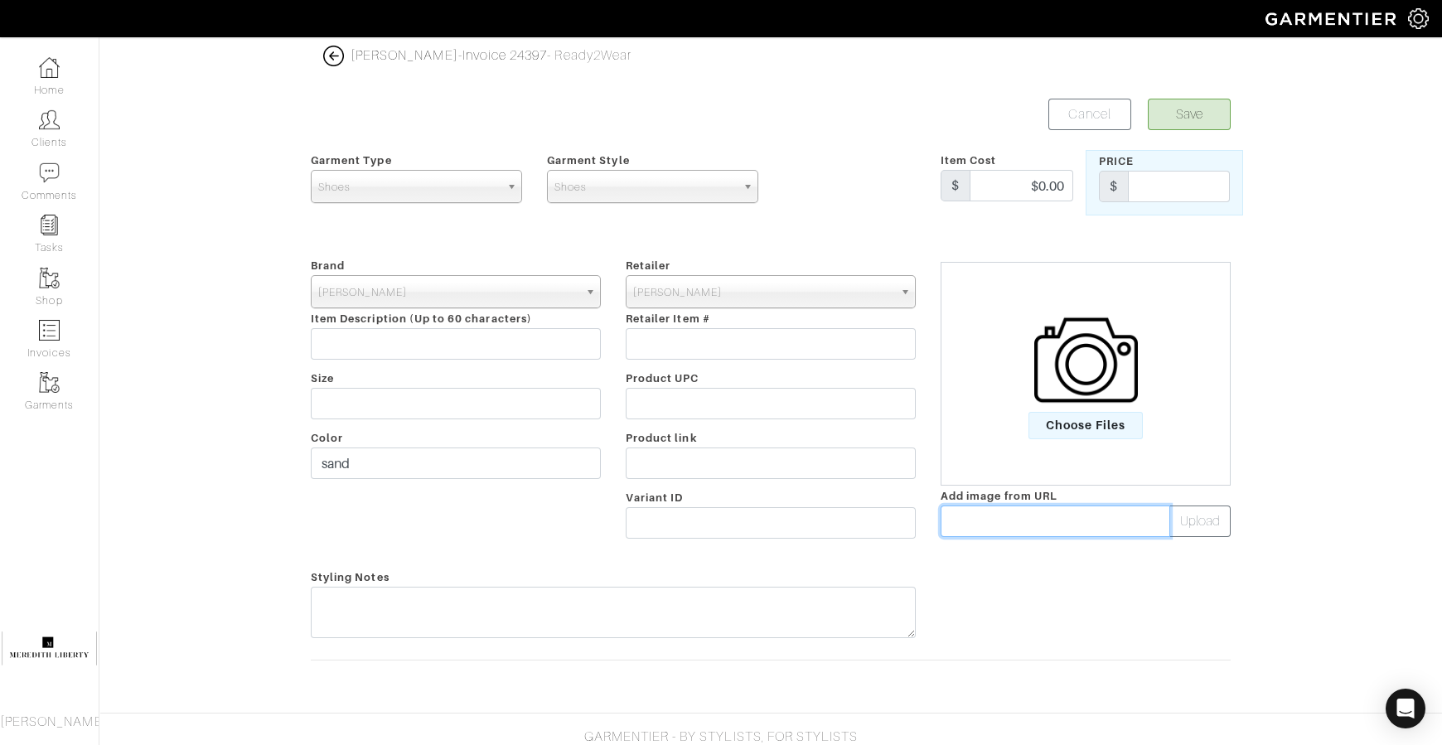
click at [961, 514] on input "text" at bounding box center [1056, 521] width 230 height 31
paste input "https://encrypted-tbn2.gstatic.com/shopping?q=tbn:ANd9GcS-79wuQZuKjiFV3Pn1JwE8c…"
type input "https://encrypted-tbn2.gstatic.com/shopping?q=tbn:ANd9GcS-79wuQZuKjiFV3Pn1JwE8c…"
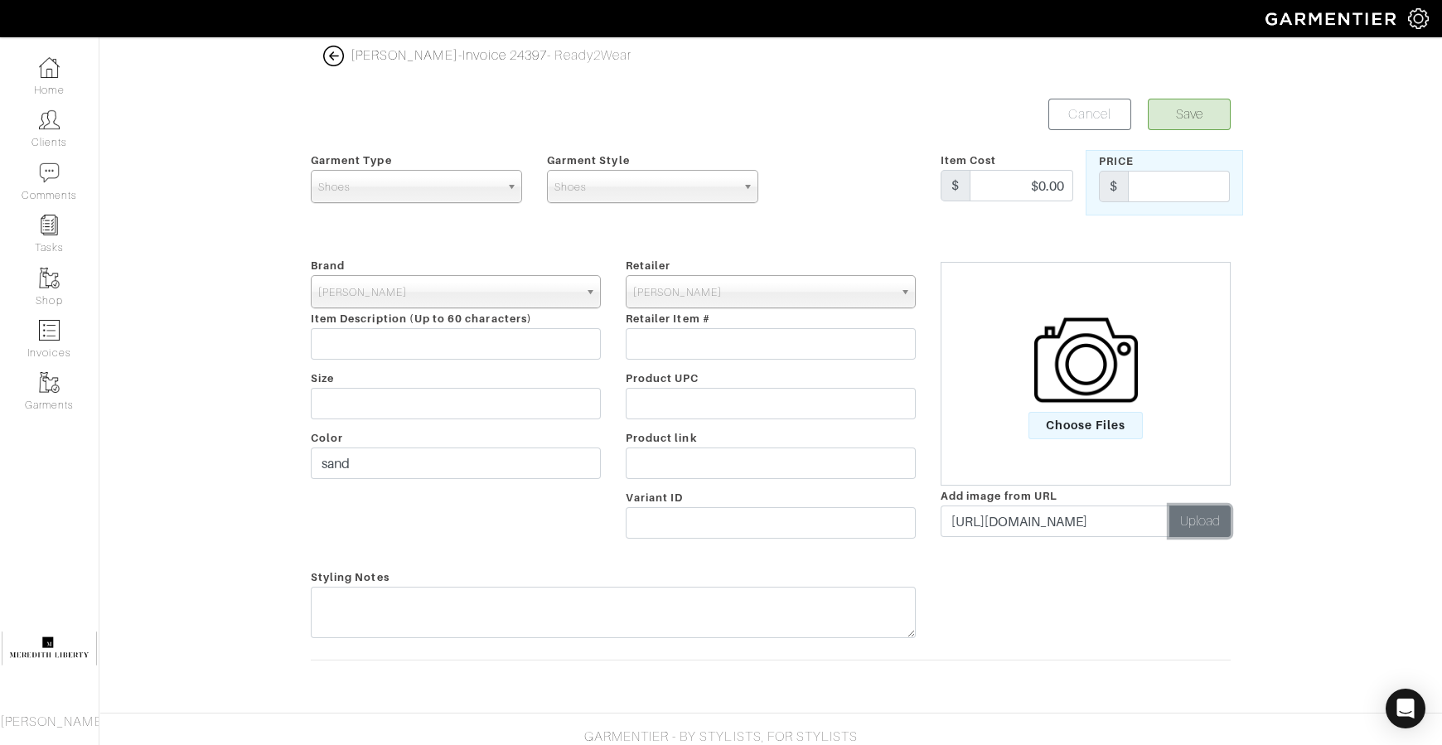
click at [1177, 522] on button "Upload" at bounding box center [1199, 521] width 61 height 31
click at [1196, 196] on input "text" at bounding box center [1179, 186] width 102 height 31
type input "450"
click at [1188, 114] on button "Save" at bounding box center [1189, 114] width 83 height 31
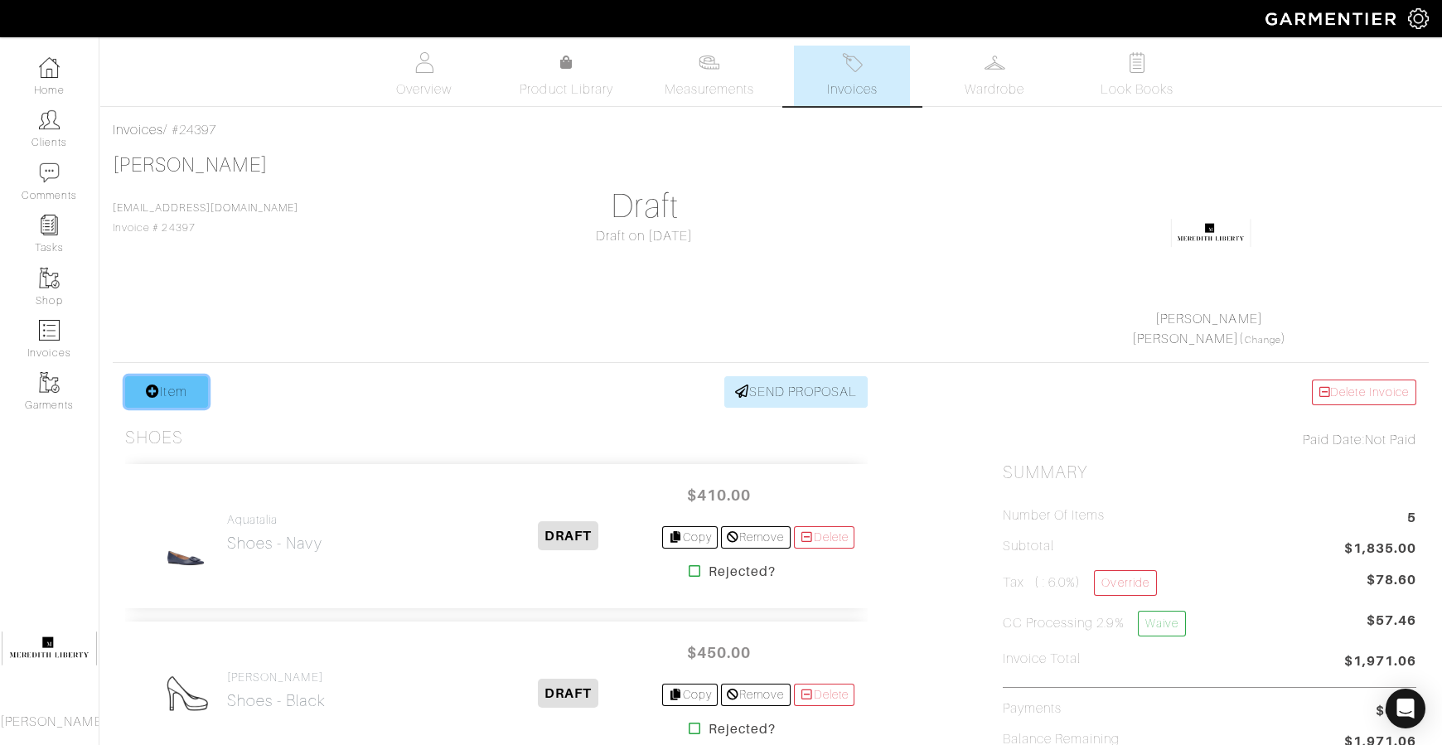
click at [180, 383] on link "Item" at bounding box center [166, 391] width 83 height 31
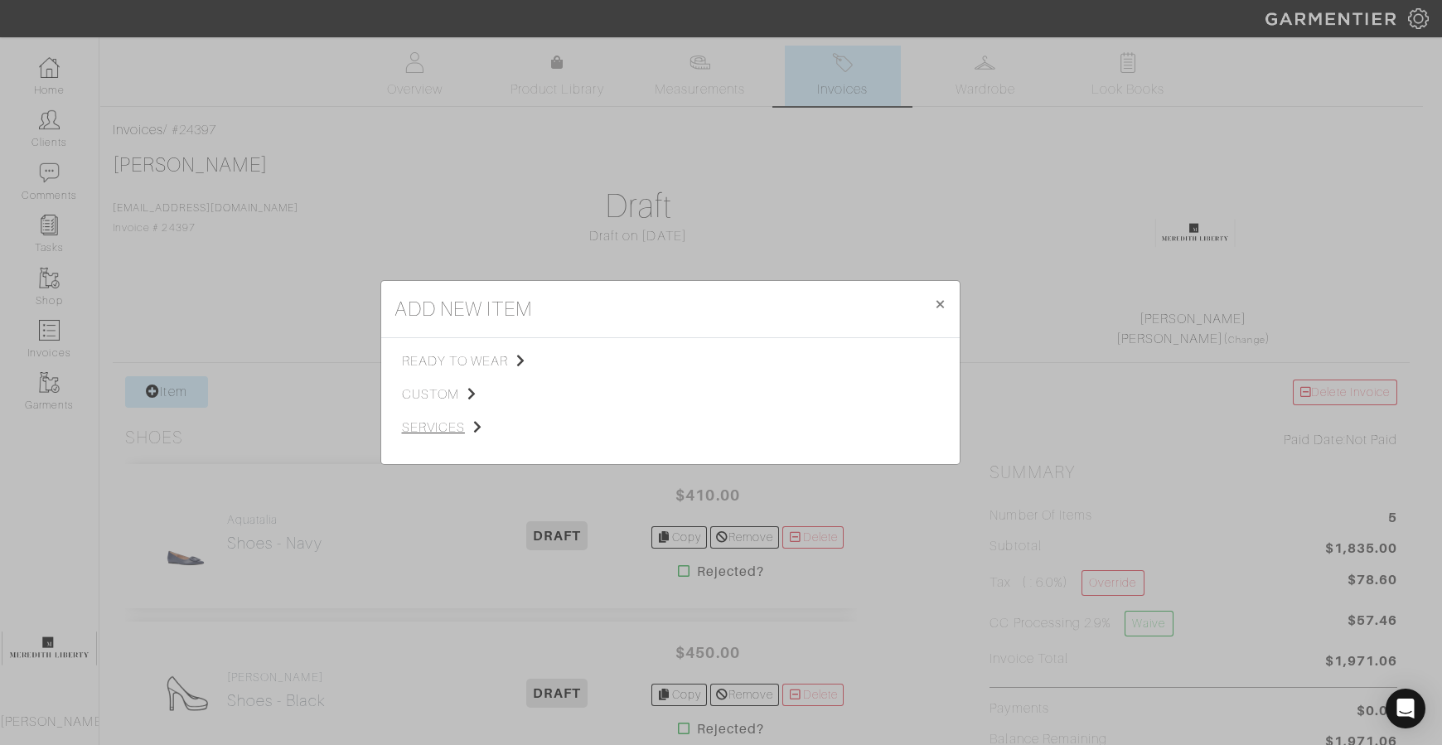
click at [440, 424] on span "services" at bounding box center [485, 428] width 167 height 20
click at [622, 409] on link "Shipping" at bounding box center [618, 403] width 50 height 13
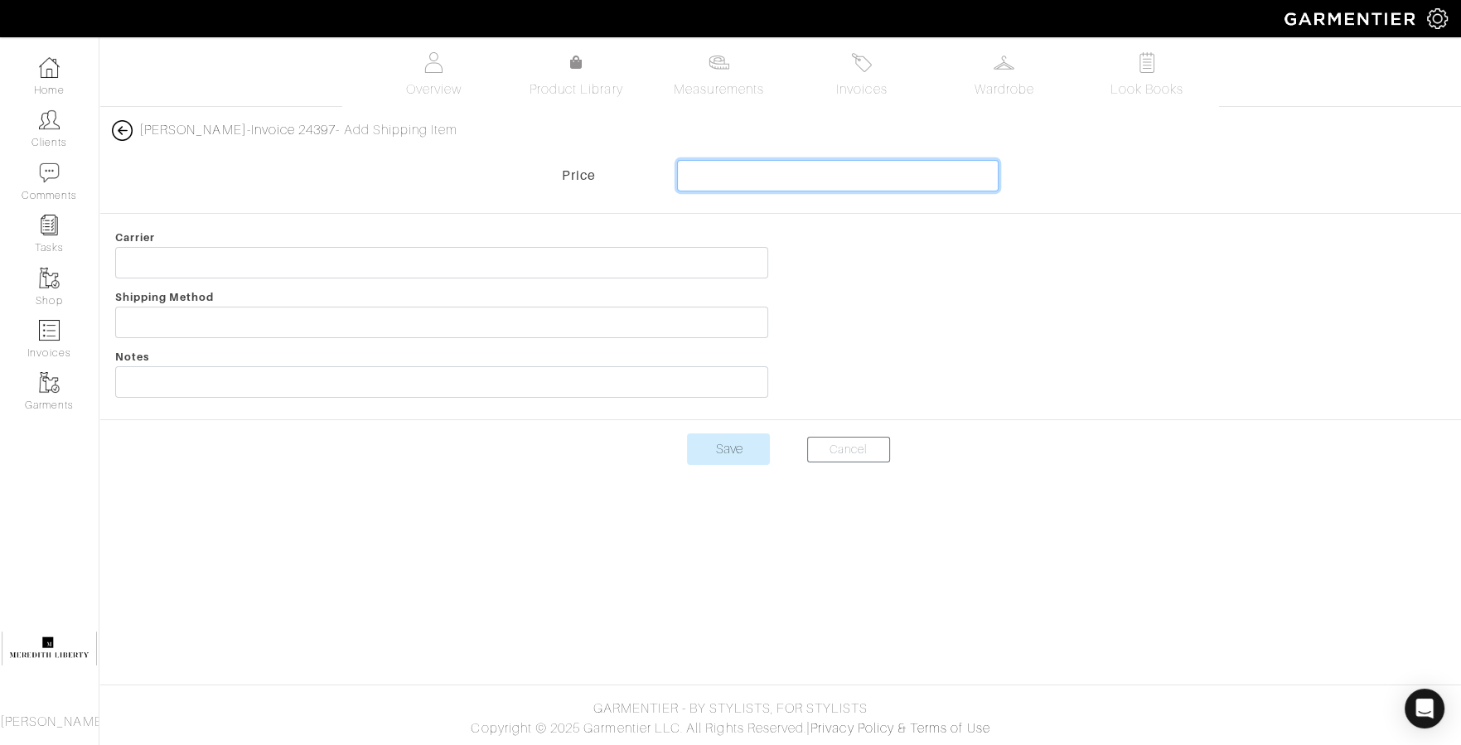
click at [749, 177] on input "text" at bounding box center [838, 175] width 322 height 31
type input "32"
click at [1085, 427] on form "Price 32 Carrier Shipping Method Notes Save Cancel" at bounding box center [780, 322] width 1362 height 325
click at [734, 446] on input "Save" at bounding box center [728, 448] width 83 height 31
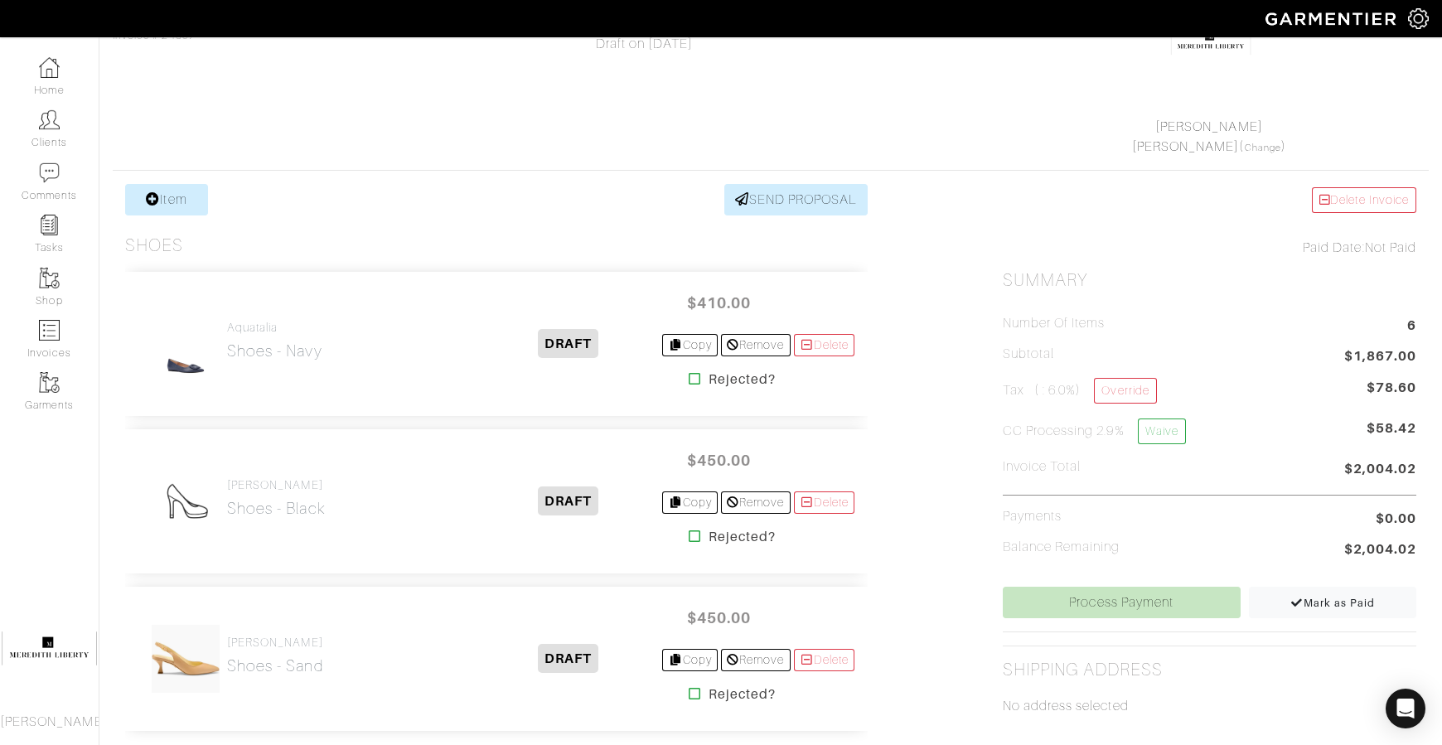
scroll to position [191, 0]
click at [307, 512] on h2 "Shoes - black" at bounding box center [276, 510] width 99 height 19
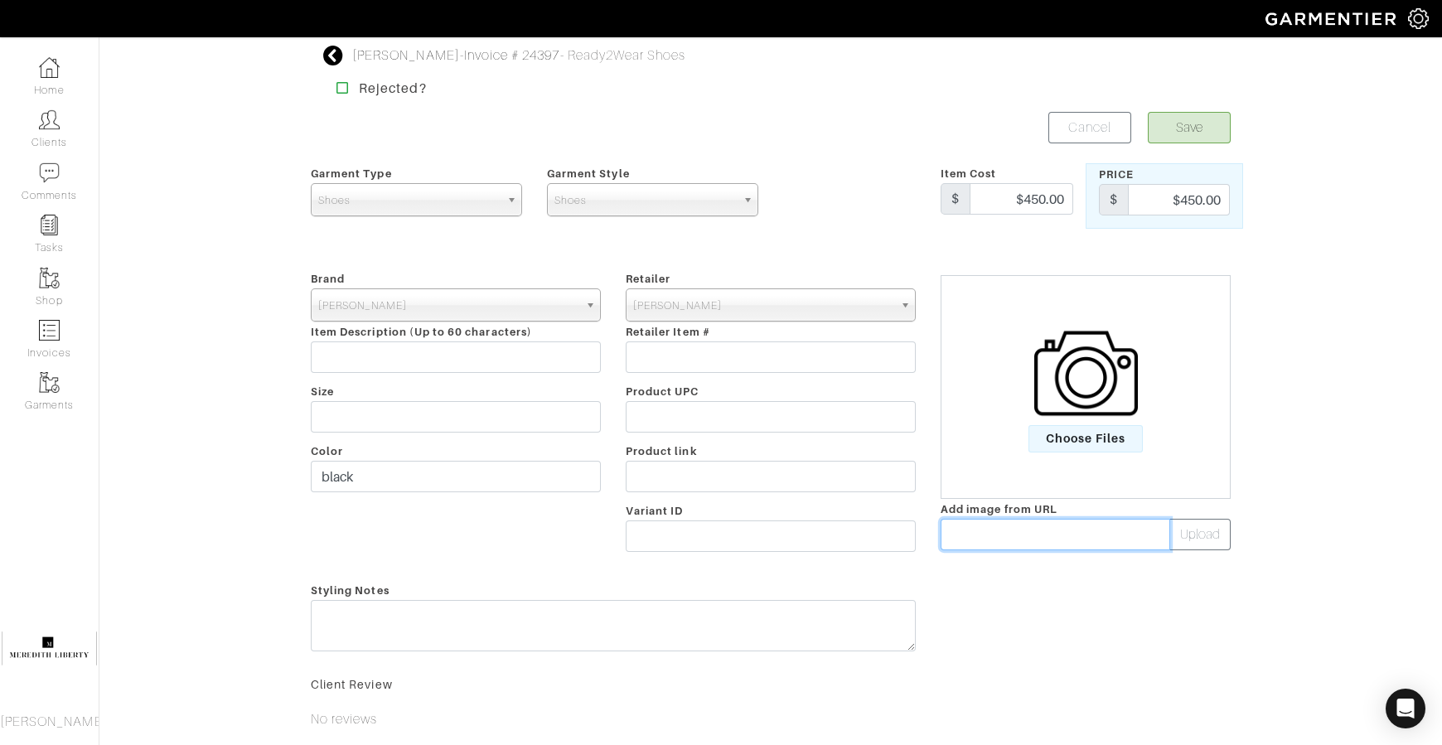
click at [953, 539] on input "text" at bounding box center [1056, 534] width 230 height 31
paste input "https://encrypted-tbn0.gstatic.com/shopping?q=tbn:ANd9GcR3r6XiXTqpOUPJKnTUL55f5…"
type input "https://encrypted-tbn0.gstatic.com/shopping?q=tbn:ANd9GcR3r6XiXTqpOUPJKnTUL55f5…"
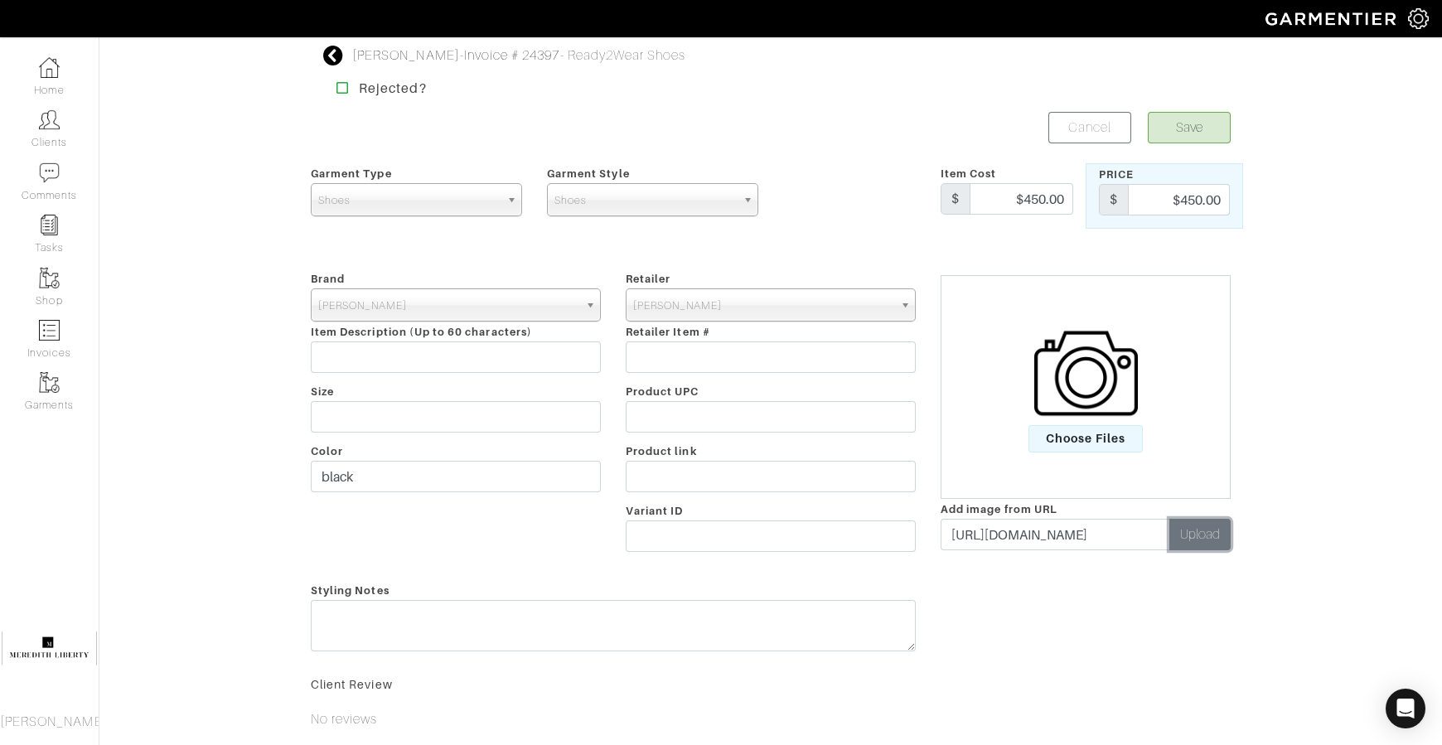
click at [1183, 531] on button "Upload" at bounding box center [1199, 534] width 61 height 31
click at [1207, 137] on button "Save" at bounding box center [1189, 127] width 83 height 31
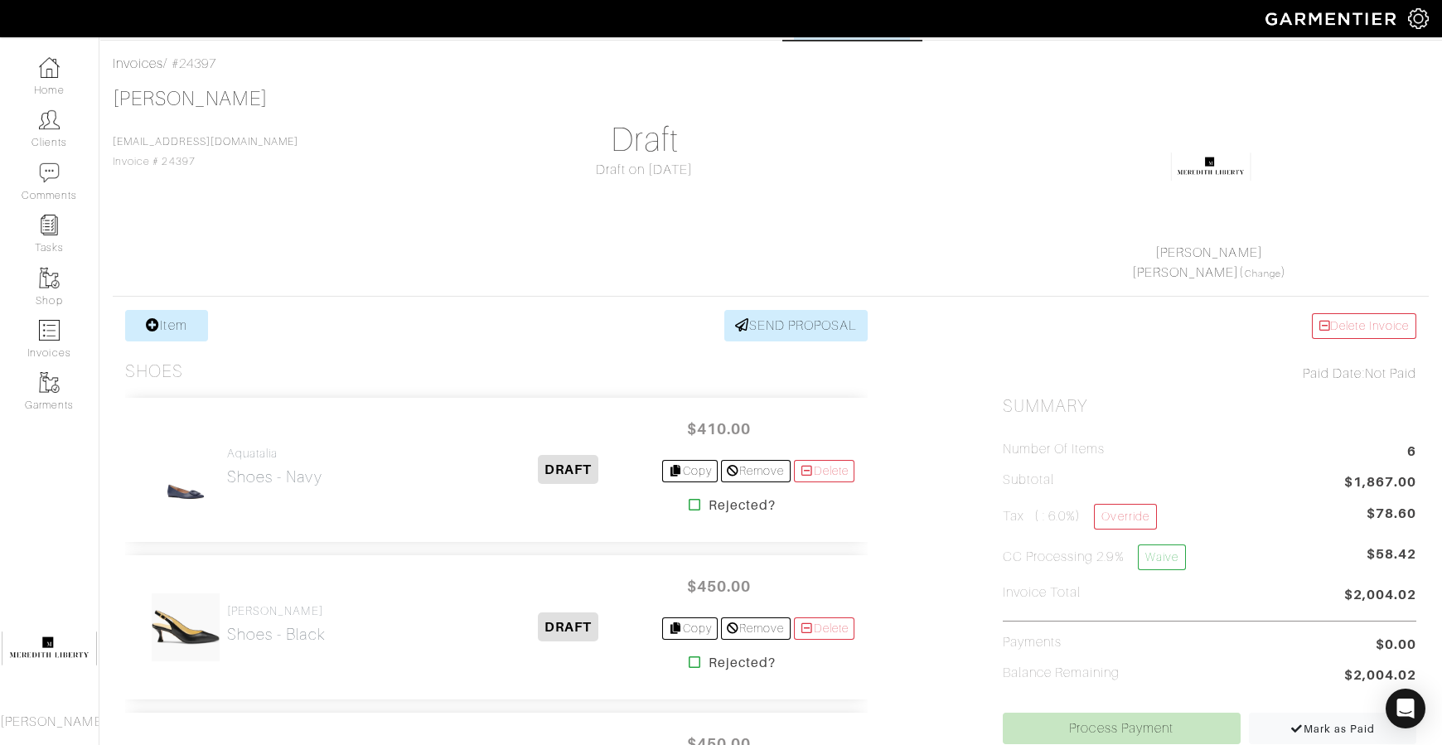
scroll to position [144, 0]
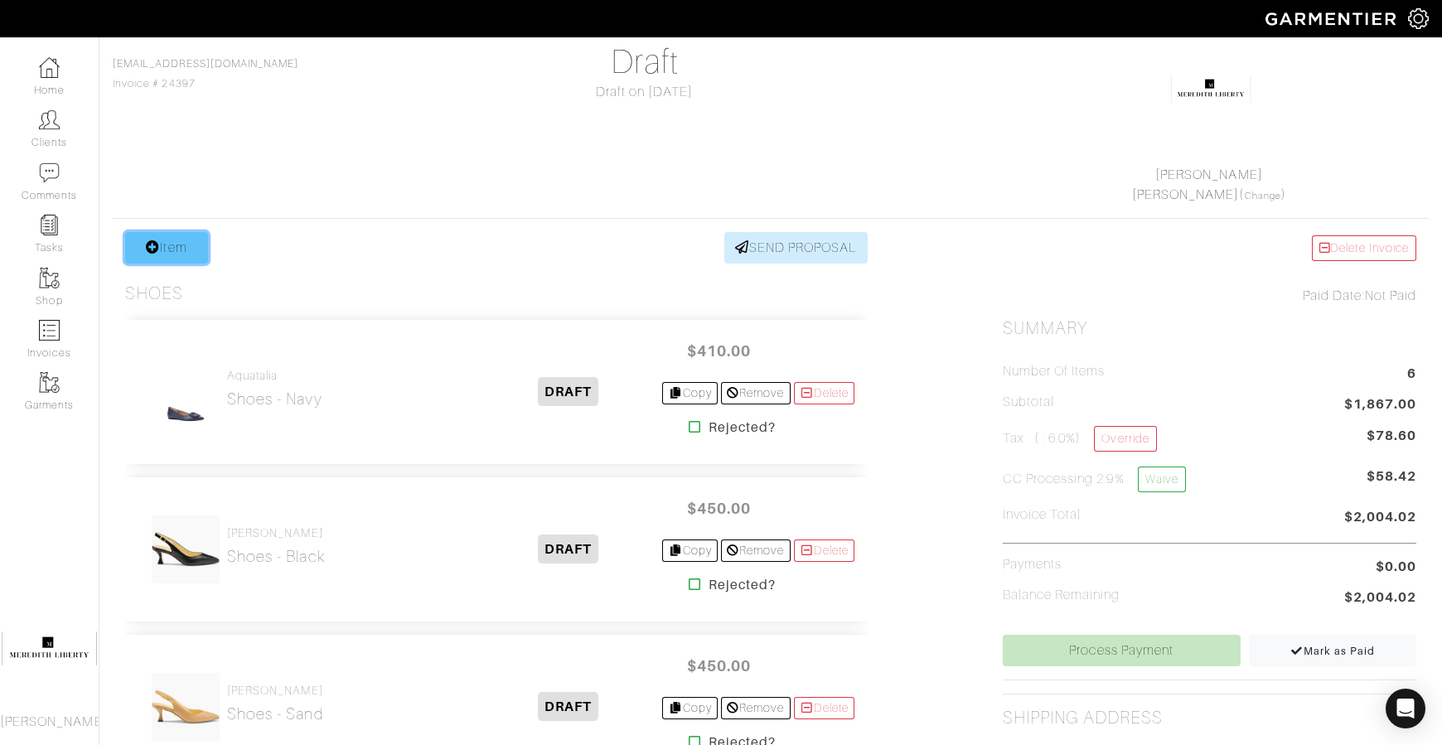
click at [167, 232] on link "Item" at bounding box center [166, 247] width 83 height 31
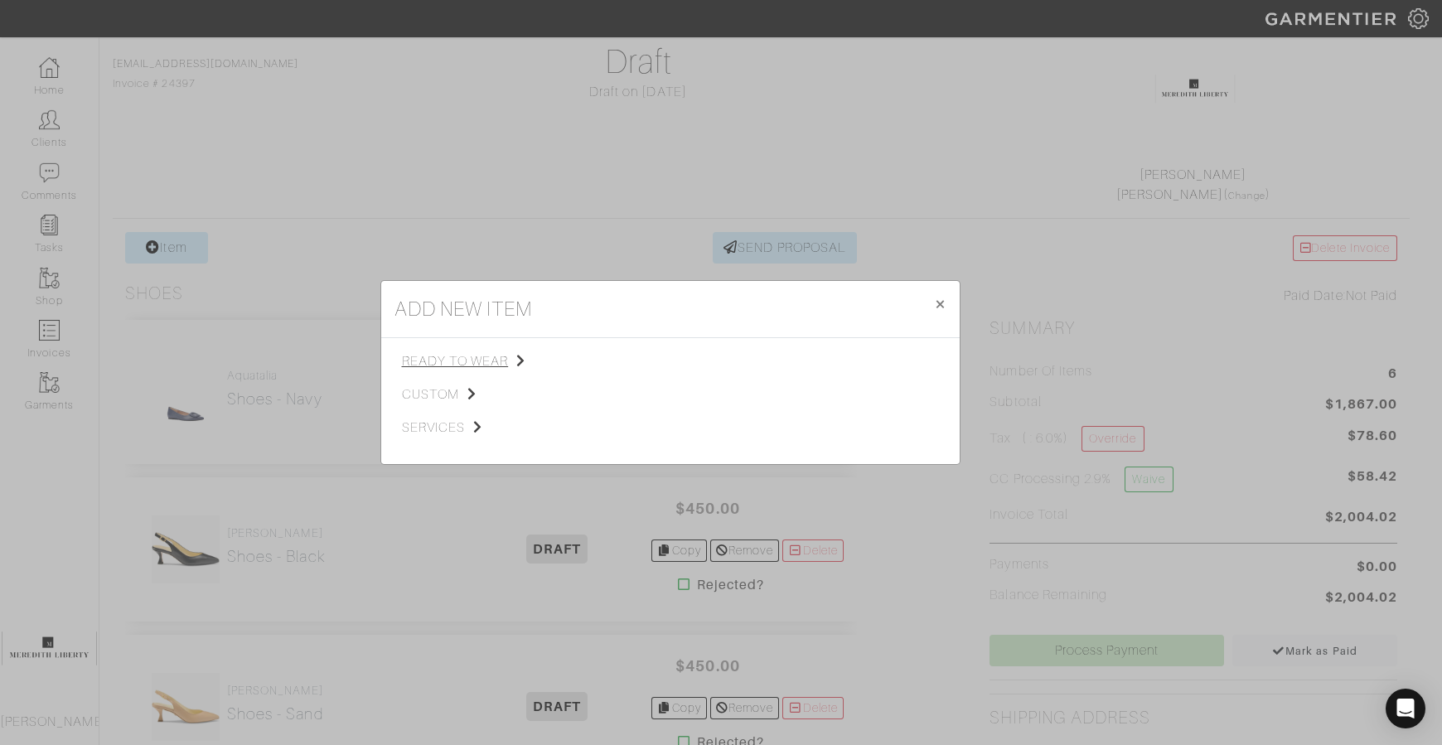
click at [414, 360] on span "ready to wear" at bounding box center [485, 361] width 167 height 20
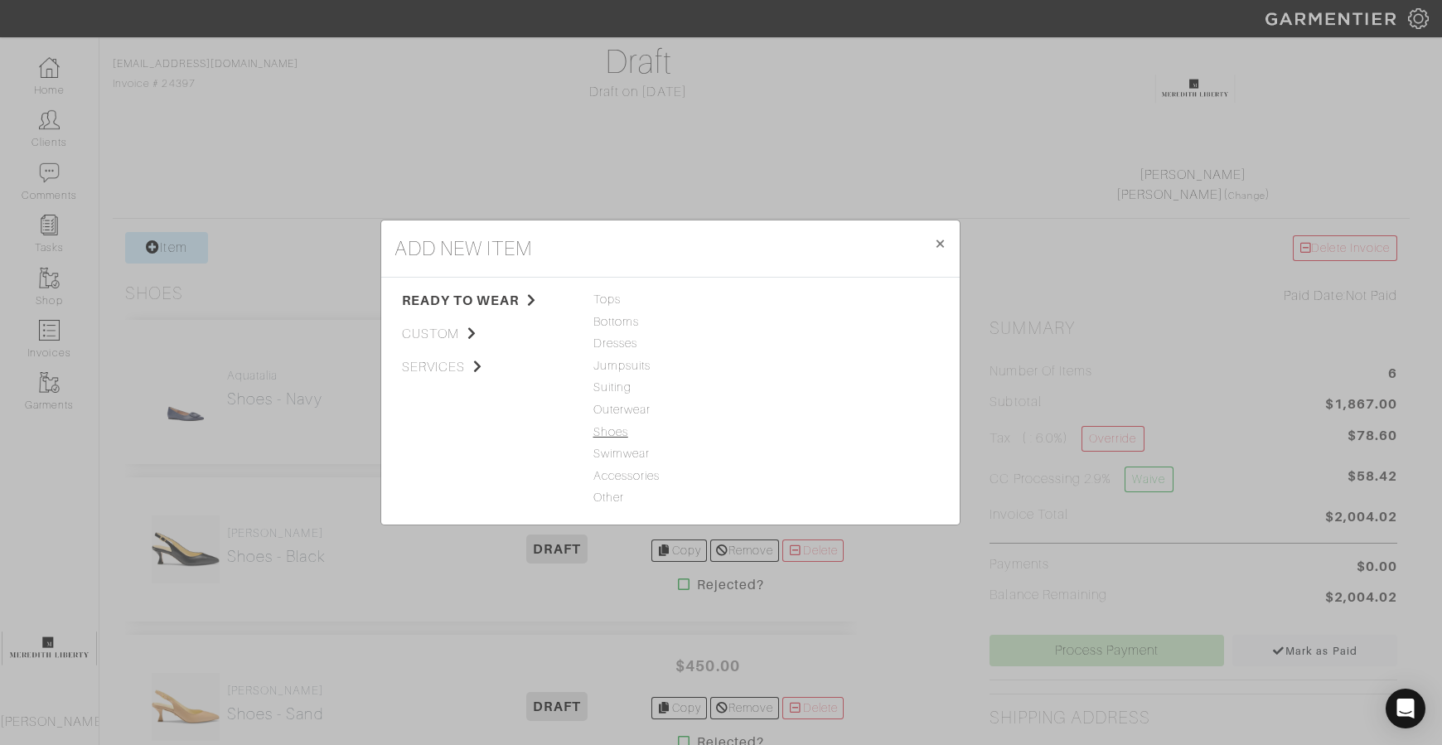
click at [629, 430] on span "Shoes" at bounding box center [670, 433] width 154 height 18
click at [794, 304] on link "Shoes" at bounding box center [789, 299] width 35 height 13
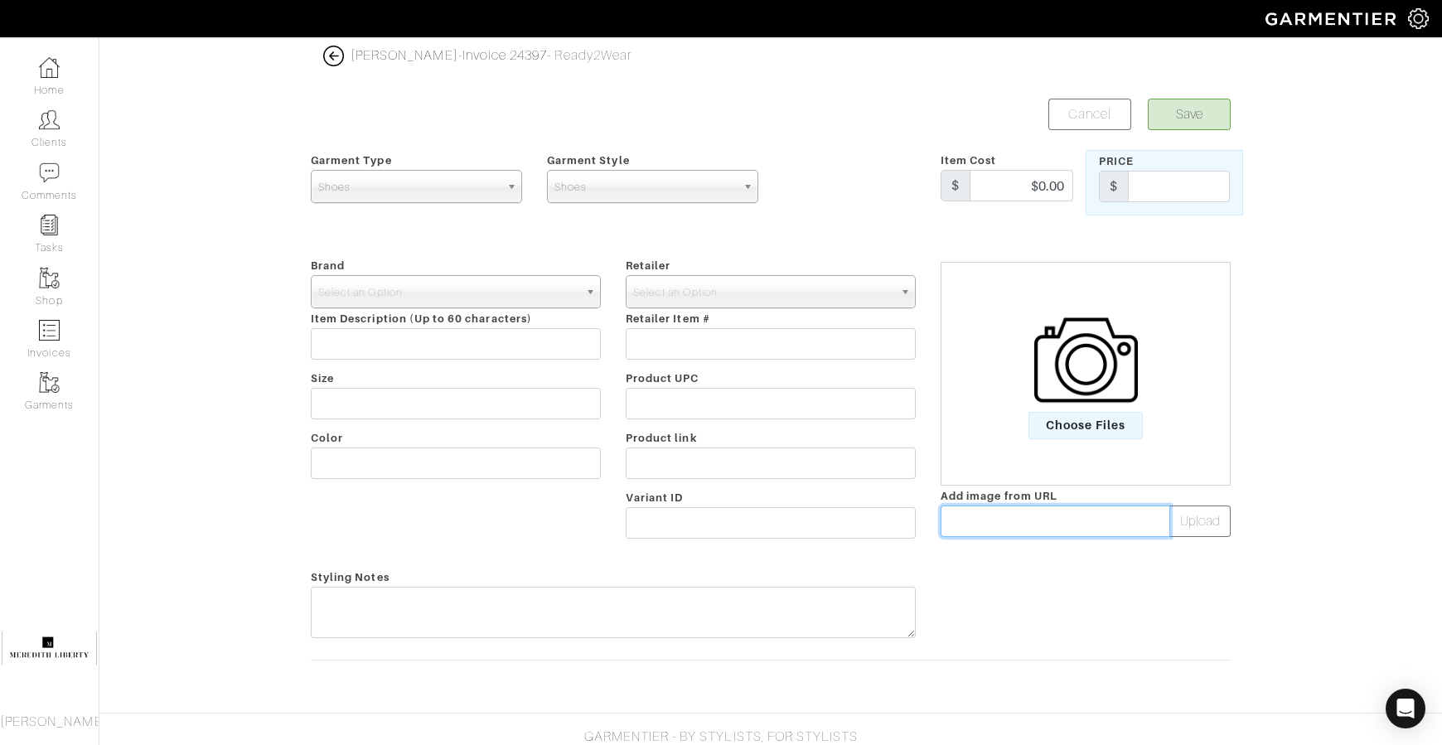
click at [964, 524] on input "text" at bounding box center [1056, 521] width 230 height 31
paste input "data:image/webp;base64,UklGRrYbAABXRUJQVlA4IKobAACQjQCdASqLAa4BPj0ejEUiIaGQyIS8…"
type input "data:image/webp;base64,UklGRrYbAABXRUJQVlA4IKobAACQjQCdASqLAa4BPj0ejEUiIaGQyIS8…"
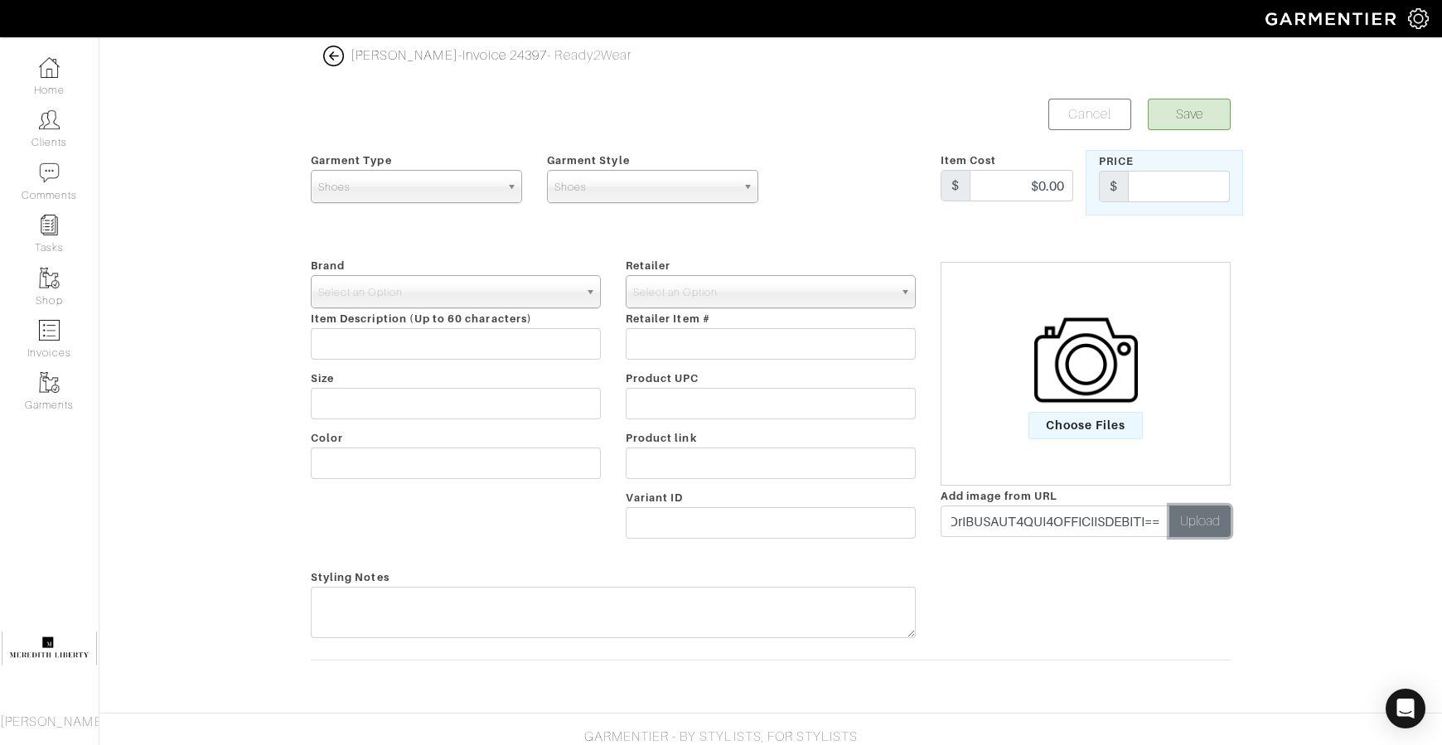
click at [1193, 533] on button "Upload" at bounding box center [1199, 521] width 61 height 31
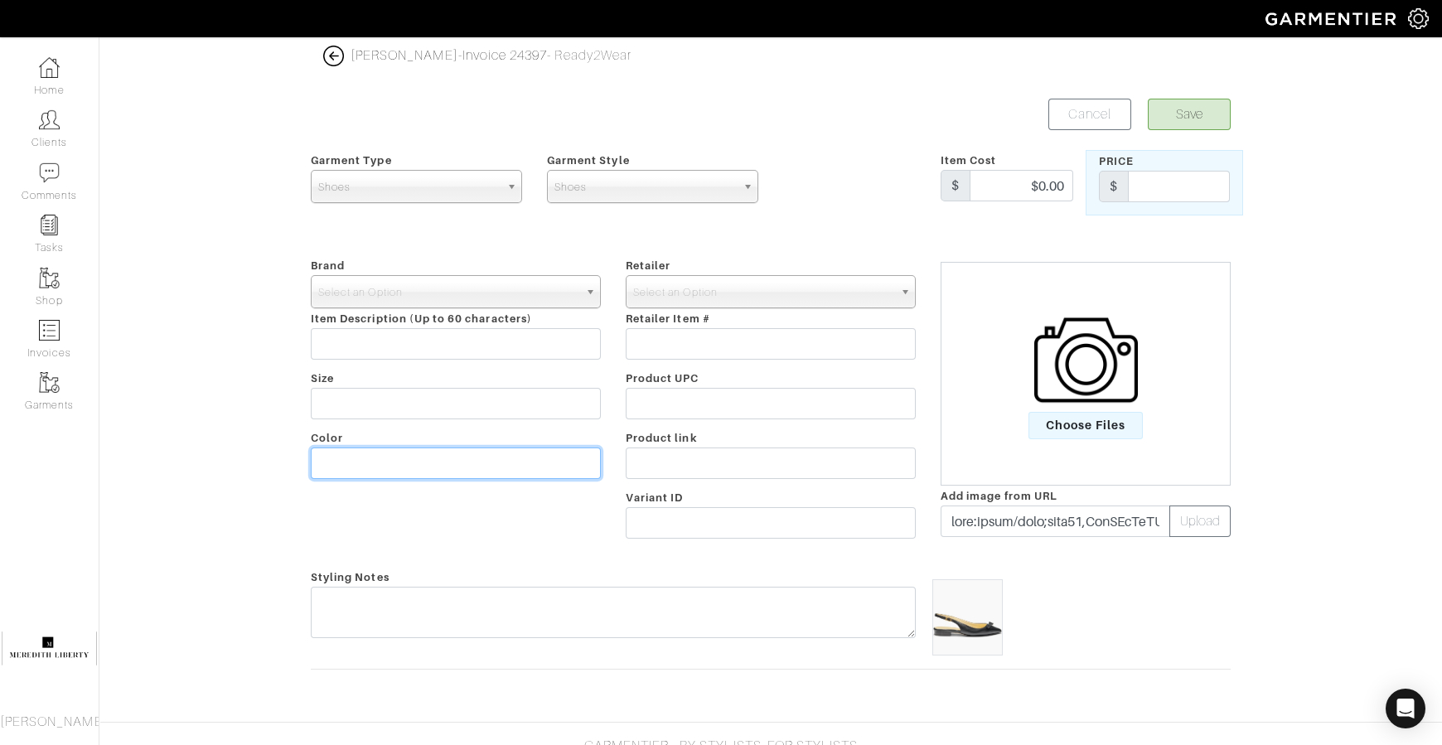
click at [559, 472] on input "text" at bounding box center [456, 463] width 290 height 31
type input "black"
click at [1147, 192] on input "text" at bounding box center [1179, 186] width 102 height 31
type input "375"
click at [433, 288] on span "Select an Option" at bounding box center [448, 292] width 260 height 33
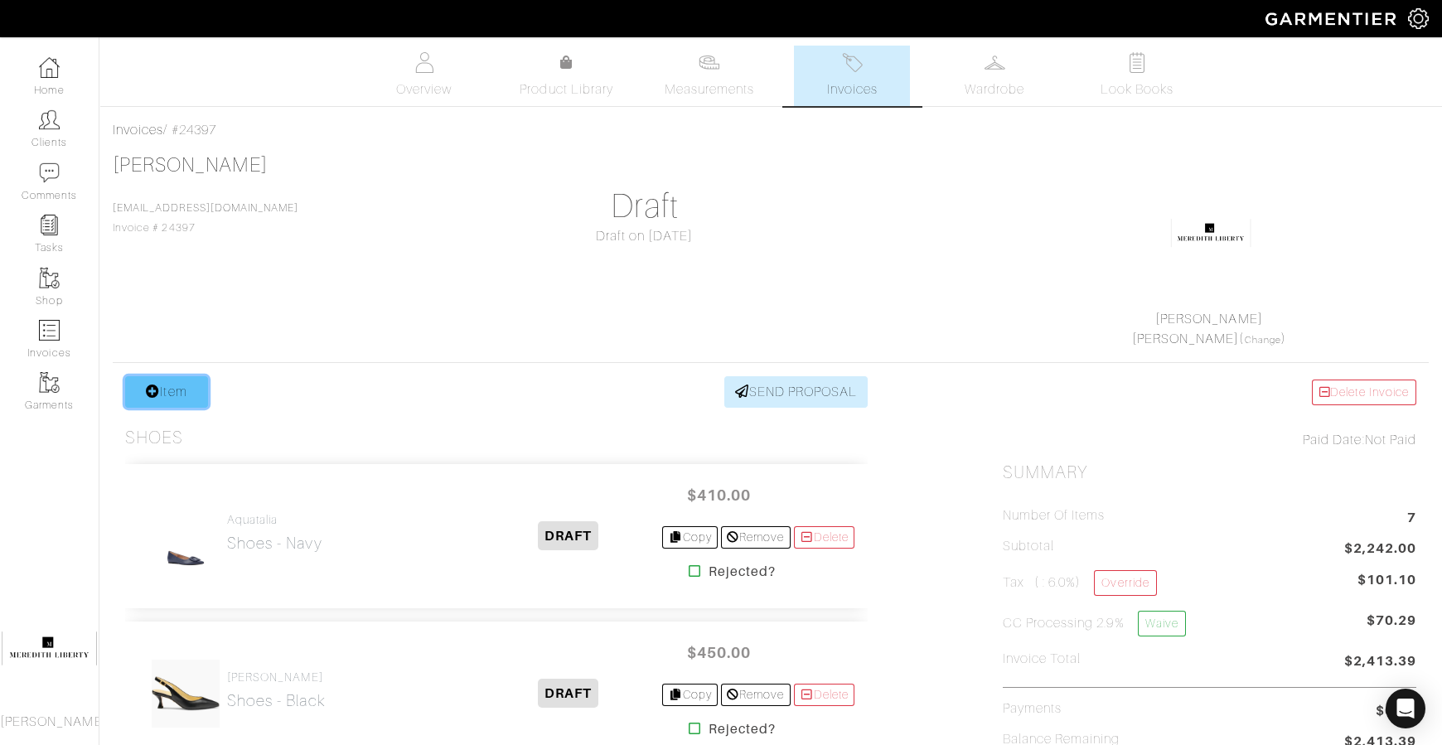
click at [202, 388] on link "Item" at bounding box center [166, 391] width 83 height 31
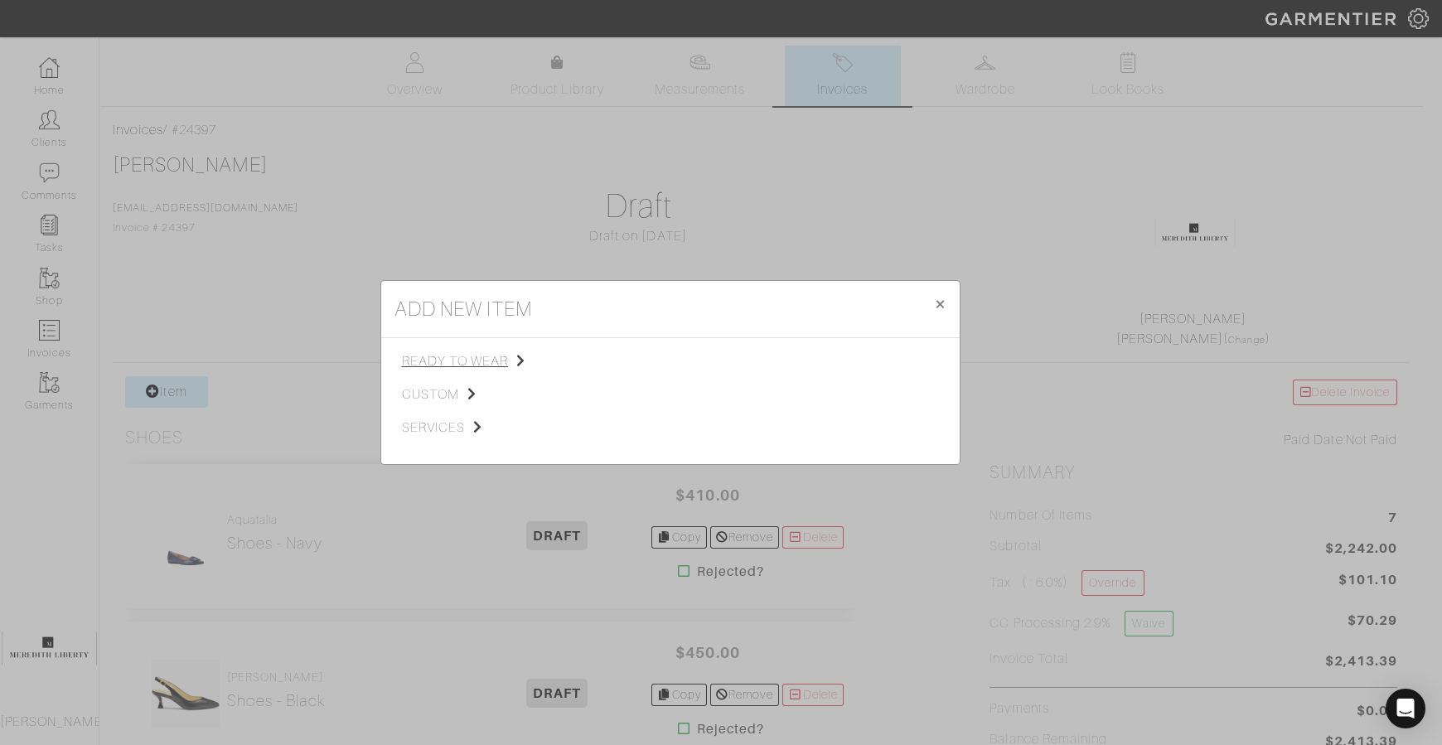
click at [519, 354] on icon at bounding box center [520, 360] width 9 height 13
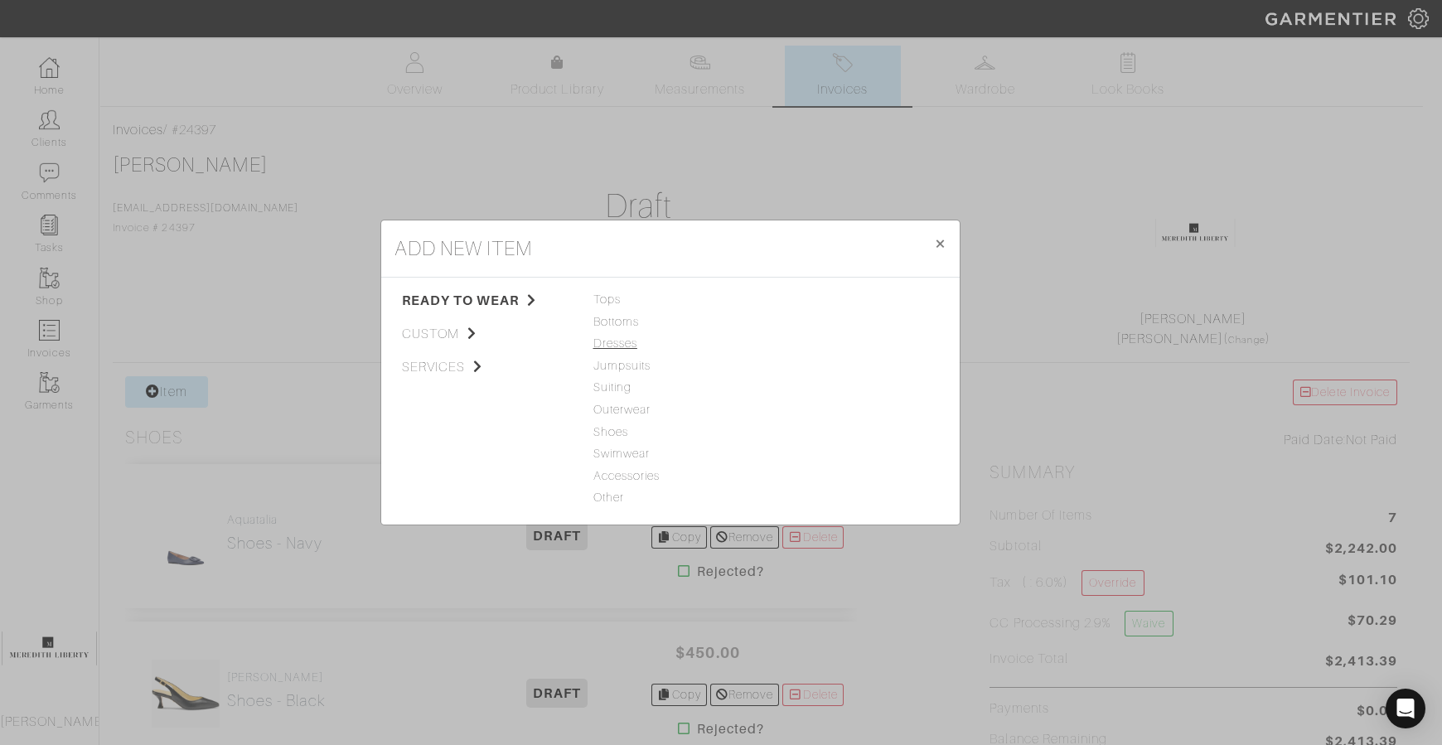
click at [632, 338] on span "Dresses" at bounding box center [670, 344] width 154 height 18
click at [775, 303] on link "Dress" at bounding box center [787, 299] width 31 height 13
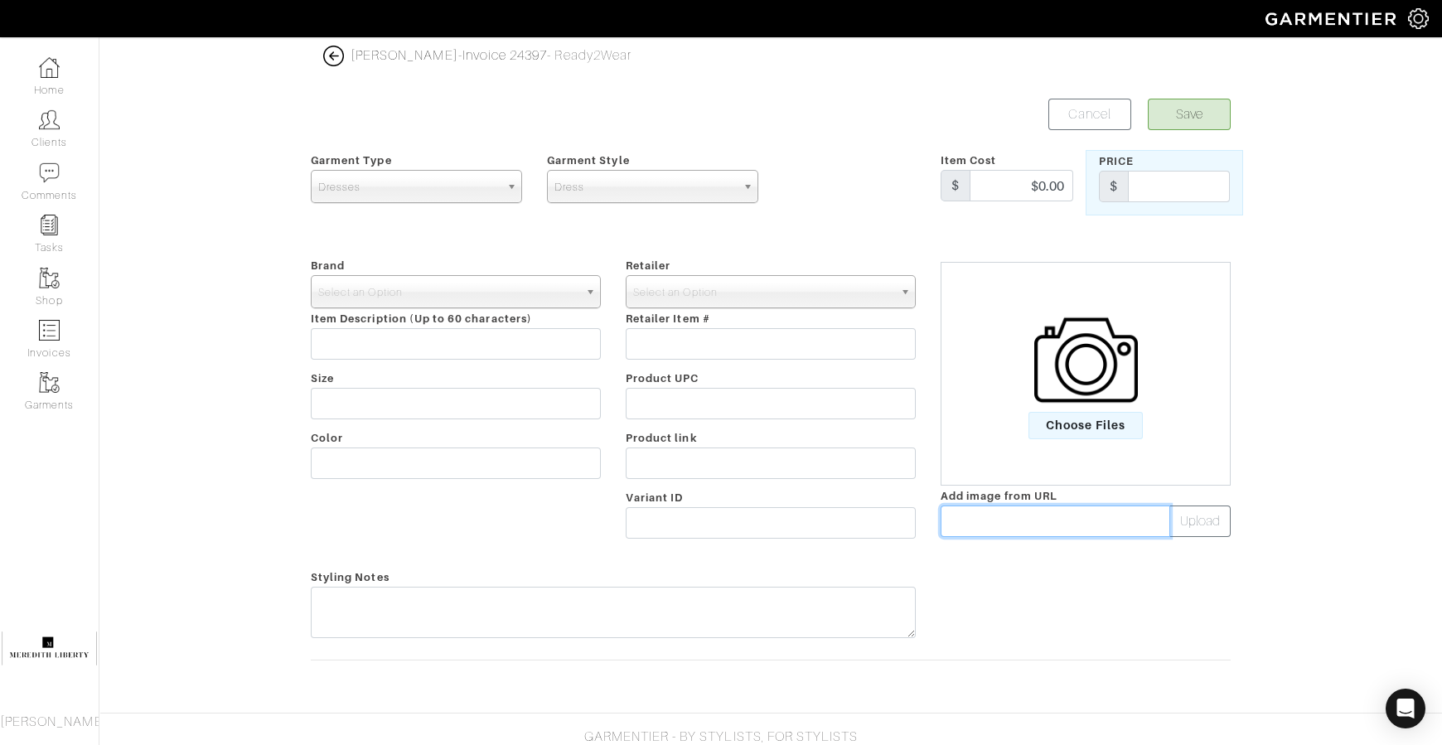
click at [1009, 507] on input "text" at bounding box center [1056, 521] width 230 height 31
paste input "https://n.nordstrommedia.com/it/d819fb3c-3904-4d15-8505-8d4e178814b0.jpeg?fit=f…"
type input "https://n.nordstrommedia.com/it/d819fb3c-3904-4d15-8505-8d4e178814b0.jpeg?fit=f…"
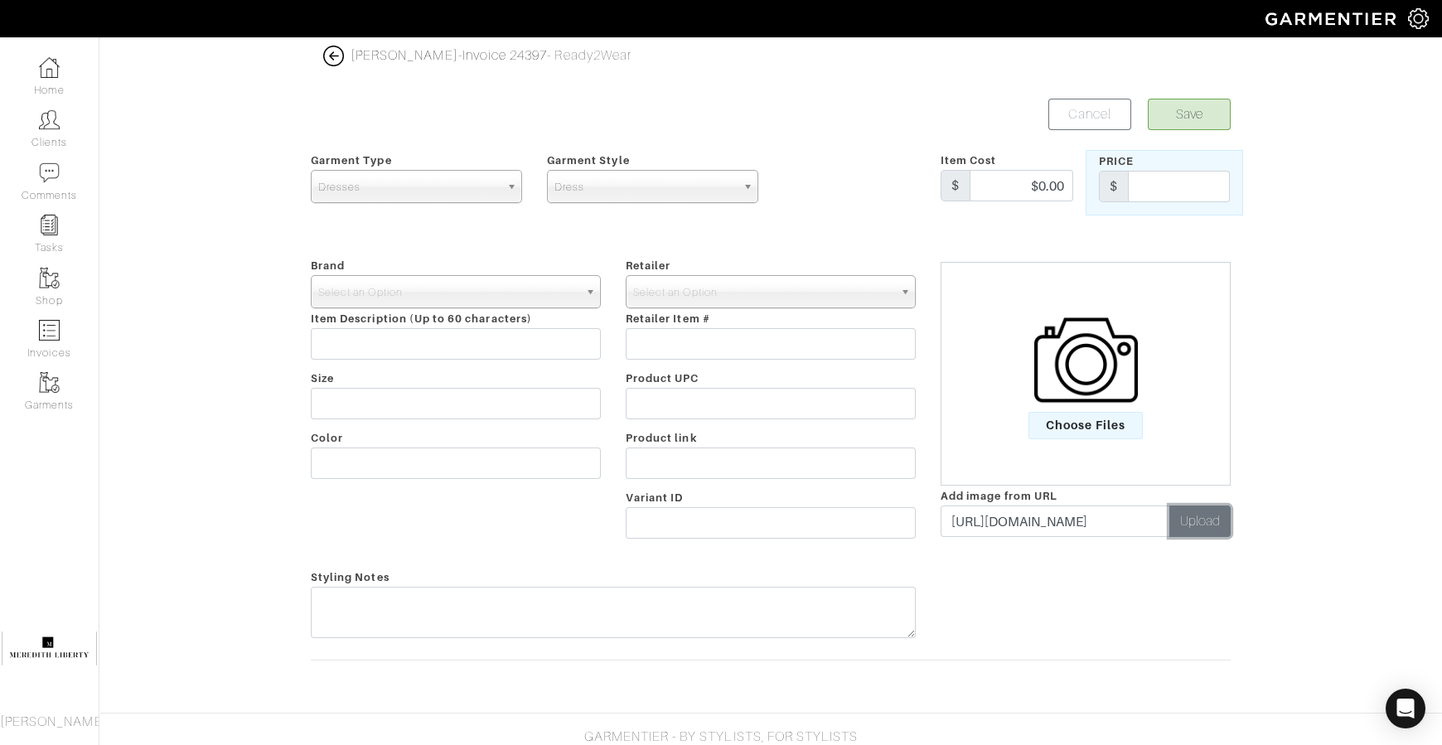
click at [1185, 506] on button "Upload" at bounding box center [1199, 521] width 61 height 31
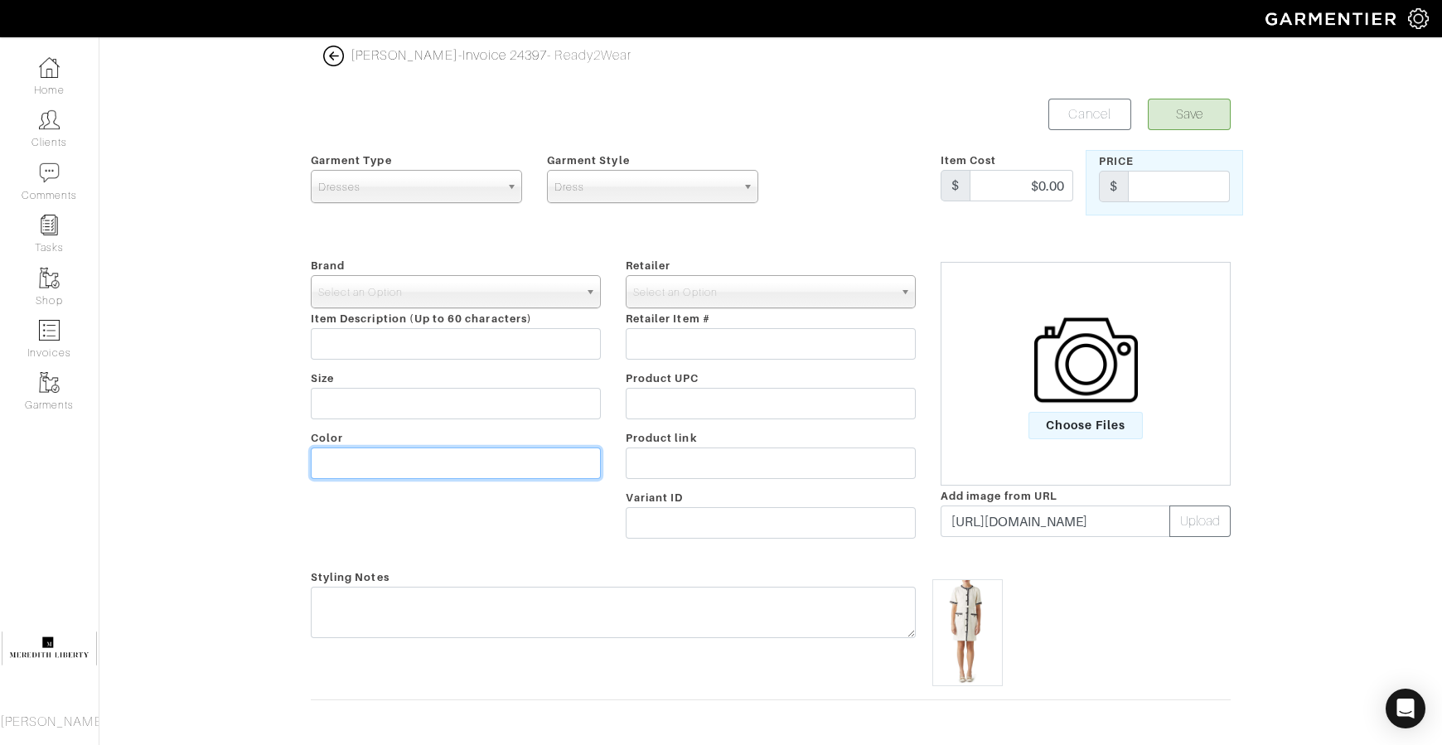
click at [477, 467] on input "text" at bounding box center [456, 463] width 290 height 31
type input "black and white"
click at [443, 292] on span "Select an Option" at bounding box center [448, 292] width 260 height 33
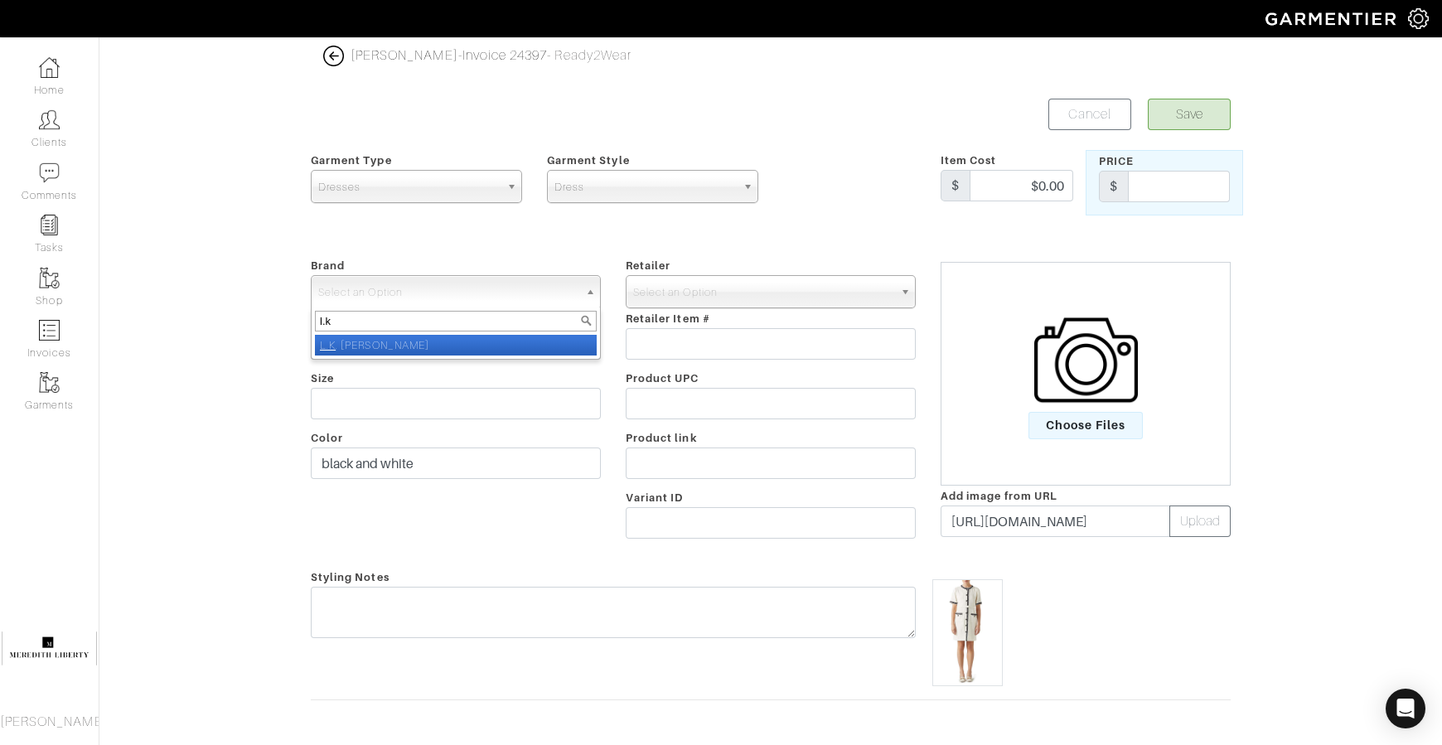
type input "l.k"
click at [457, 343] on li "L.K . Bennett" at bounding box center [456, 345] width 282 height 21
select select "[PERSON_NAME]"
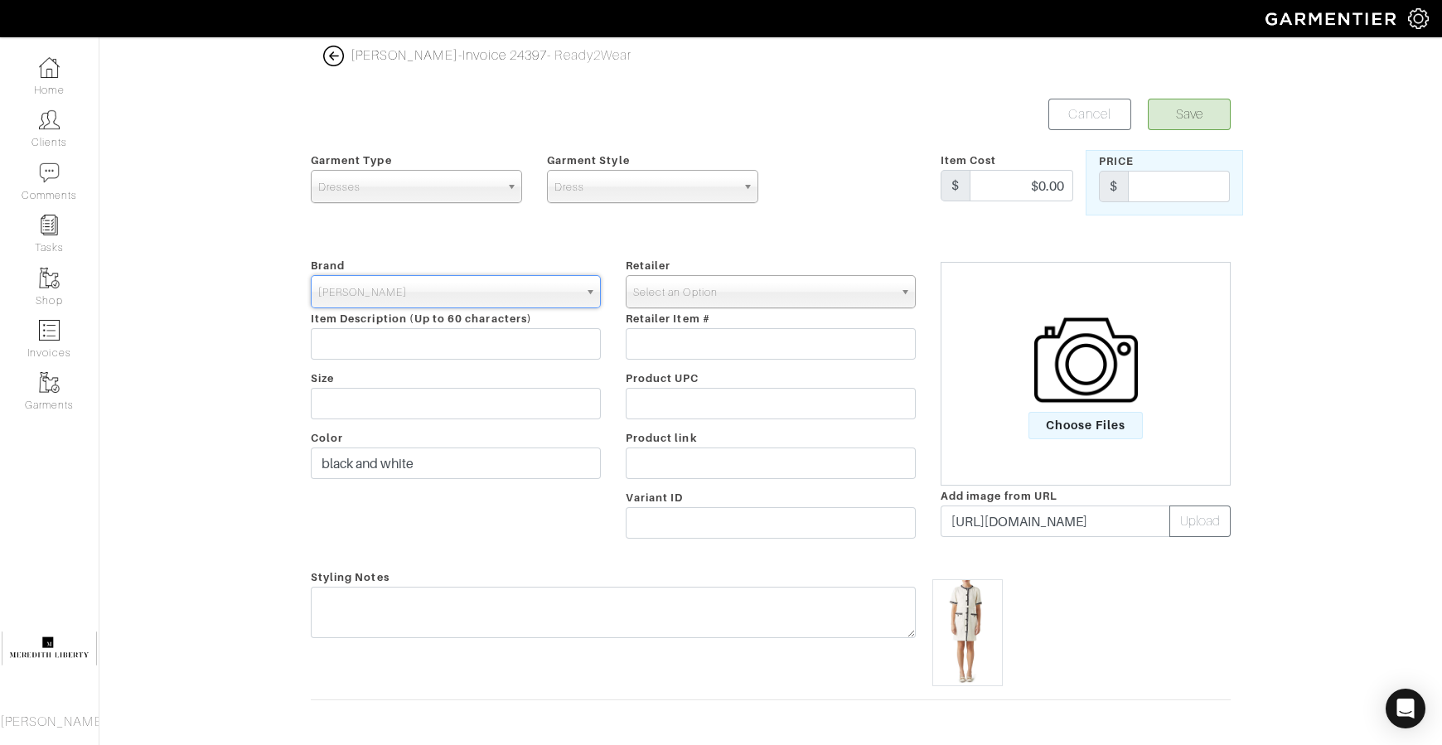
click at [633, 288] on span "Select an Option" at bounding box center [763, 292] width 260 height 33
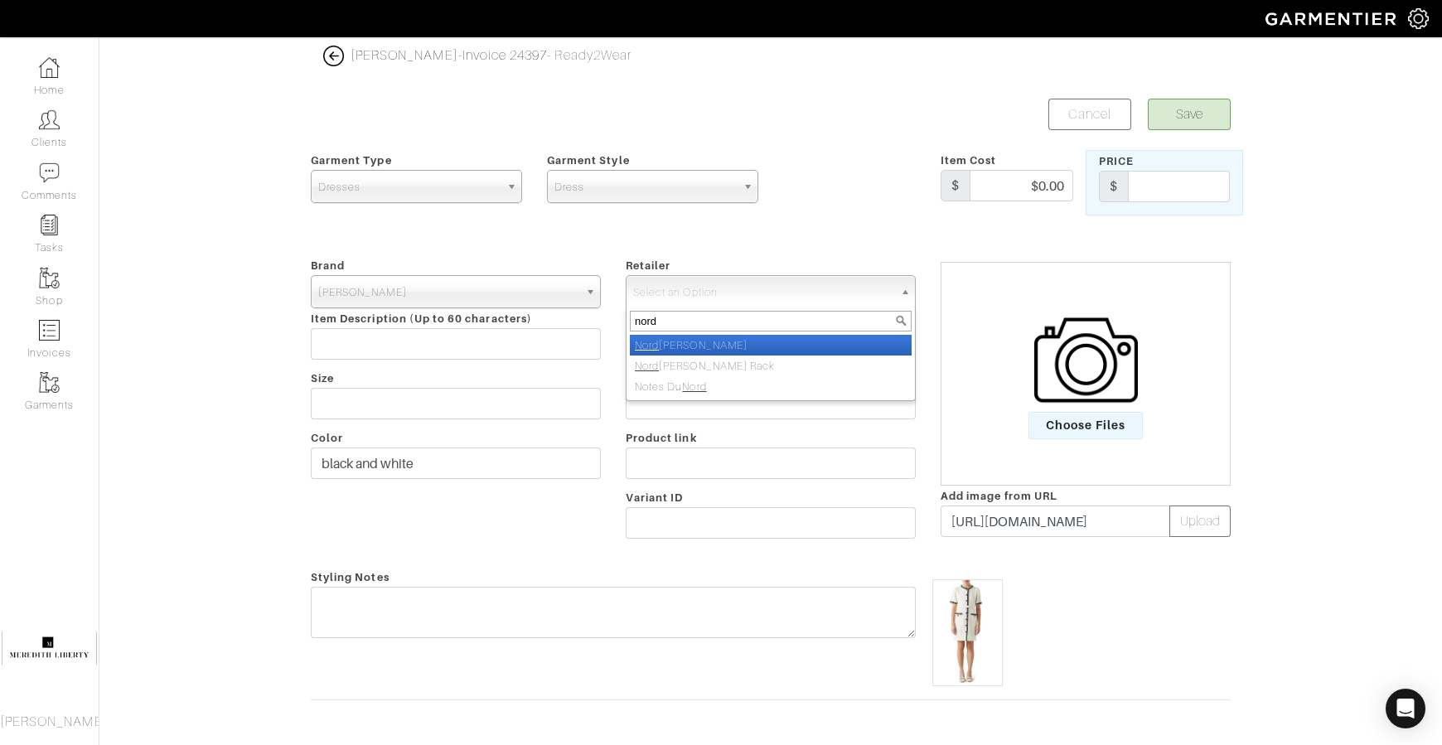
type input "nord"
click at [688, 345] on li "Nord strom" at bounding box center [771, 345] width 282 height 21
select select "5094"
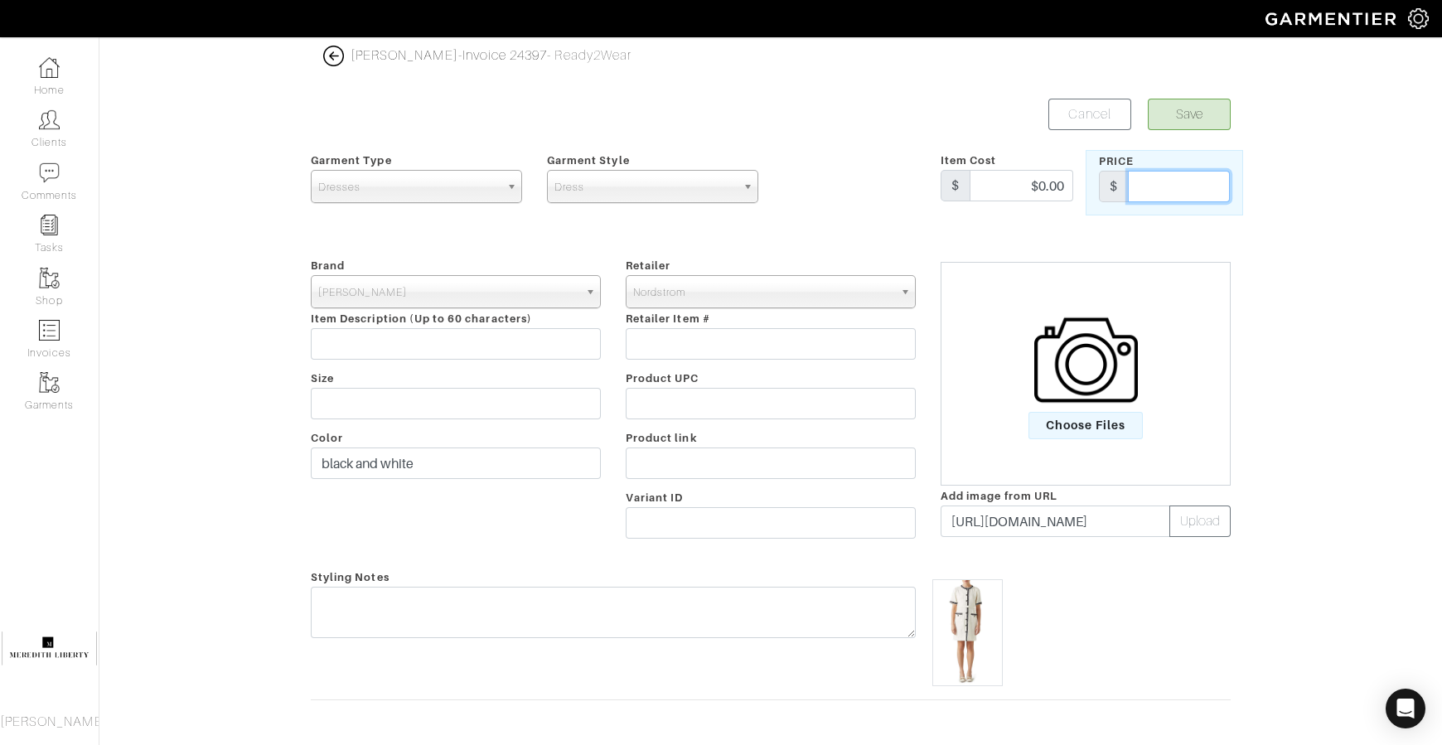
click at [1162, 193] on input "text" at bounding box center [1179, 186] width 102 height 31
type input "575"
click at [1210, 112] on button "Save" at bounding box center [1189, 114] width 83 height 31
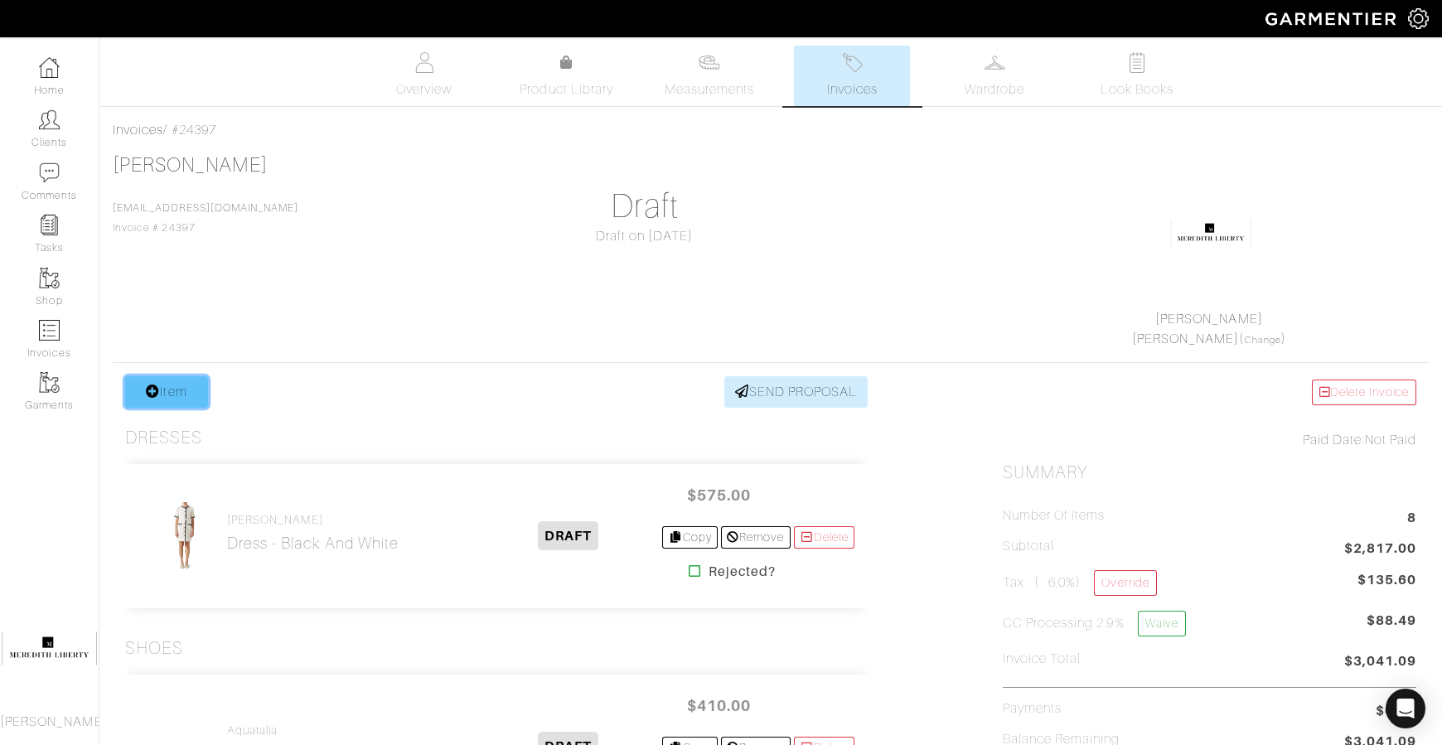
click at [156, 390] on icon at bounding box center [153, 391] width 14 height 13
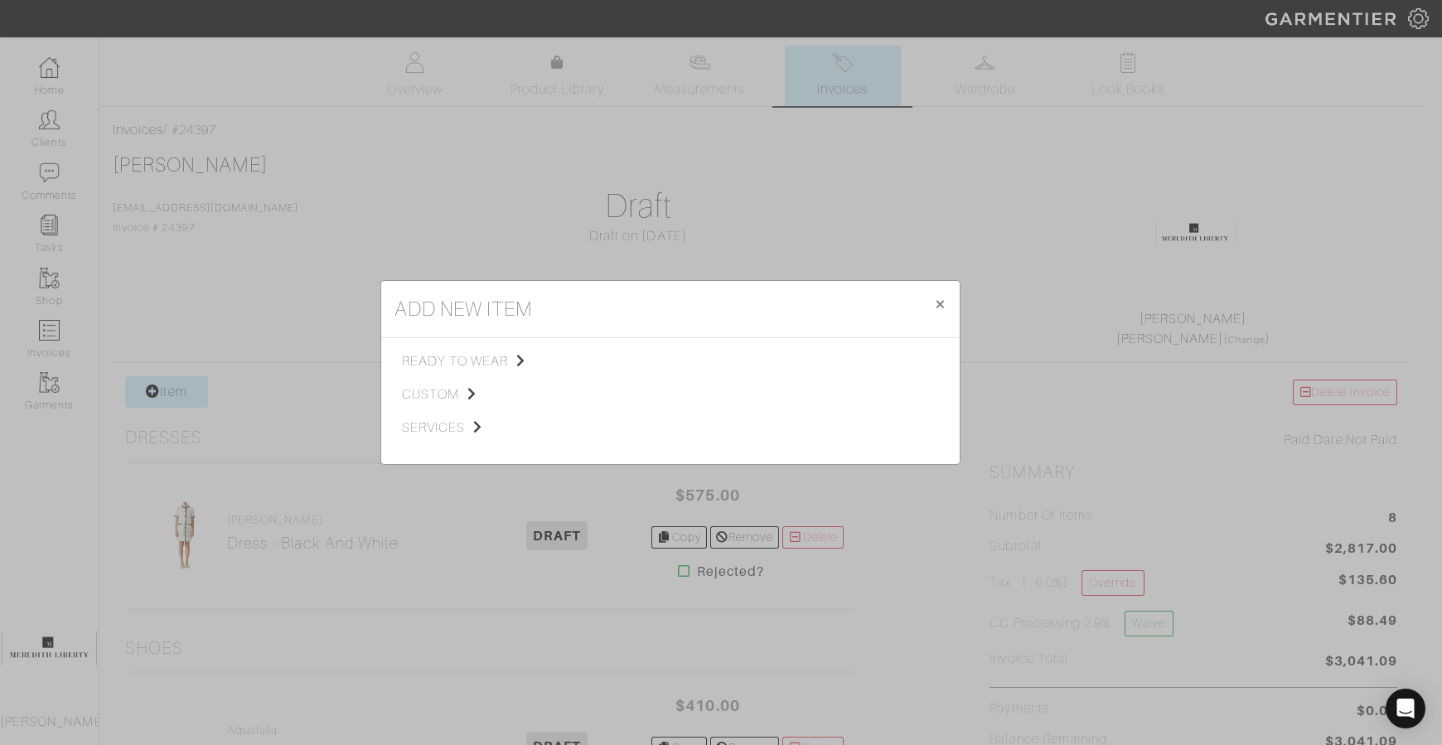
click at [466, 371] on div "ready to wear custom services" at bounding box center [491, 400] width 179 height 99
click at [464, 366] on span "ready to wear" at bounding box center [485, 361] width 167 height 20
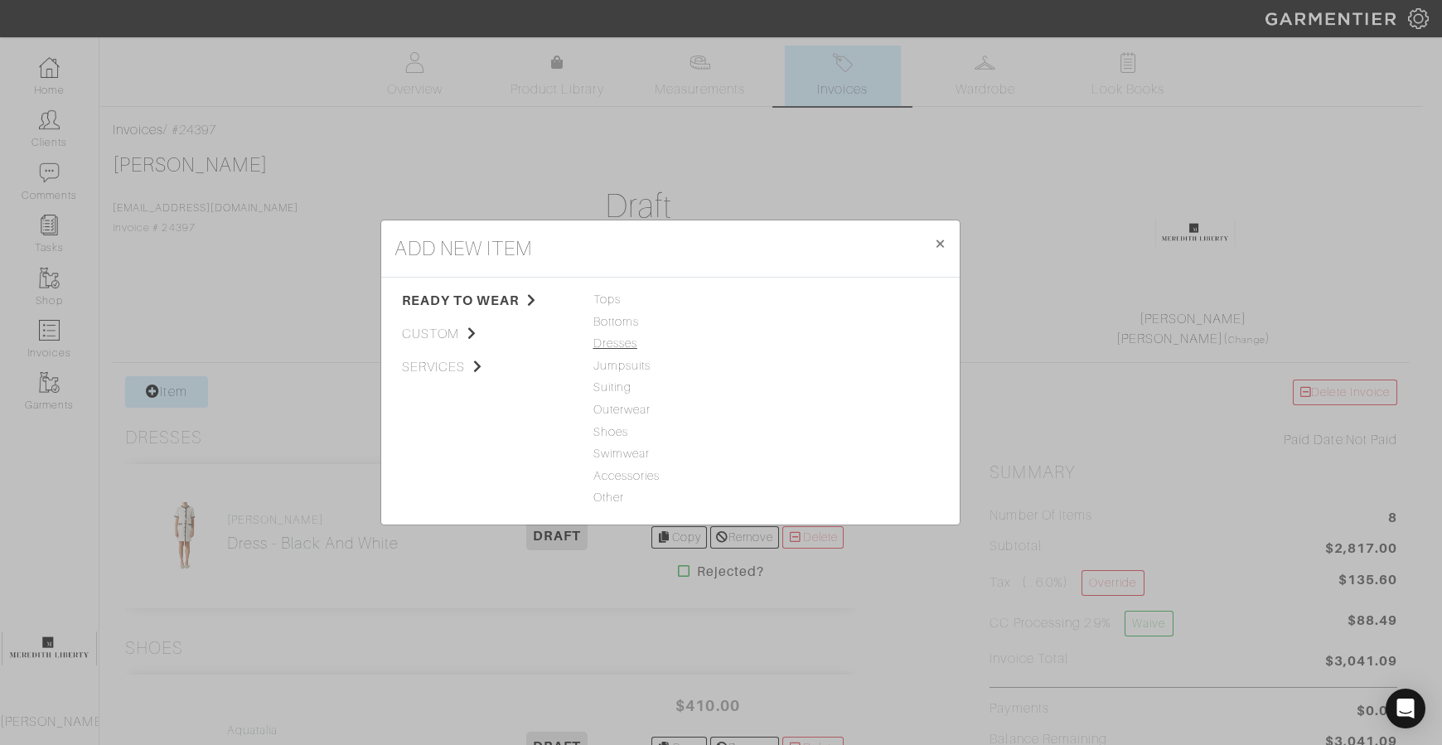
click at [593, 344] on span "Dresses" at bounding box center [670, 344] width 154 height 18
click at [787, 307] on div "Dress" at bounding box center [849, 300] width 154 height 18
click at [787, 303] on link "Dress" at bounding box center [787, 299] width 31 height 13
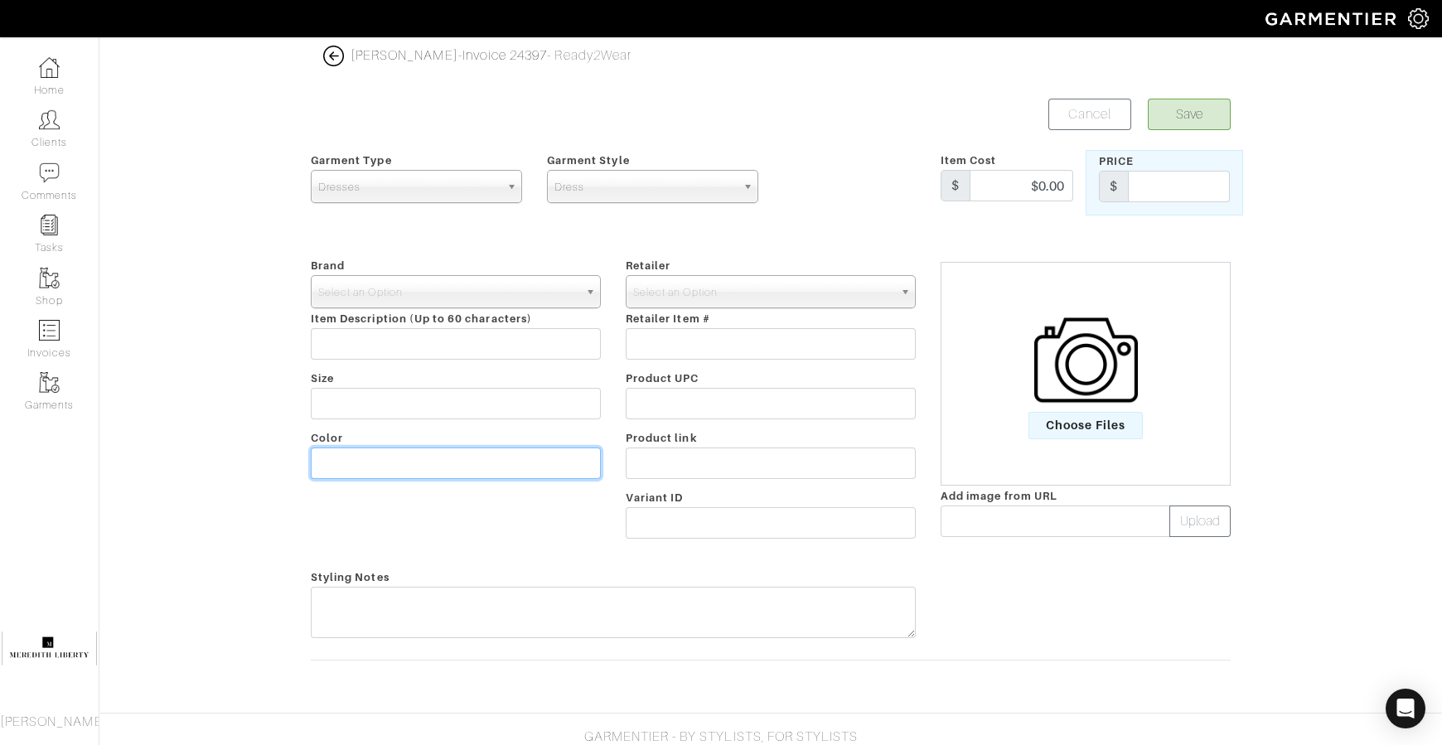
click at [478, 472] on input "text" at bounding box center [456, 463] width 290 height 31
type input "tan and black"
click at [479, 293] on span "Select an Option" at bounding box center [448, 292] width 260 height 33
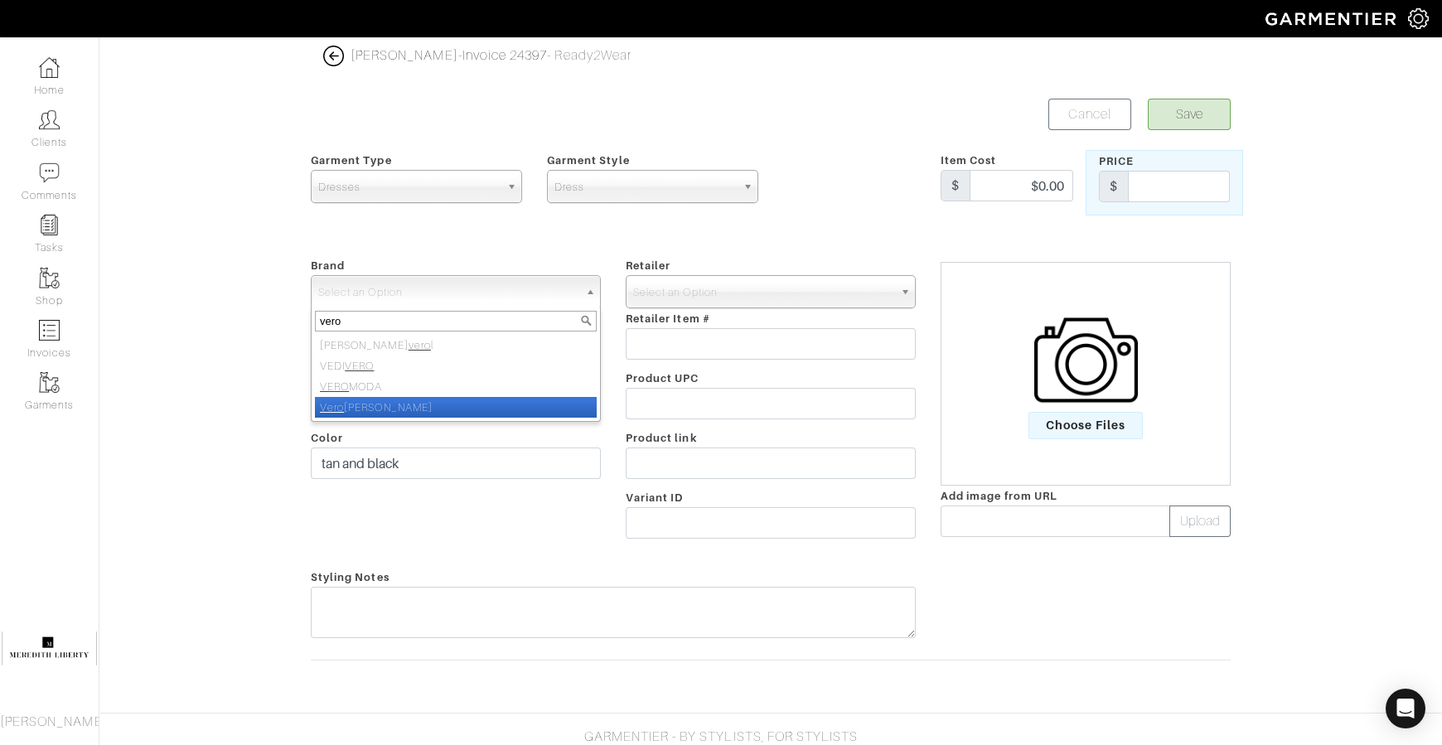
type input "vero"
click at [431, 409] on li "Vero nica Beard" at bounding box center [456, 407] width 282 height 21
select select "[PERSON_NAME]"
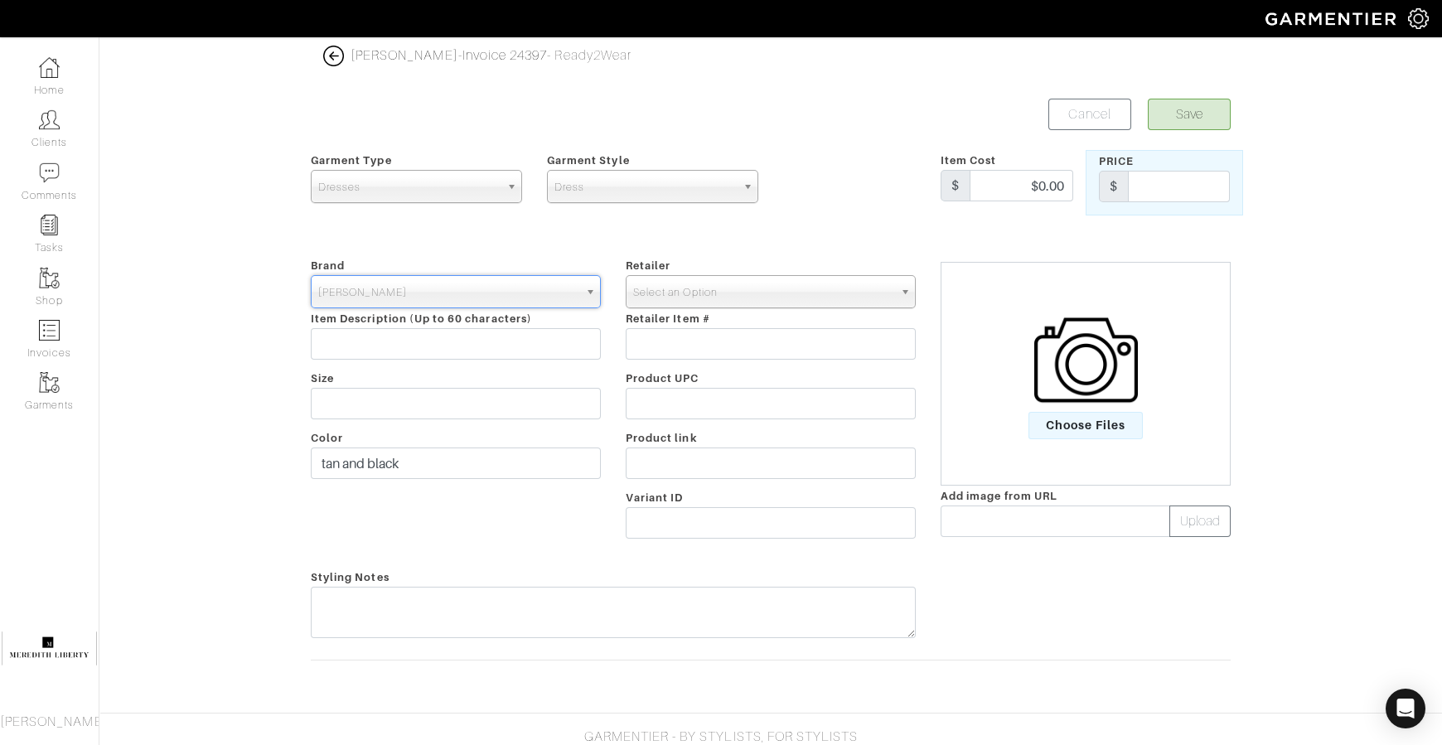
click at [665, 288] on span "Select an Option" at bounding box center [763, 292] width 260 height 33
type input "veron"
click at [677, 340] on li "Veron ica Beard" at bounding box center [771, 345] width 282 height 21
select select "4679"
click at [1167, 185] on input "text" at bounding box center [1179, 186] width 102 height 31
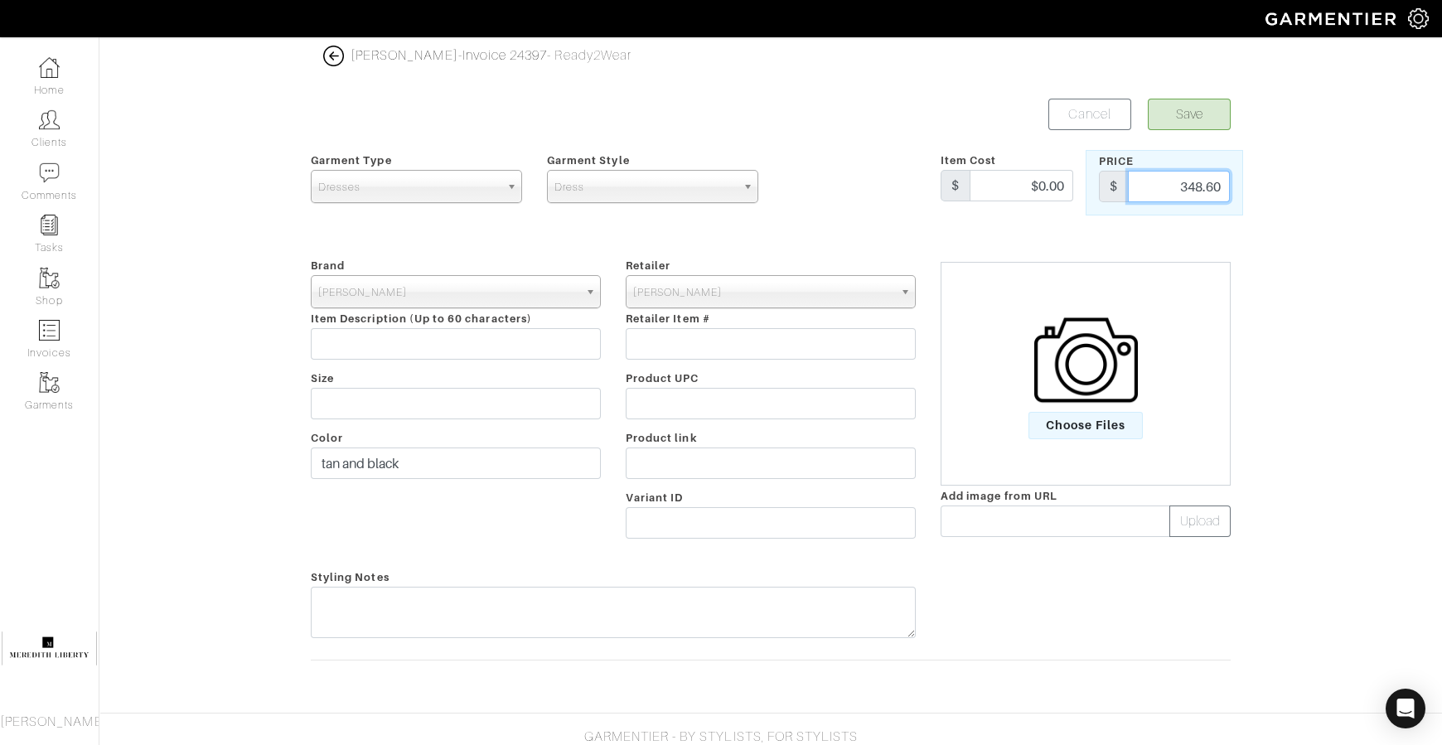
type input "348.60"
click at [1052, 520] on input "text" at bounding box center [1056, 521] width 230 height 31
paste input "https://n.nordstrommedia.com/it/9ff086e9-05ba-46aa-a6ce-34521f9a0a71.jpeg?fit=f…"
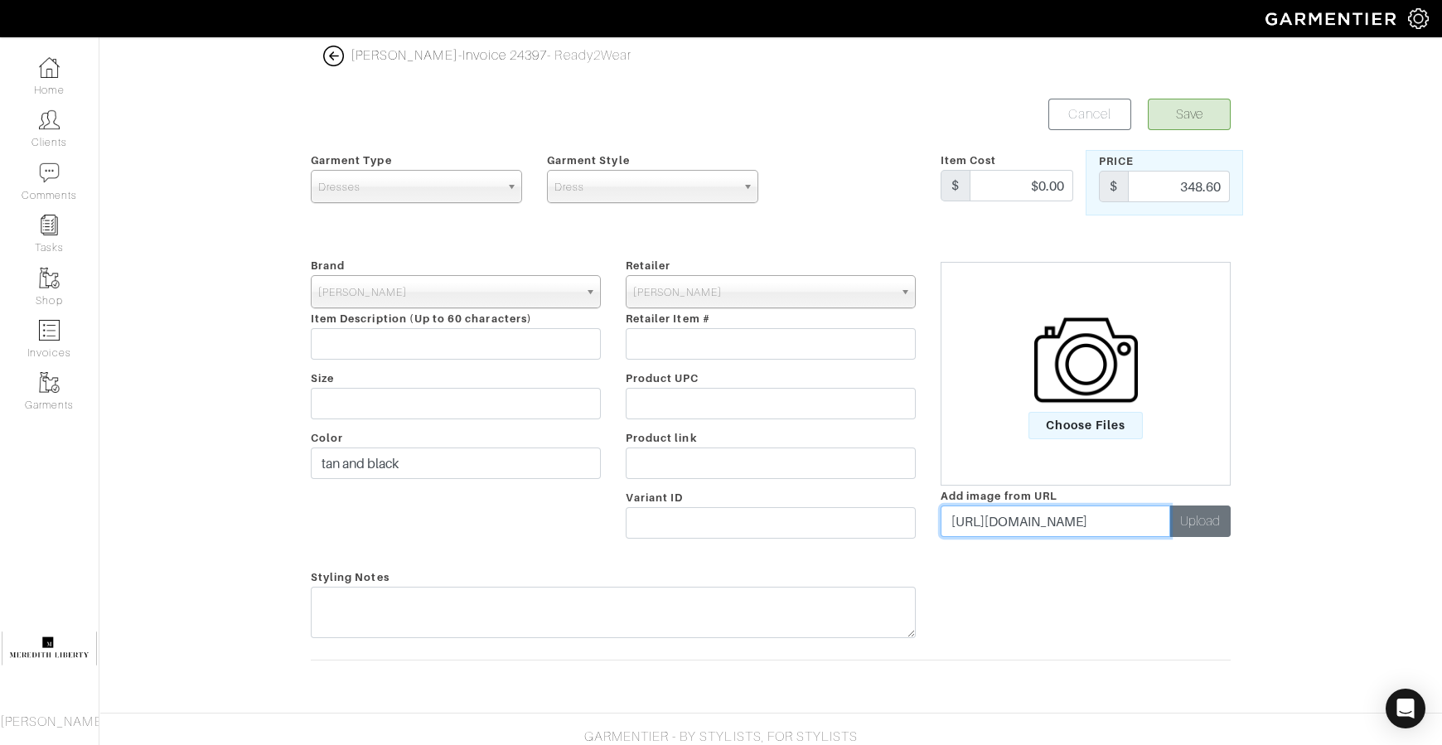
type input "https://n.nordstrommedia.com/it/9ff086e9-05ba-46aa-a6ce-34521f9a0a71.jpeg?fit=f…"
click at [1220, 506] on button "Upload" at bounding box center [1199, 521] width 61 height 31
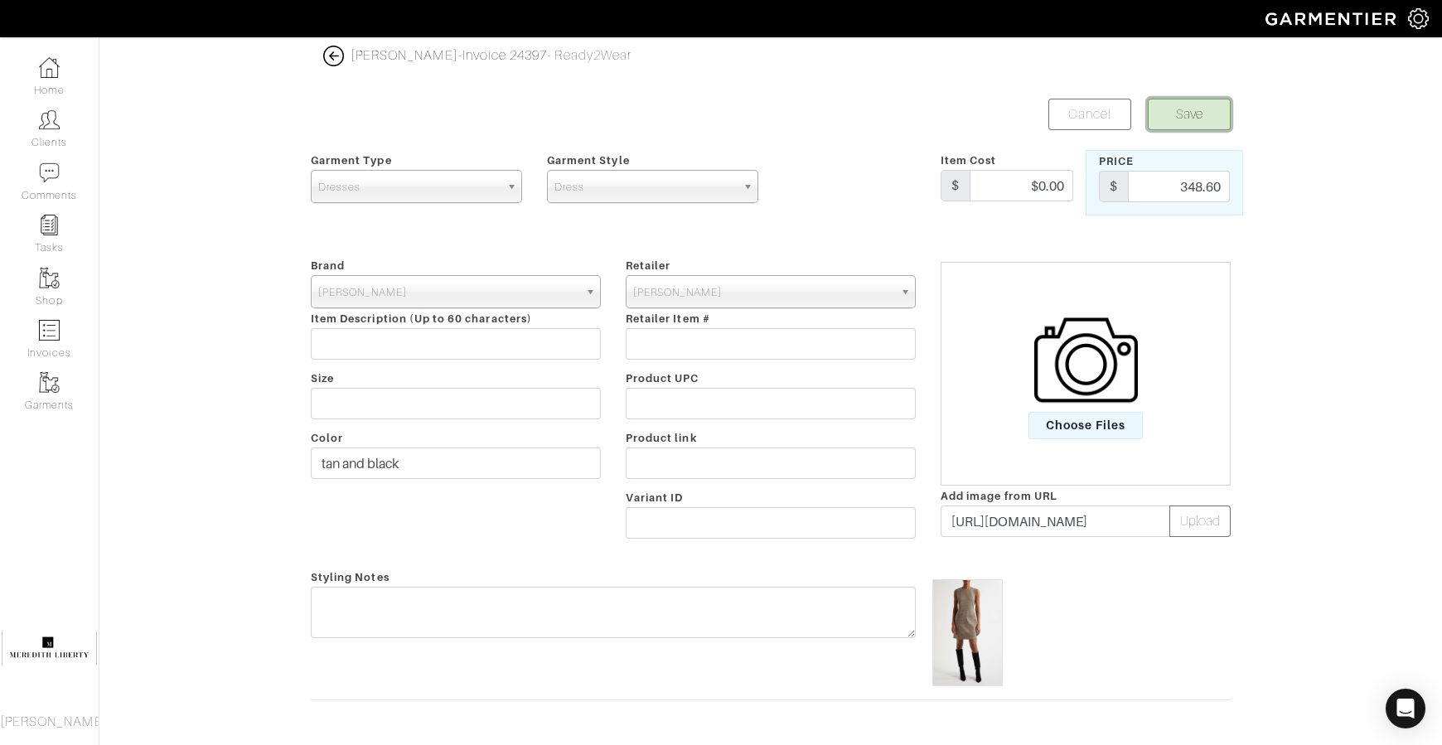
click at [1195, 107] on button "Save" at bounding box center [1189, 114] width 83 height 31
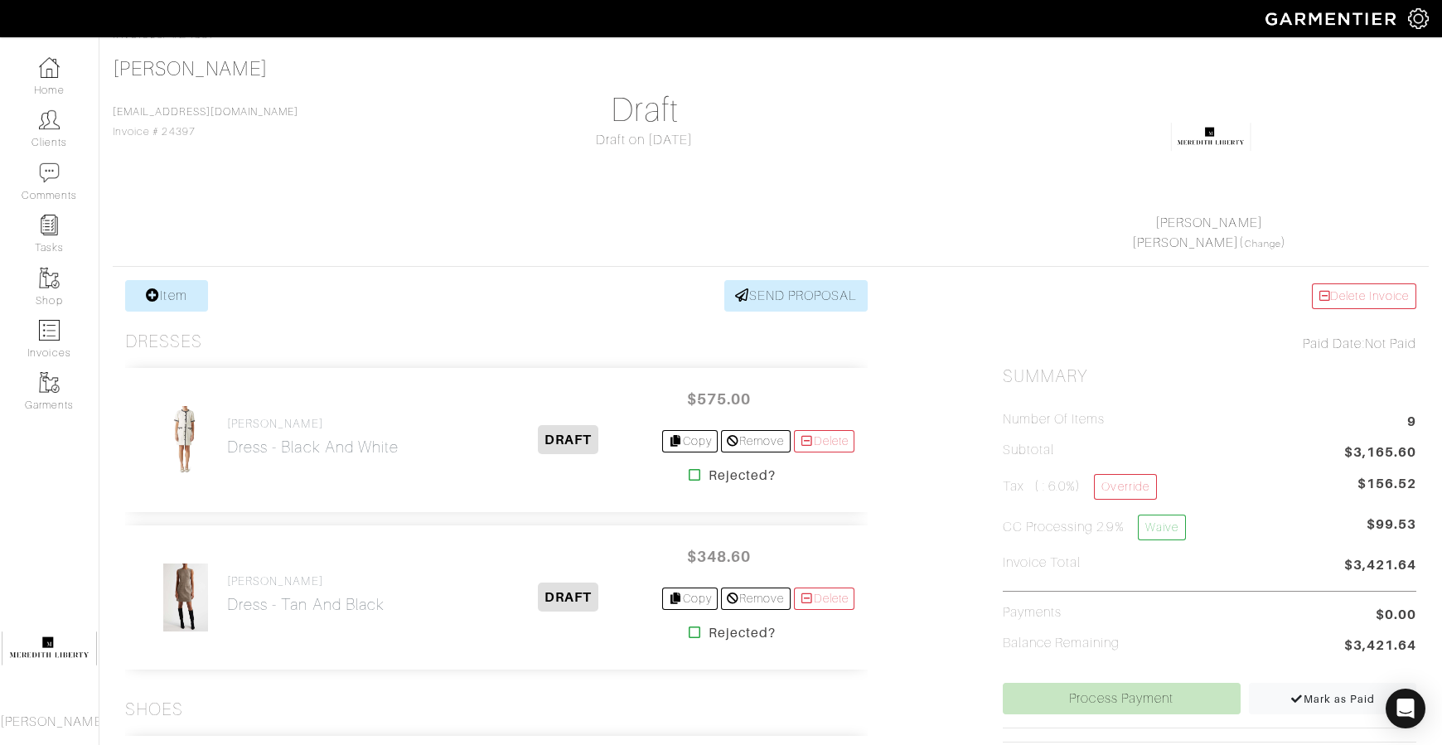
scroll to position [75, 0]
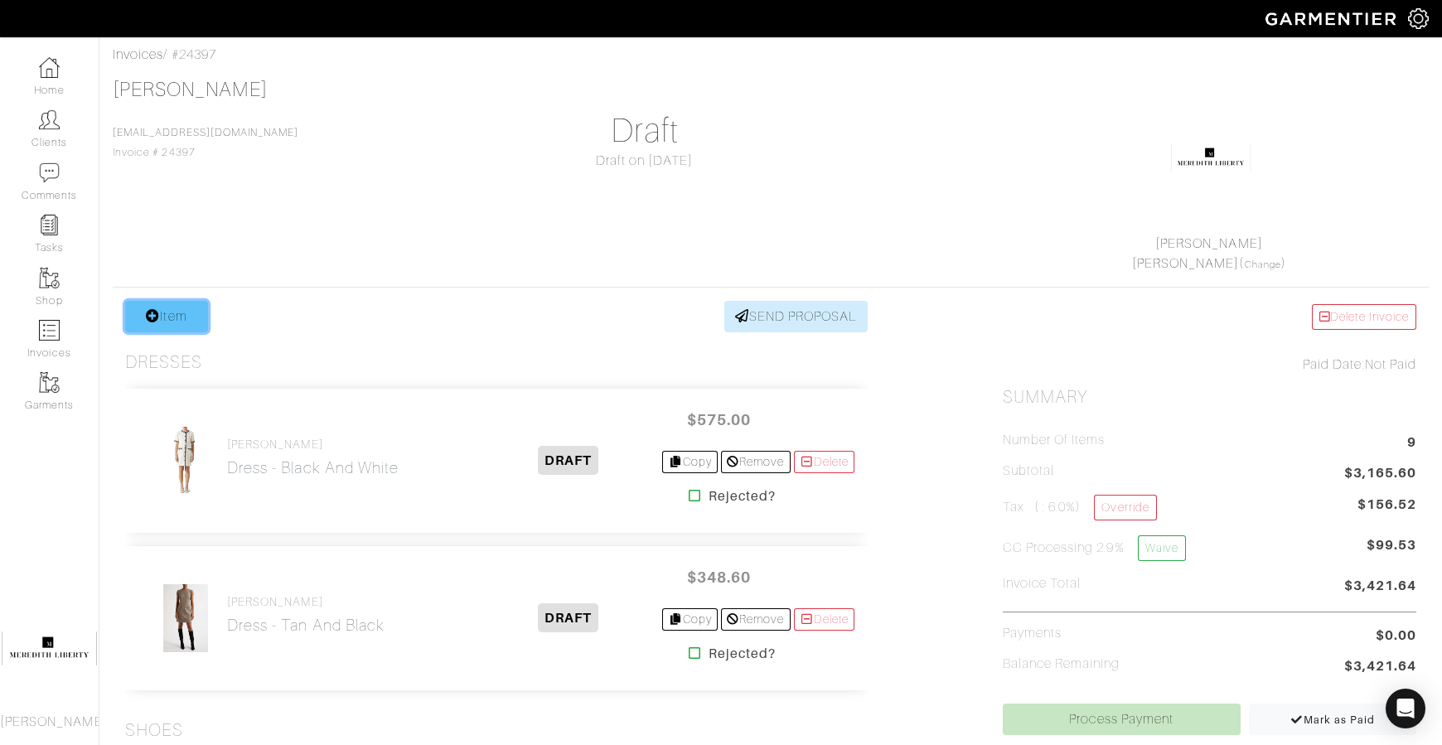
click at [180, 317] on link "Item" at bounding box center [166, 316] width 83 height 31
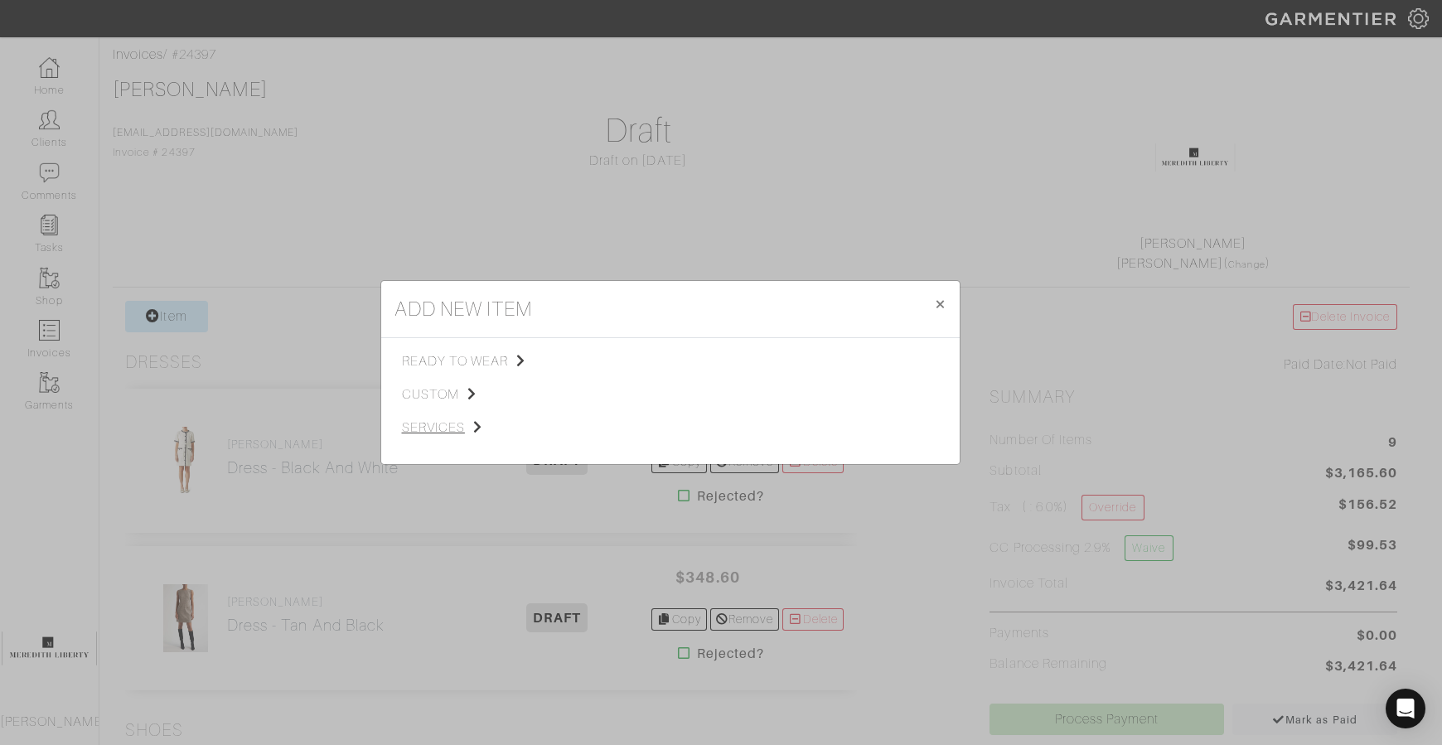
click at [457, 434] on span "services" at bounding box center [485, 428] width 167 height 20
click at [667, 356] on span "Styling Service" at bounding box center [634, 359] width 82 height 13
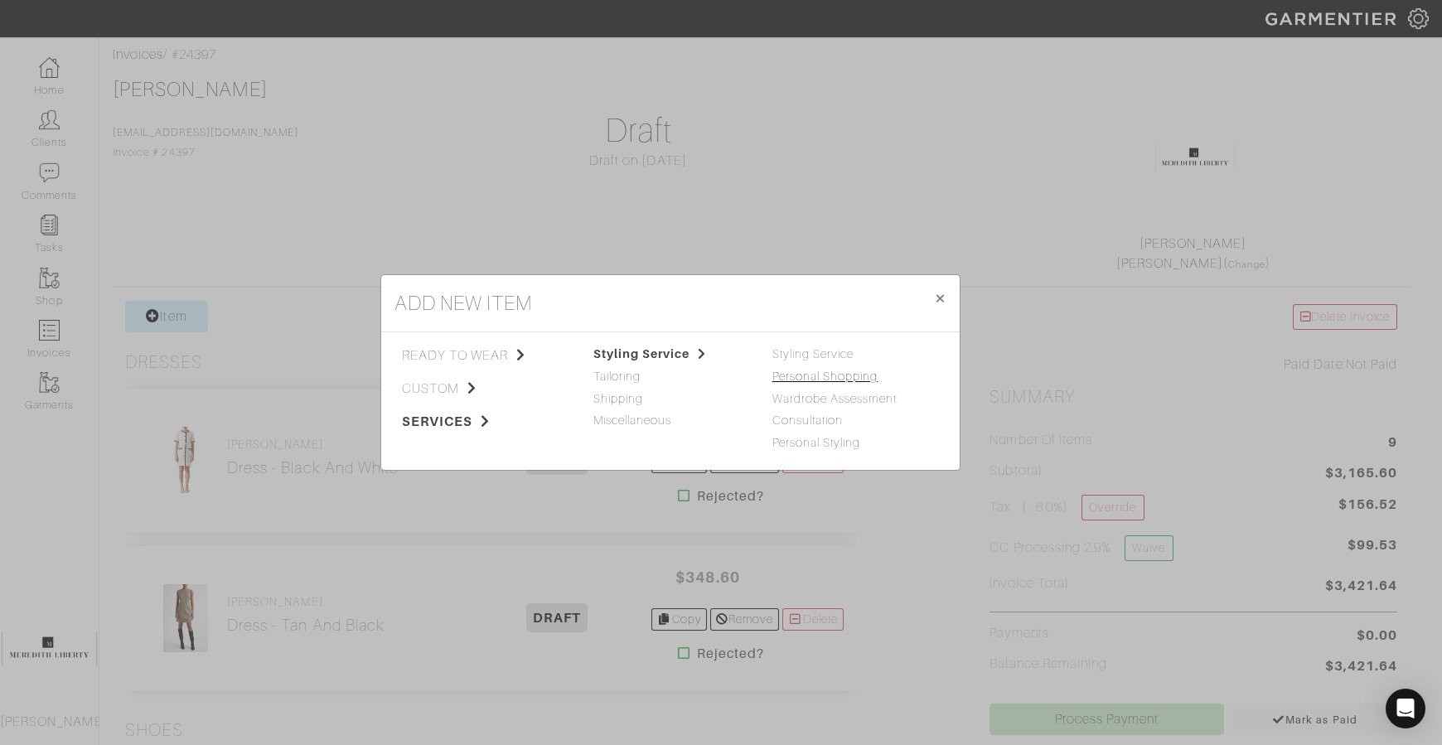
click at [867, 379] on link "Personal Shopping" at bounding box center [825, 376] width 106 height 13
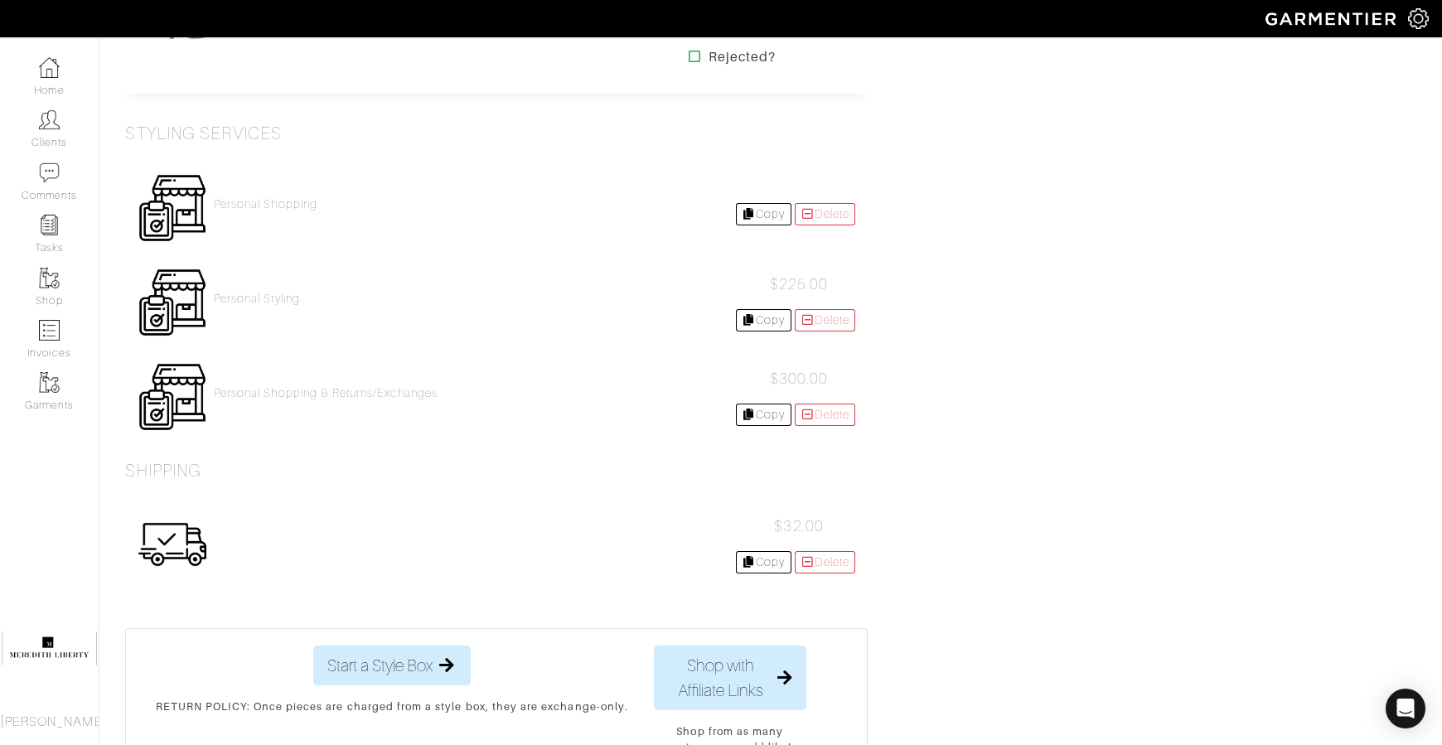
scroll to position [1356, 0]
click at [290, 198] on h4 "Personal Shopping" at bounding box center [266, 203] width 104 height 14
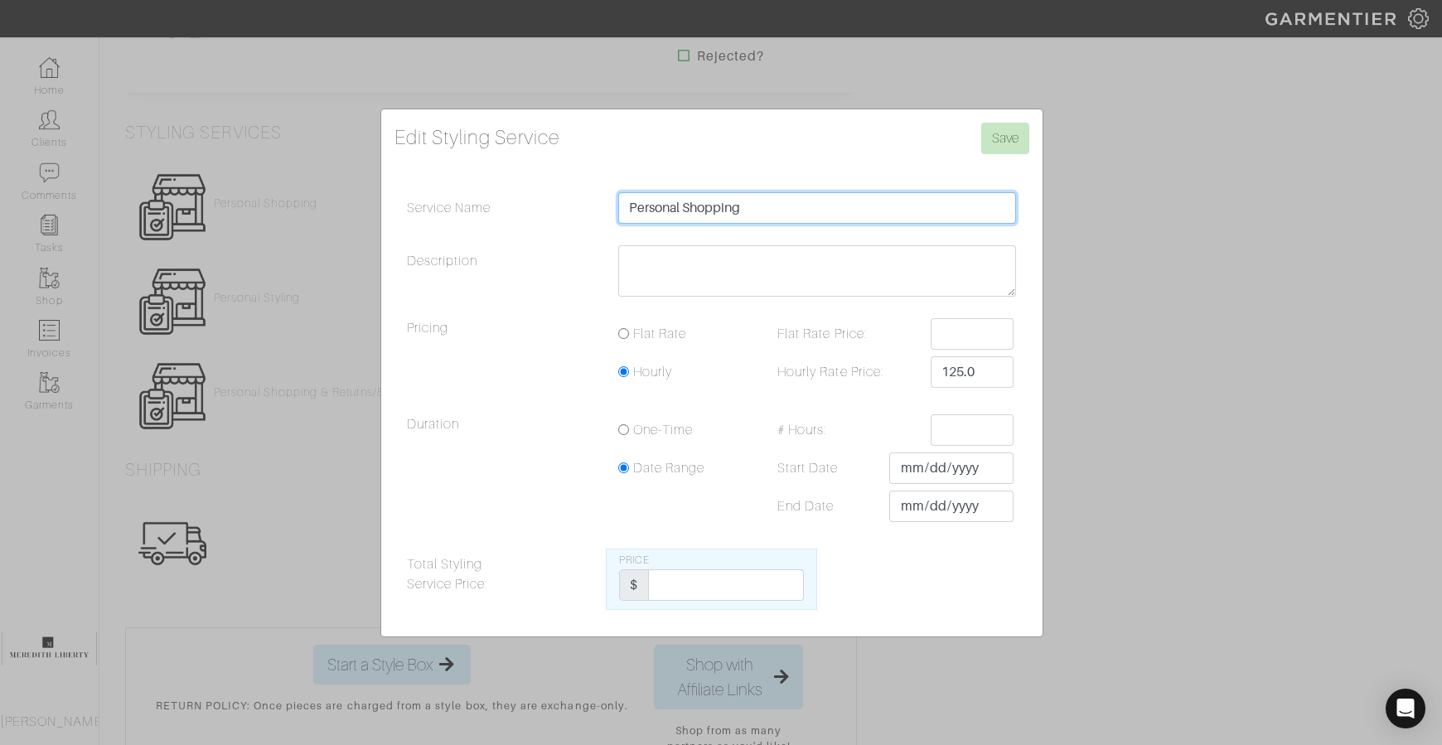
click at [848, 195] on input "Personal Shopping" at bounding box center [817, 207] width 399 height 31
type input "Personal Shopping- [PERSON_NAME], [PERSON_NAME], [PERSON_NAME]"
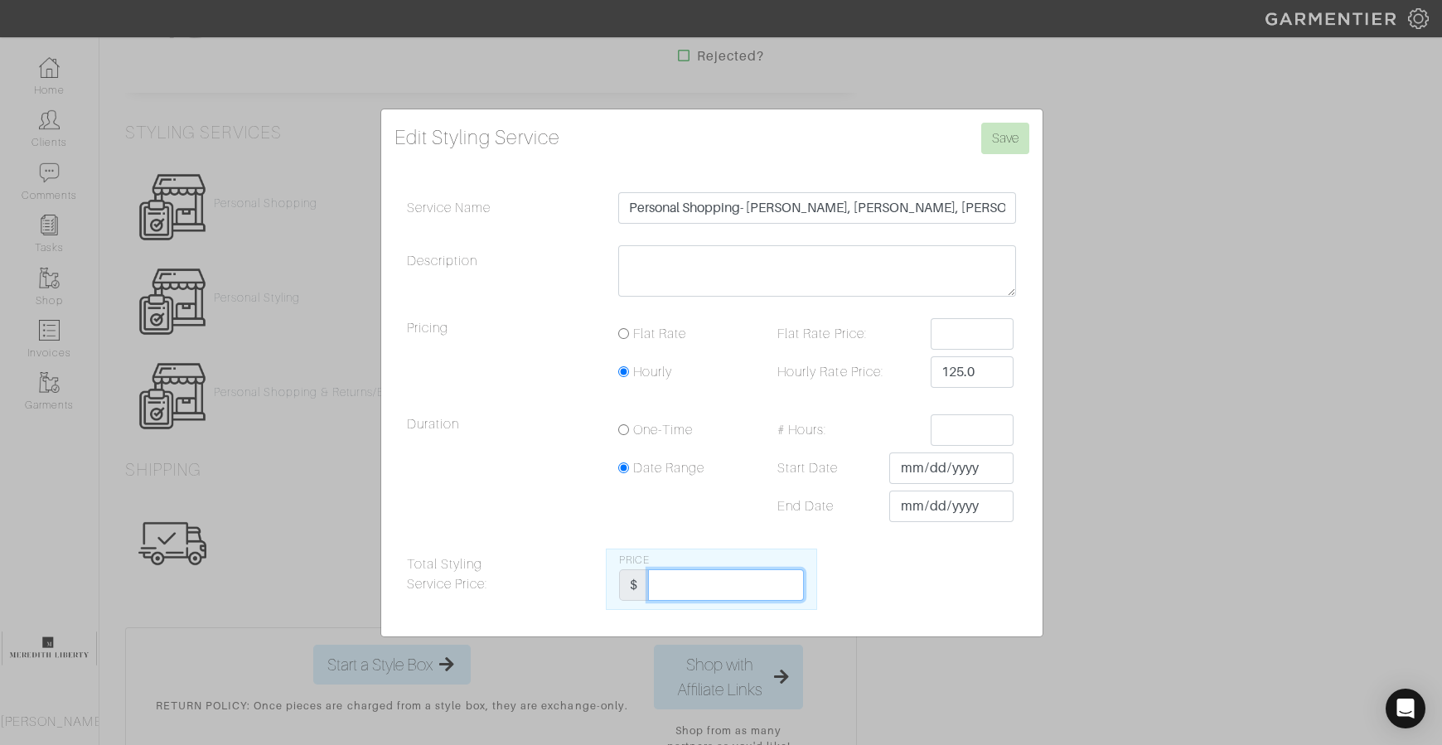
click at [782, 579] on input "Total Styling Service Price:" at bounding box center [726, 584] width 156 height 31
type input "450"
click at [1010, 130] on input "Save" at bounding box center [1005, 138] width 48 height 31
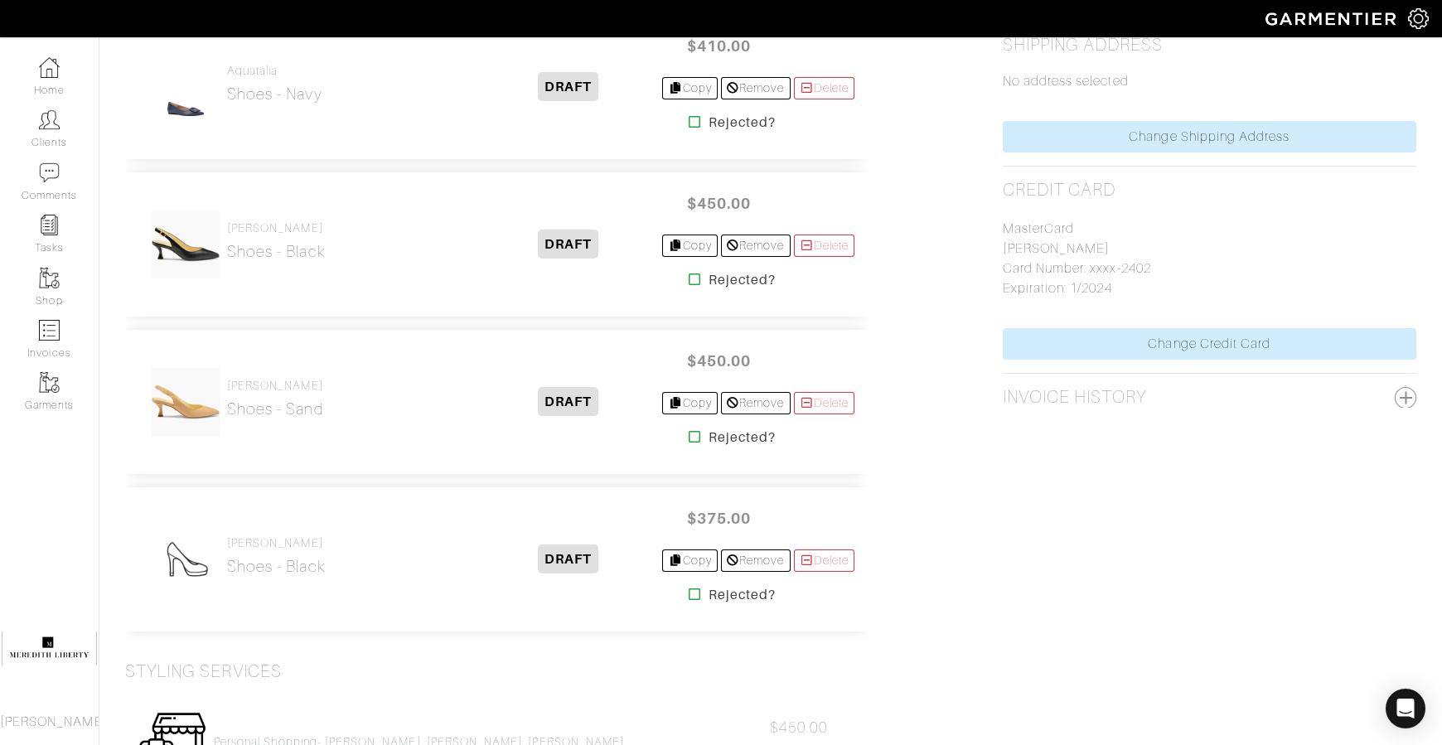
scroll to position [818, 0]
click at [286, 562] on h2 "Shoes - black" at bounding box center [276, 565] width 99 height 19
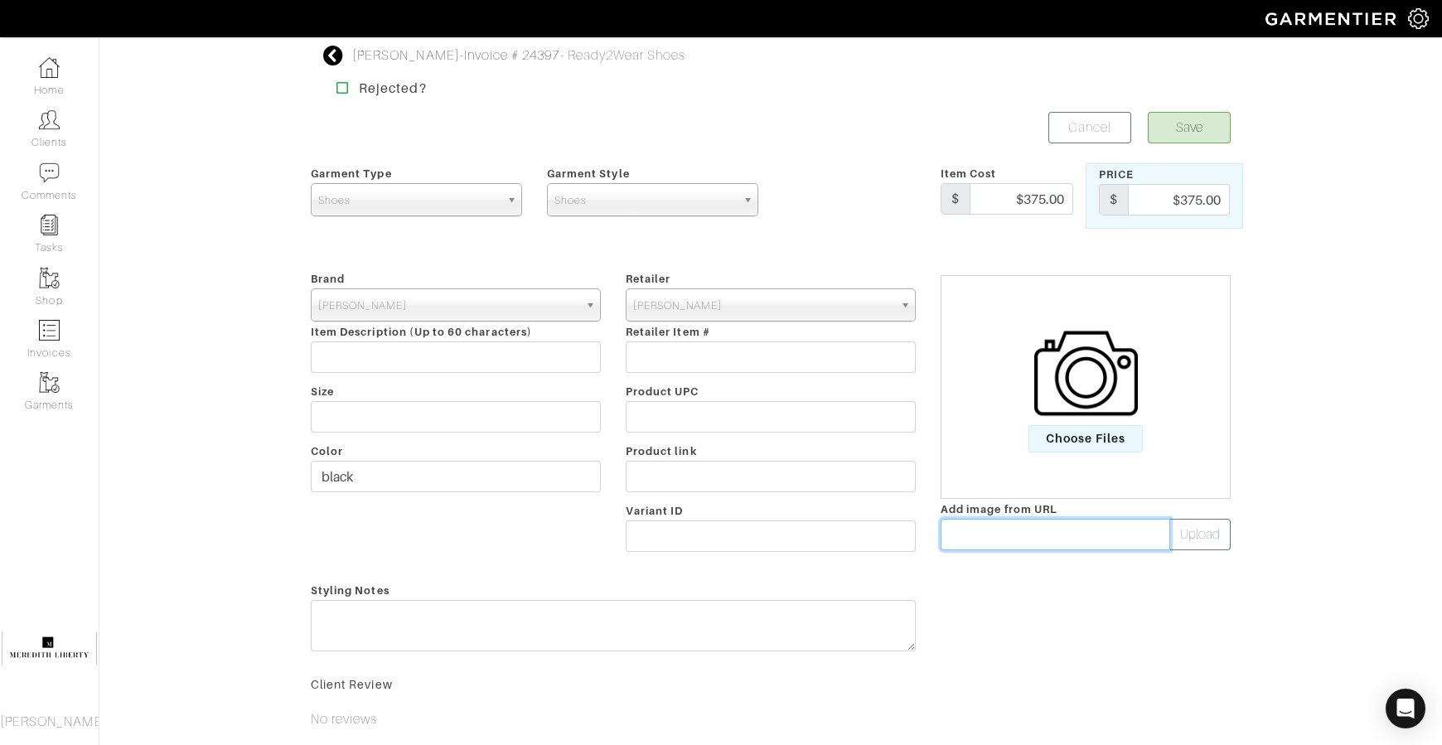
click at [1097, 540] on input "text" at bounding box center [1056, 534] width 230 height 31
paste input "https://encrypted-tbn2.gstatic.com/shopping?q=tbn:ANd9GcQyFctjcivO_jWvjkv_mwUVw…"
type input "https://encrypted-tbn2.gstatic.com/shopping?q=tbn:ANd9GcQyFctjcivO_jWvjkv_mwUVw…"
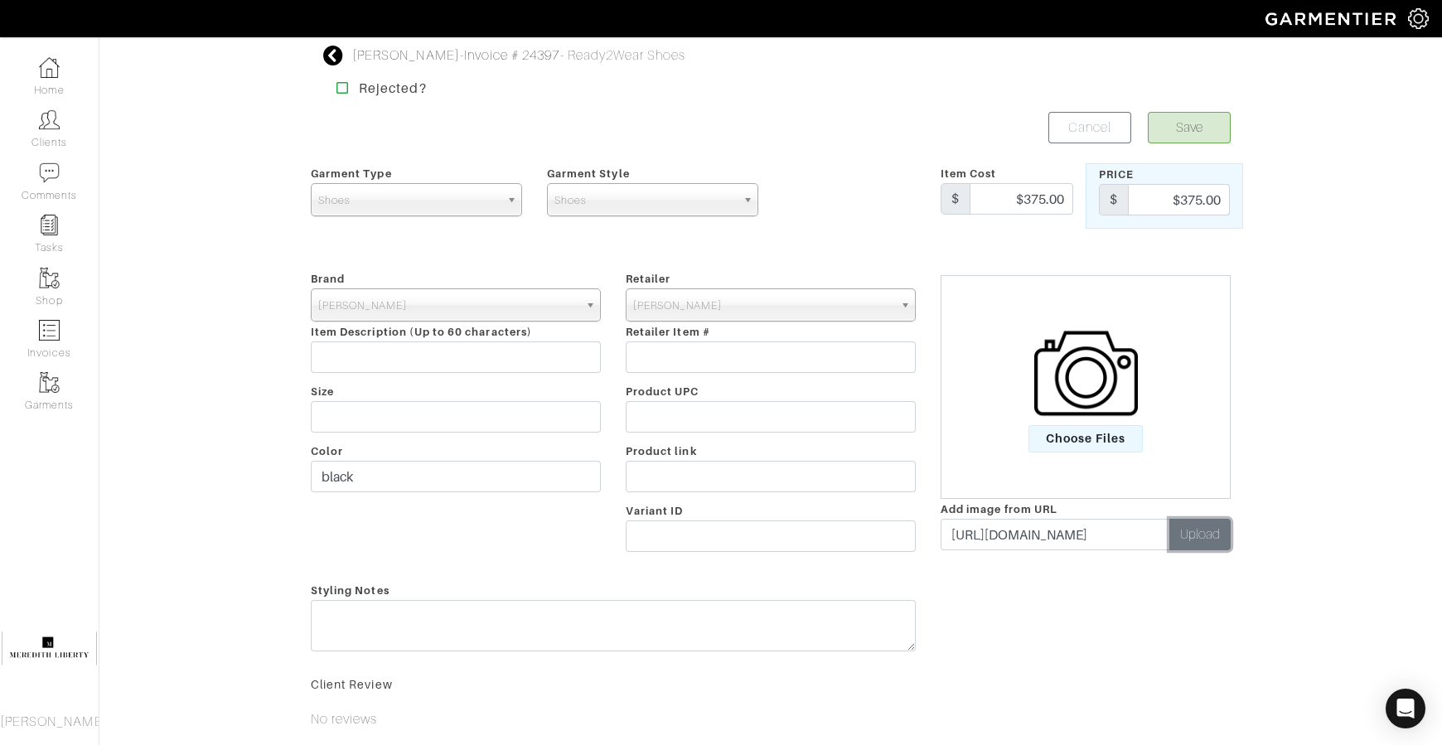
click at [1198, 525] on button "Upload" at bounding box center [1199, 534] width 61 height 31
click at [1185, 119] on button "Save" at bounding box center [1189, 127] width 83 height 31
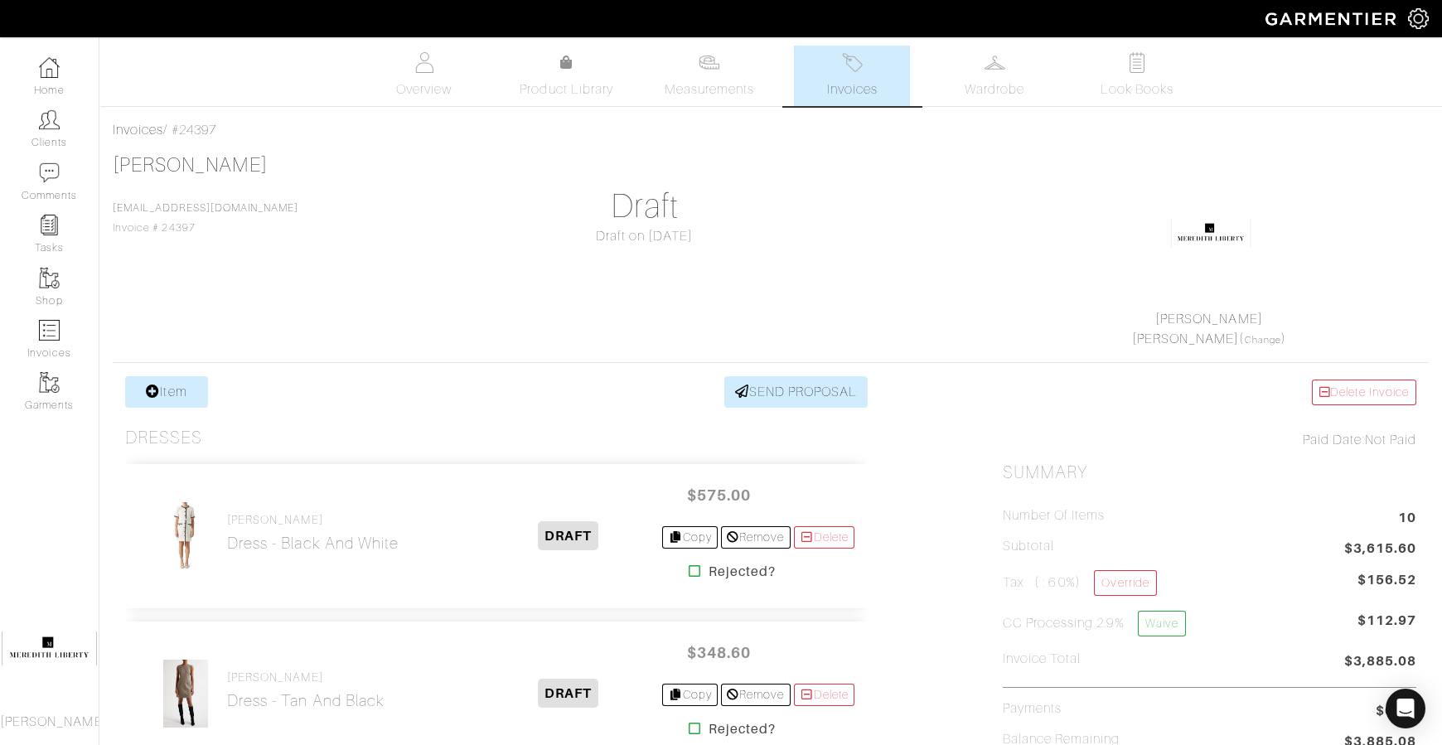
click at [183, 120] on div "Invoices / #24397" at bounding box center [771, 130] width 1316 height 20
click at [215, 170] on link "[PERSON_NAME]" at bounding box center [190, 165] width 155 height 22
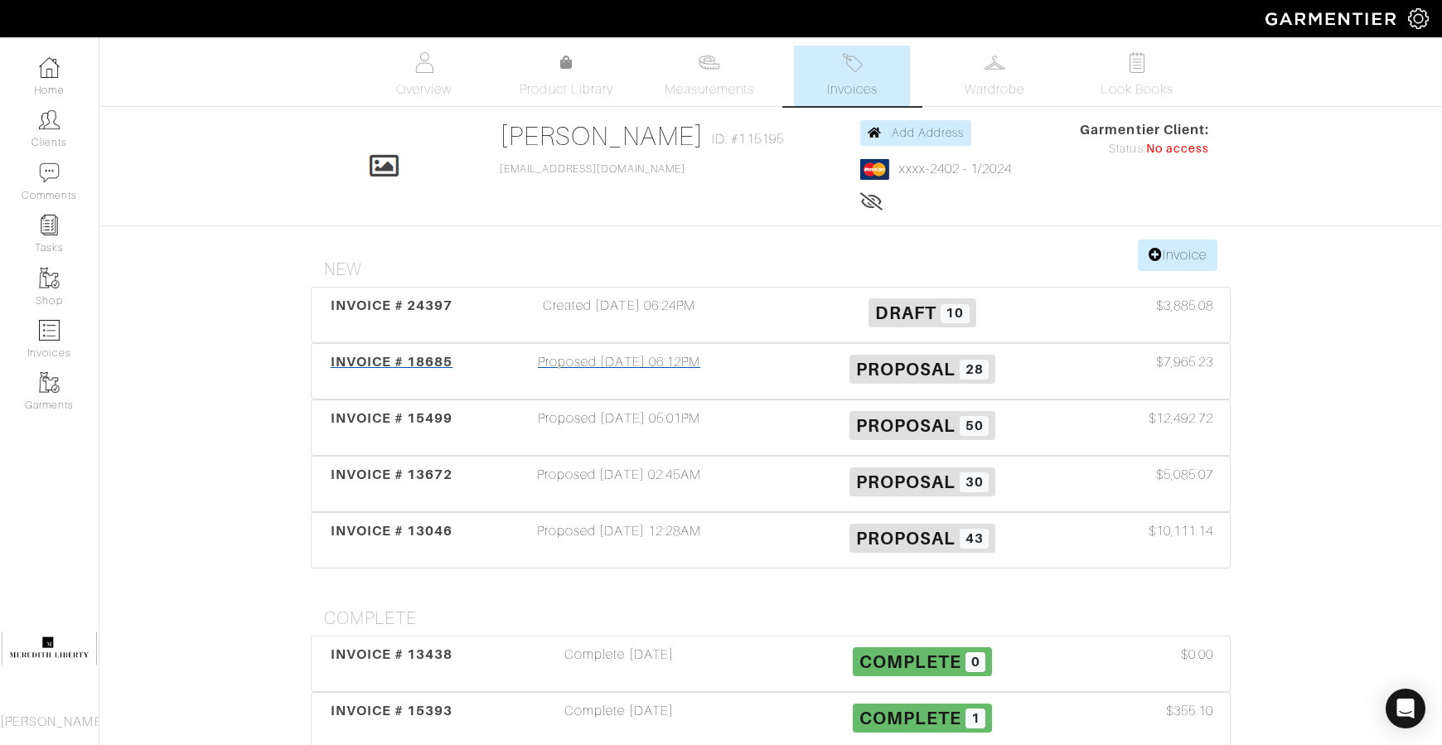
click at [427, 347] on div "INVOICE # 18685 Proposed [DATE] 06:12PM Proposal 28 $7,965.23" at bounding box center [771, 371] width 918 height 55
click at [419, 298] on span "INVOICE # 24397" at bounding box center [392, 306] width 123 height 16
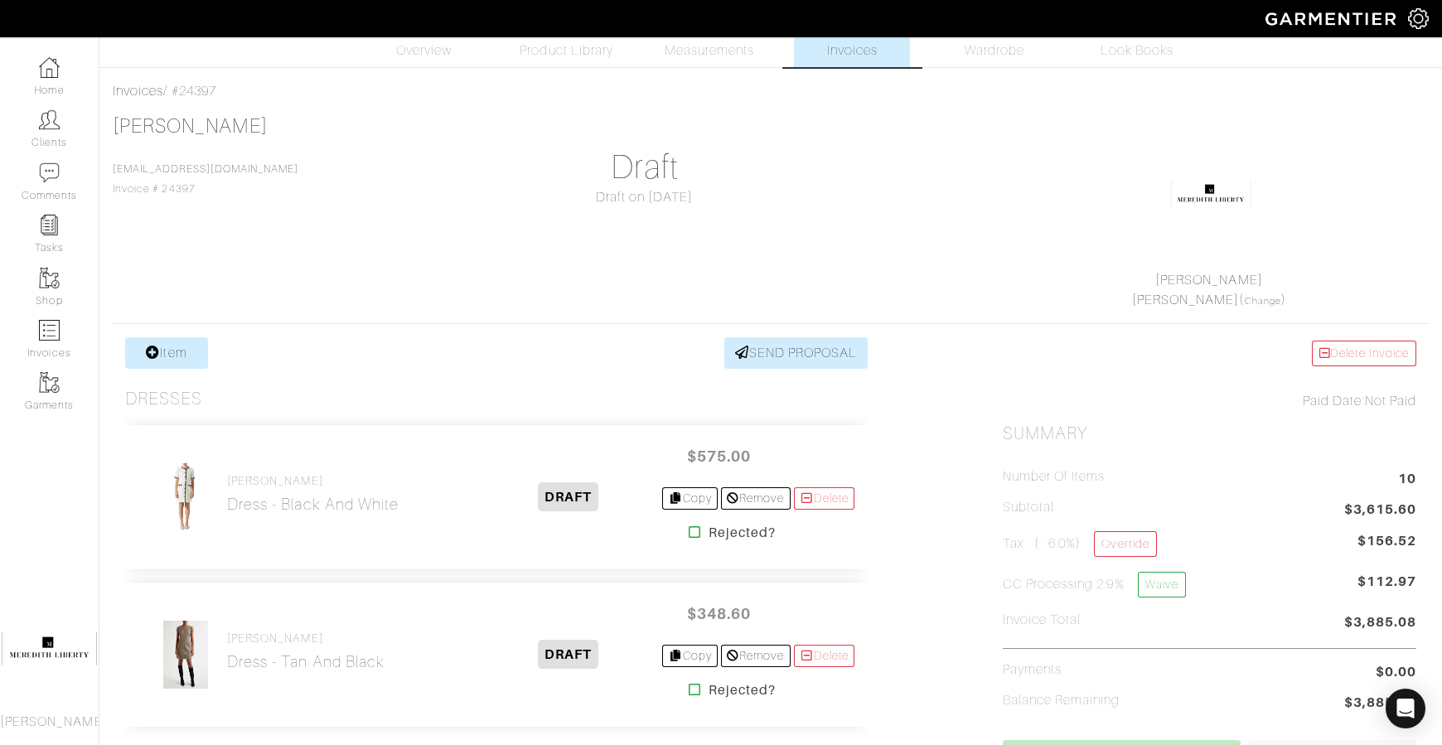
scroll to position [39, 0]
click at [835, 341] on link "SEND PROPOSAL" at bounding box center [796, 352] width 144 height 31
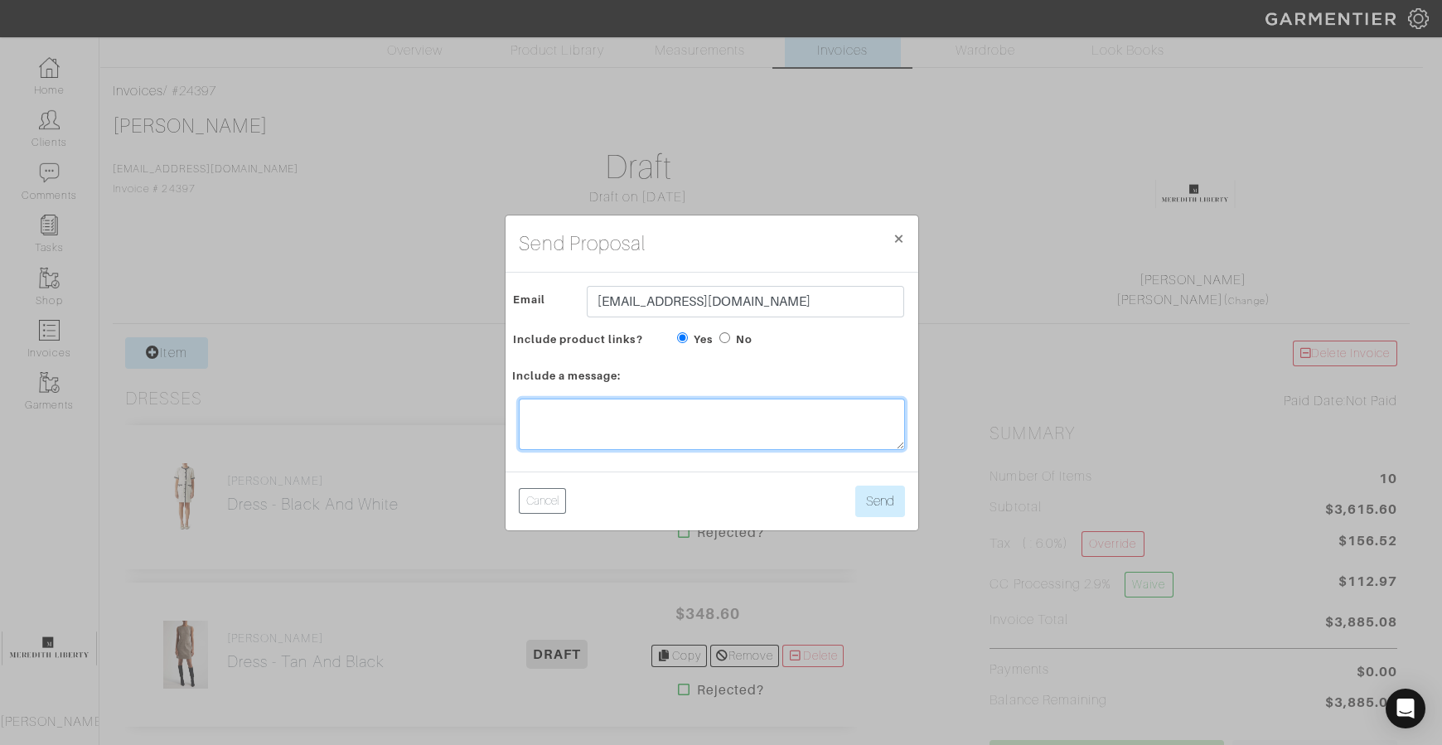
click at [783, 409] on textarea at bounding box center [712, 424] width 386 height 51
click at [724, 339] on input "No" at bounding box center [724, 337] width 11 height 11
radio input "true"
click at [623, 424] on textarea at bounding box center [712, 424] width 386 height 51
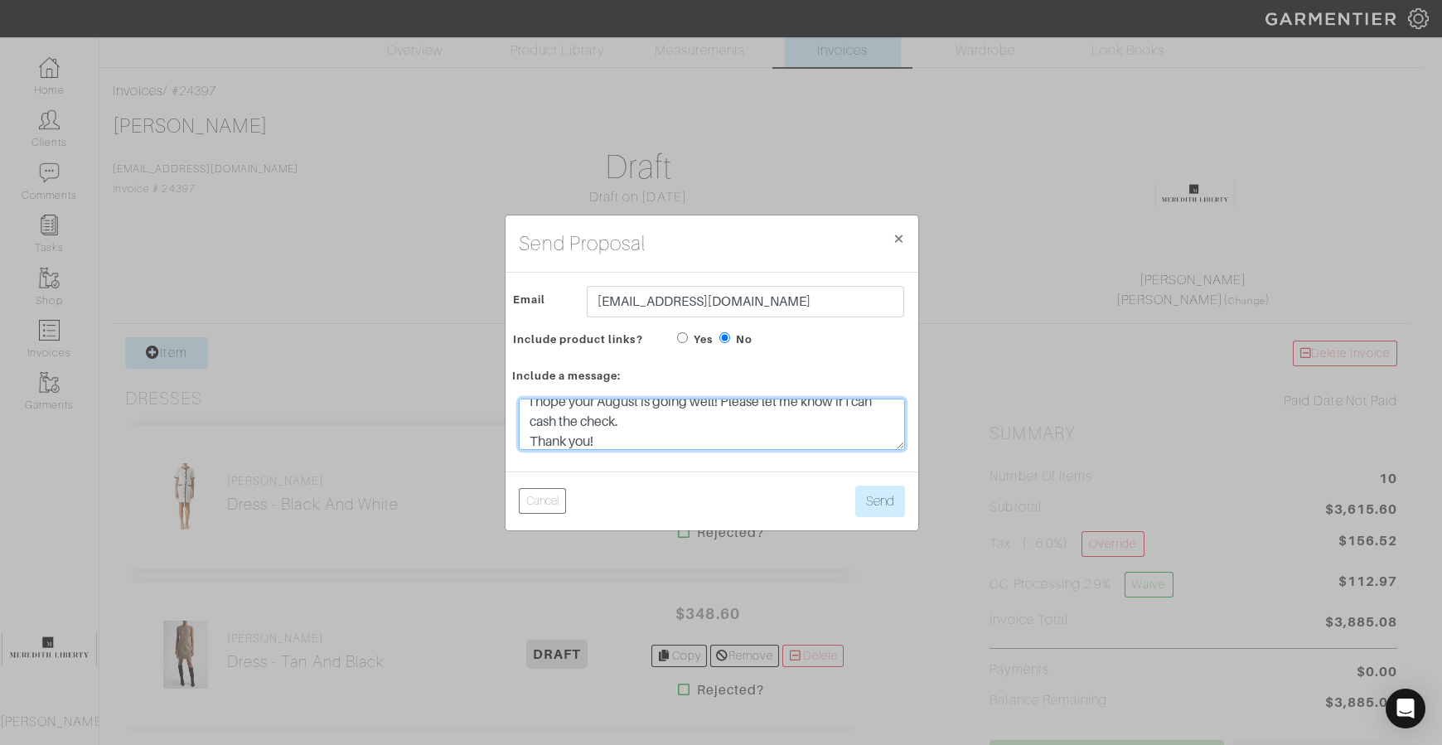
type textarea "HI Emily, I hope your August is going well! Please let me know if I can cash th…"
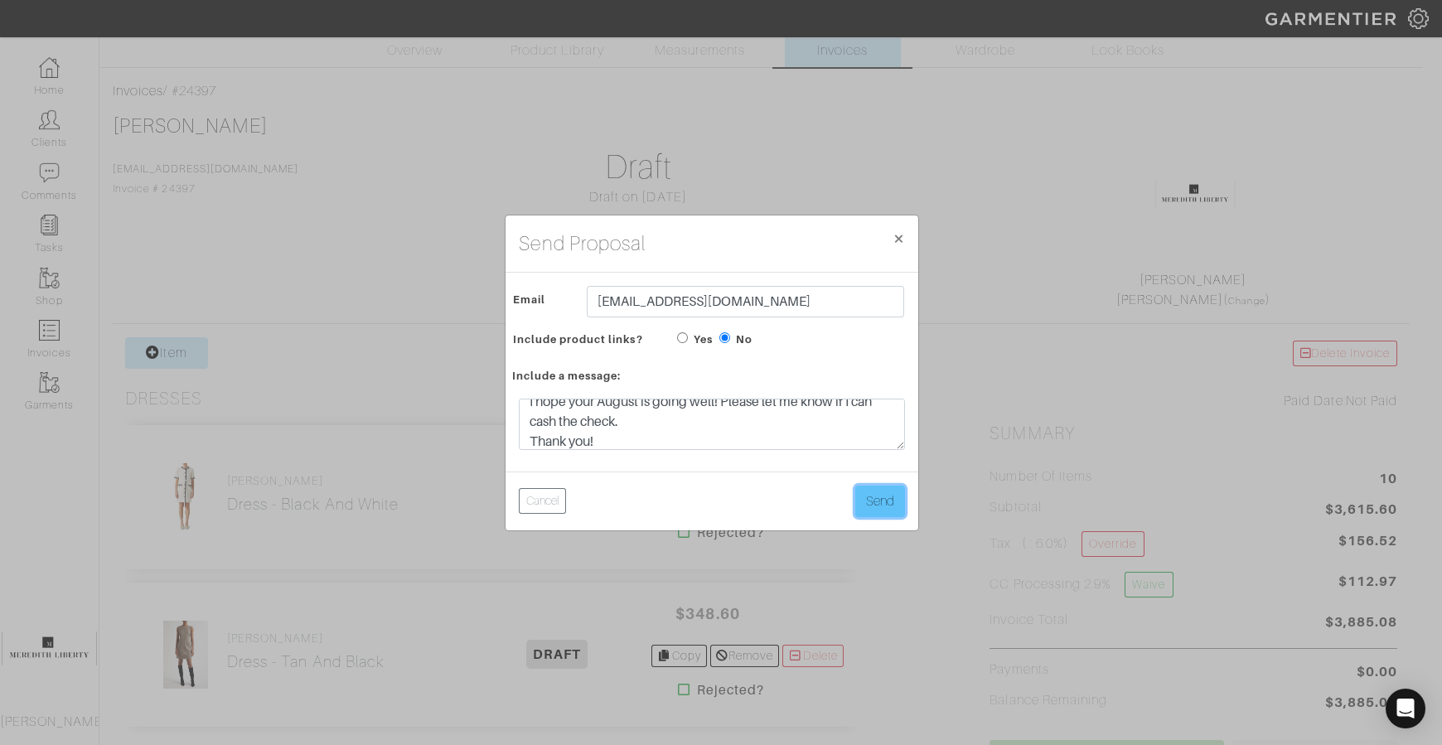
click at [884, 508] on button "Send" at bounding box center [880, 501] width 50 height 31
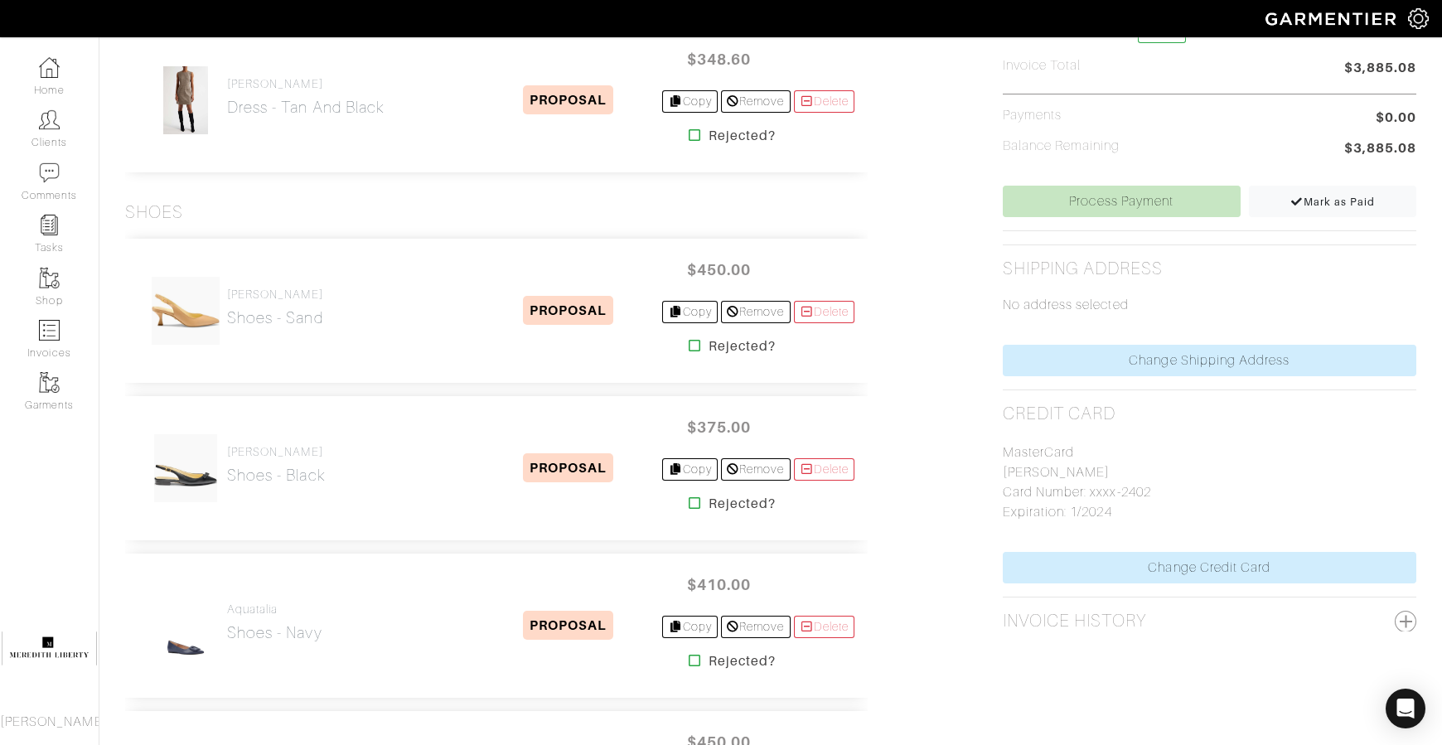
scroll to position [600, 0]
